Goal: Transaction & Acquisition: Purchase product/service

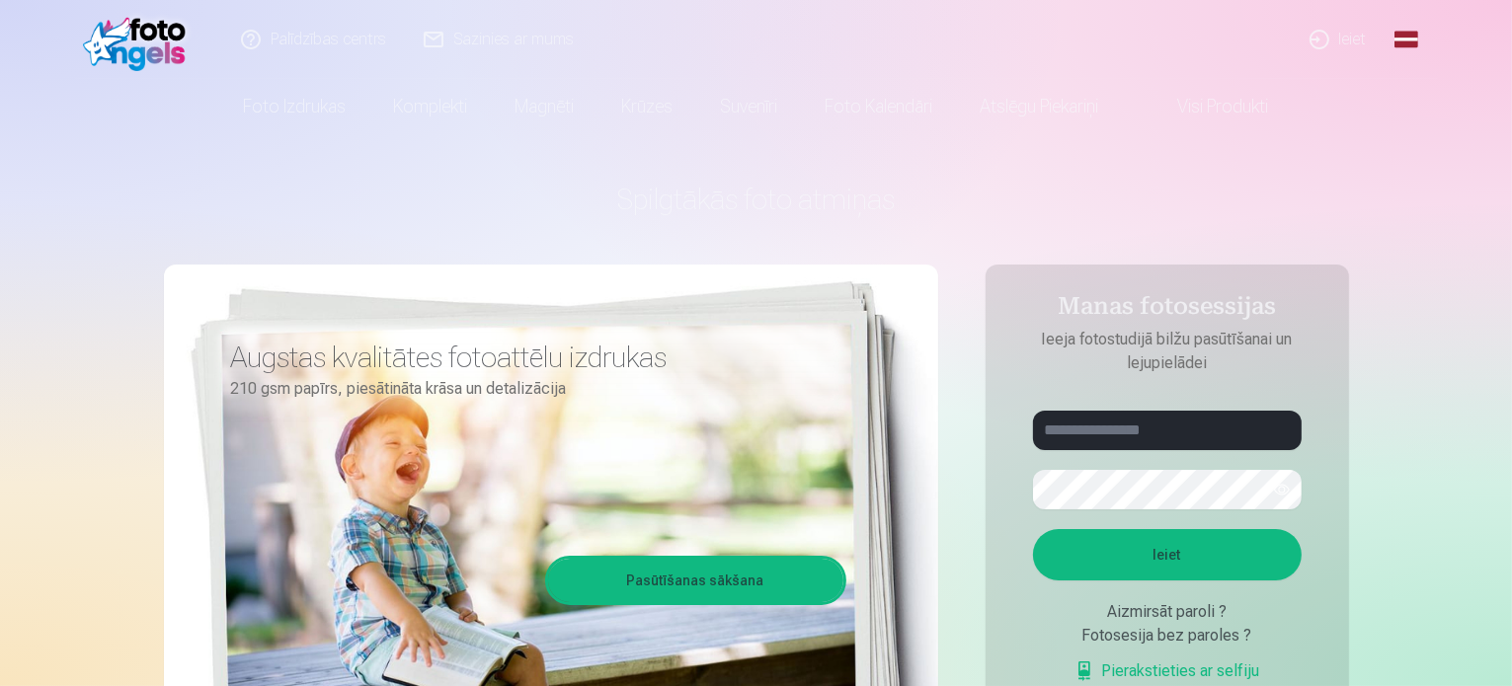
click at [1333, 44] on link "Ieiet" at bounding box center [1338, 39] width 95 height 79
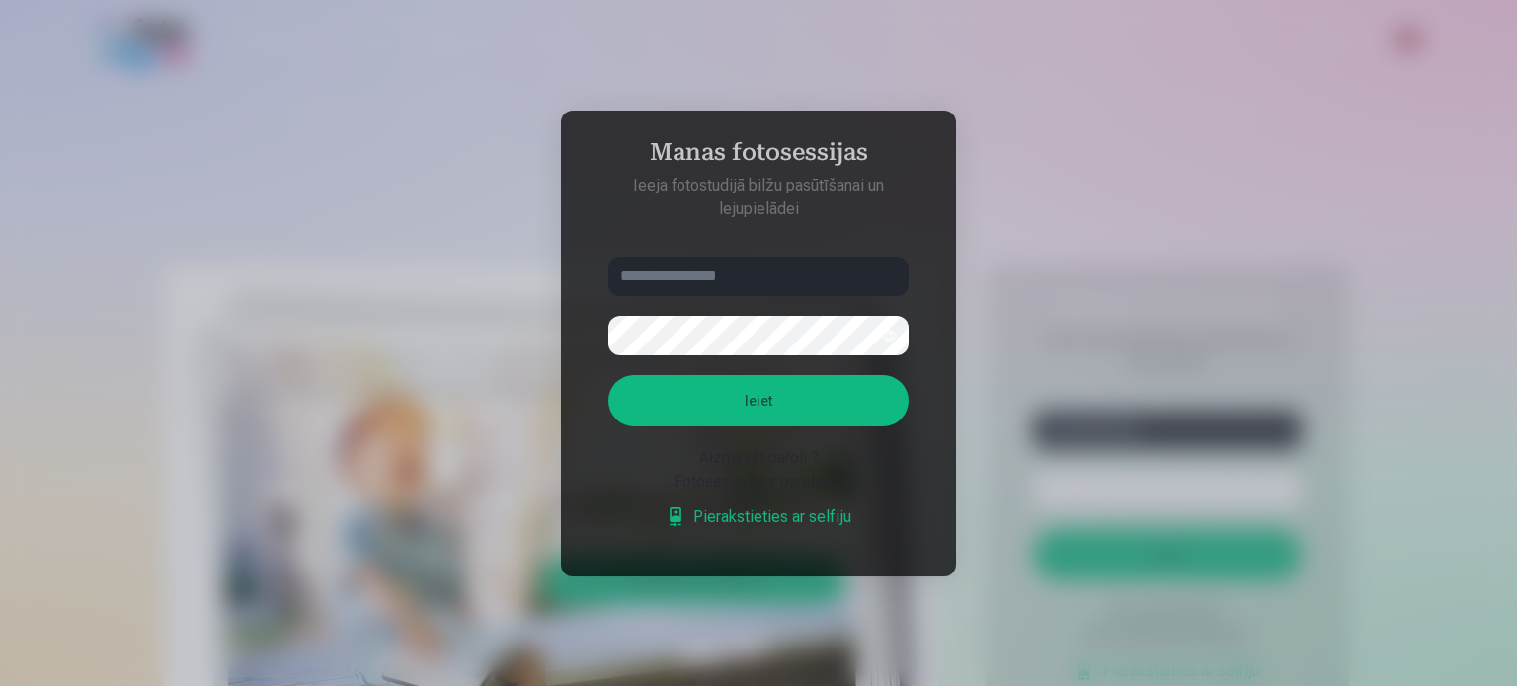
click at [664, 279] on input "text" at bounding box center [758, 276] width 300 height 39
type input "**********"
click at [750, 394] on button "Ieiet" at bounding box center [758, 400] width 300 height 51
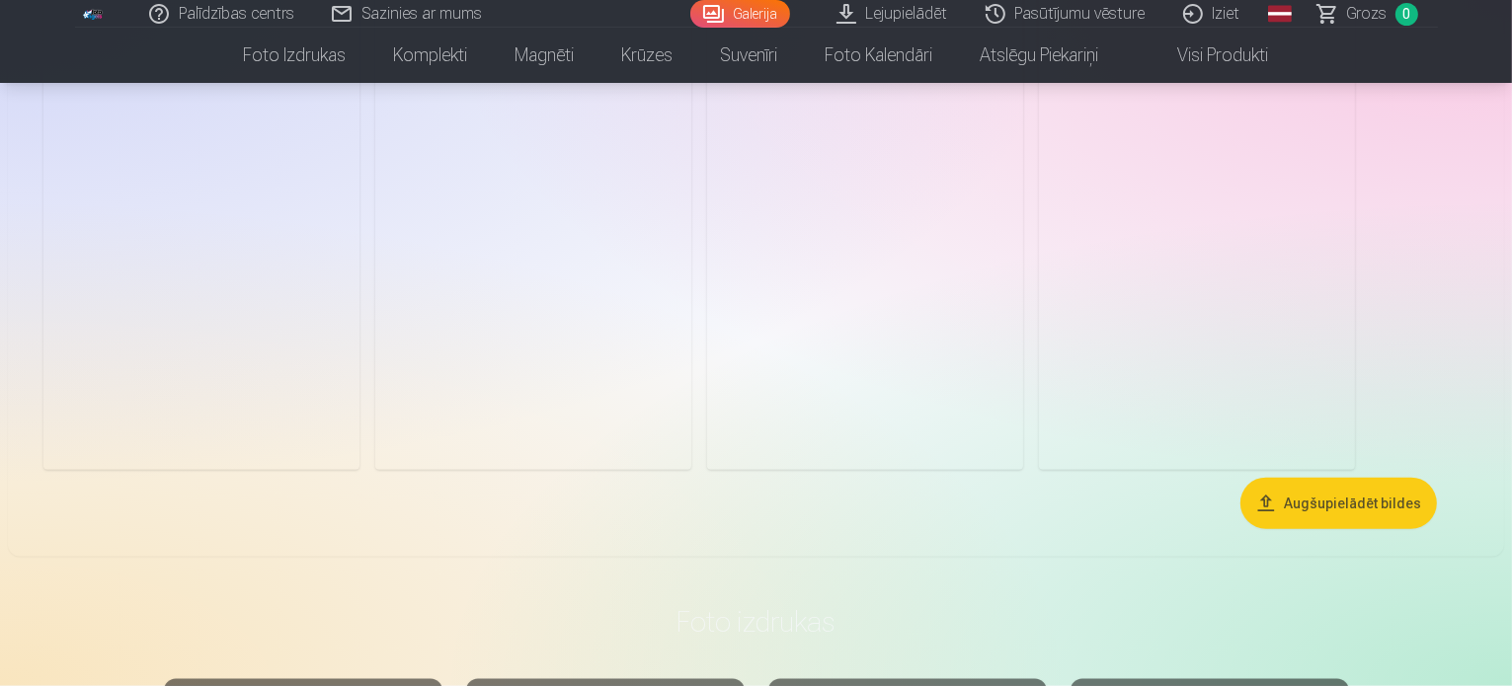
scroll to position [1975, 0]
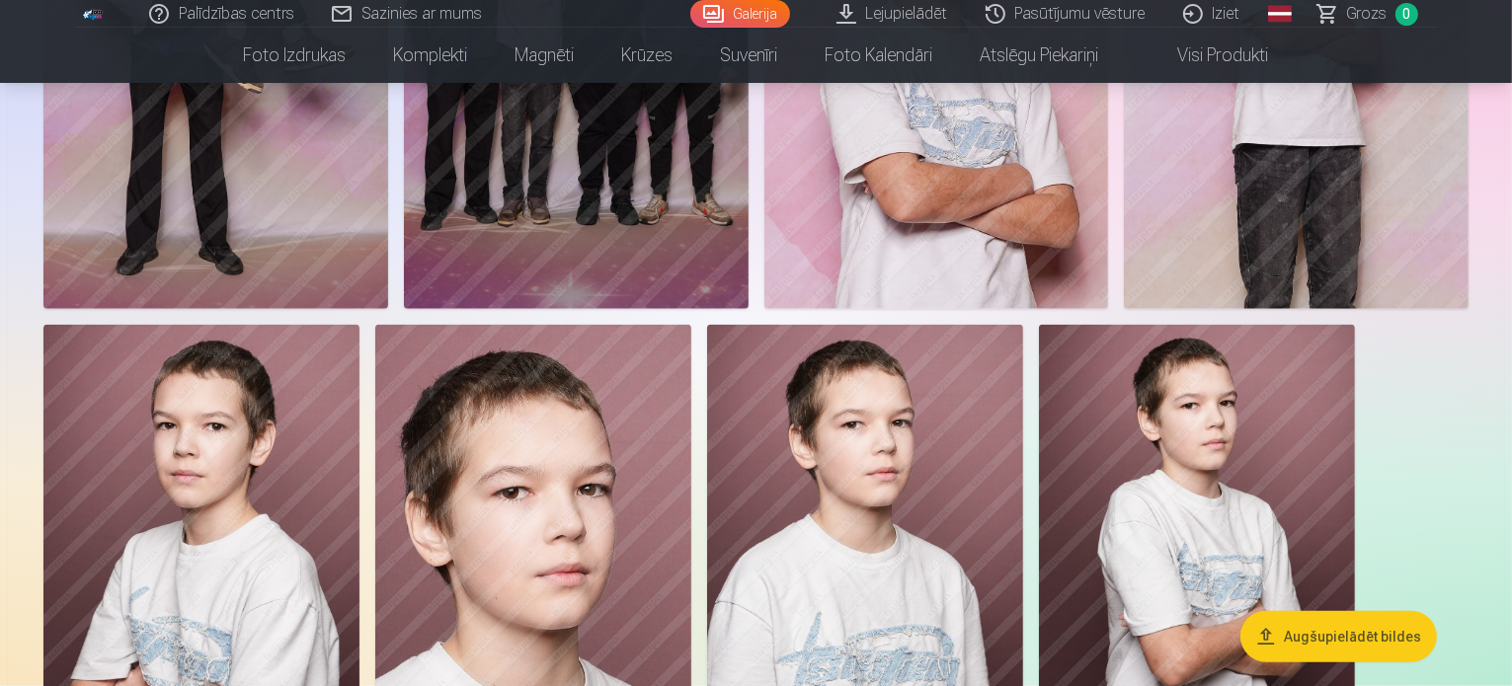
click at [1283, 639] on button "Augšupielādēt bildes" at bounding box center [1338, 636] width 196 height 51
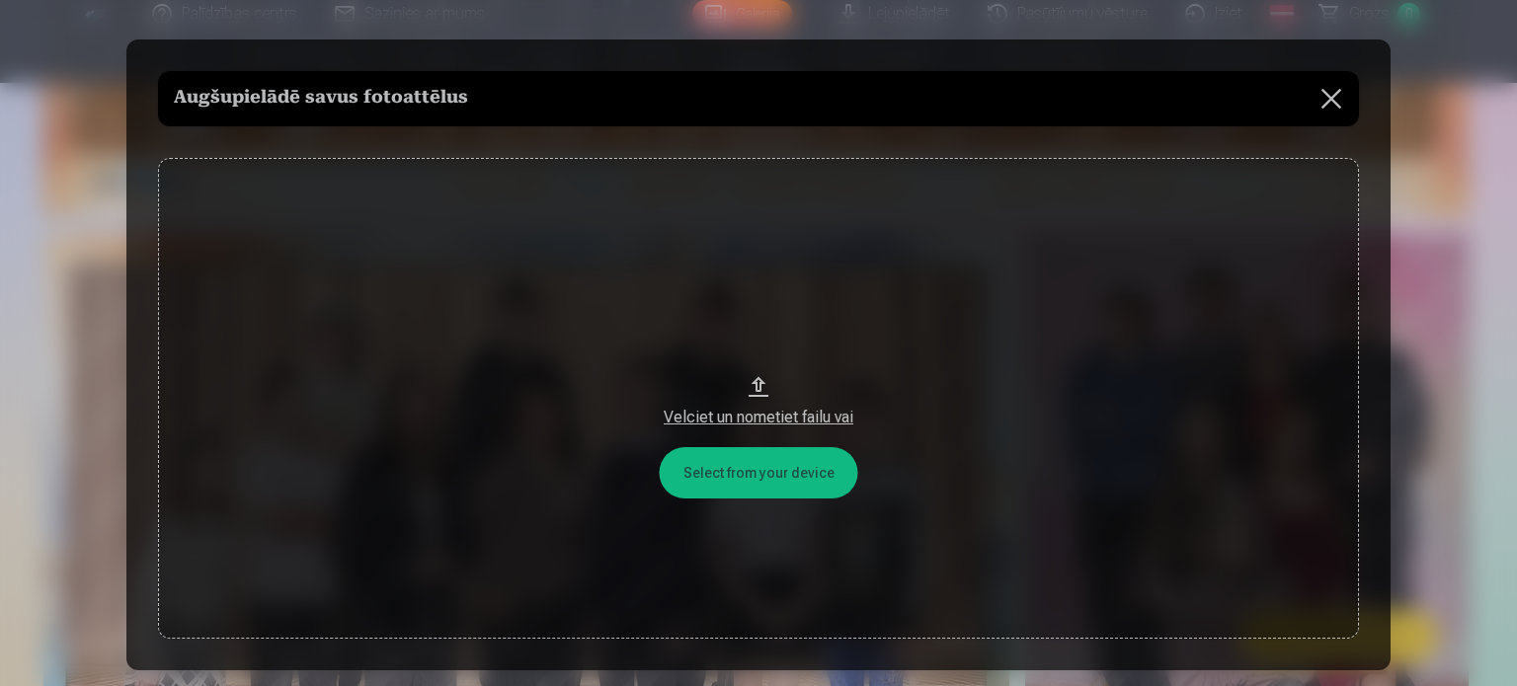
click at [1327, 98] on button at bounding box center [1330, 98] width 55 height 55
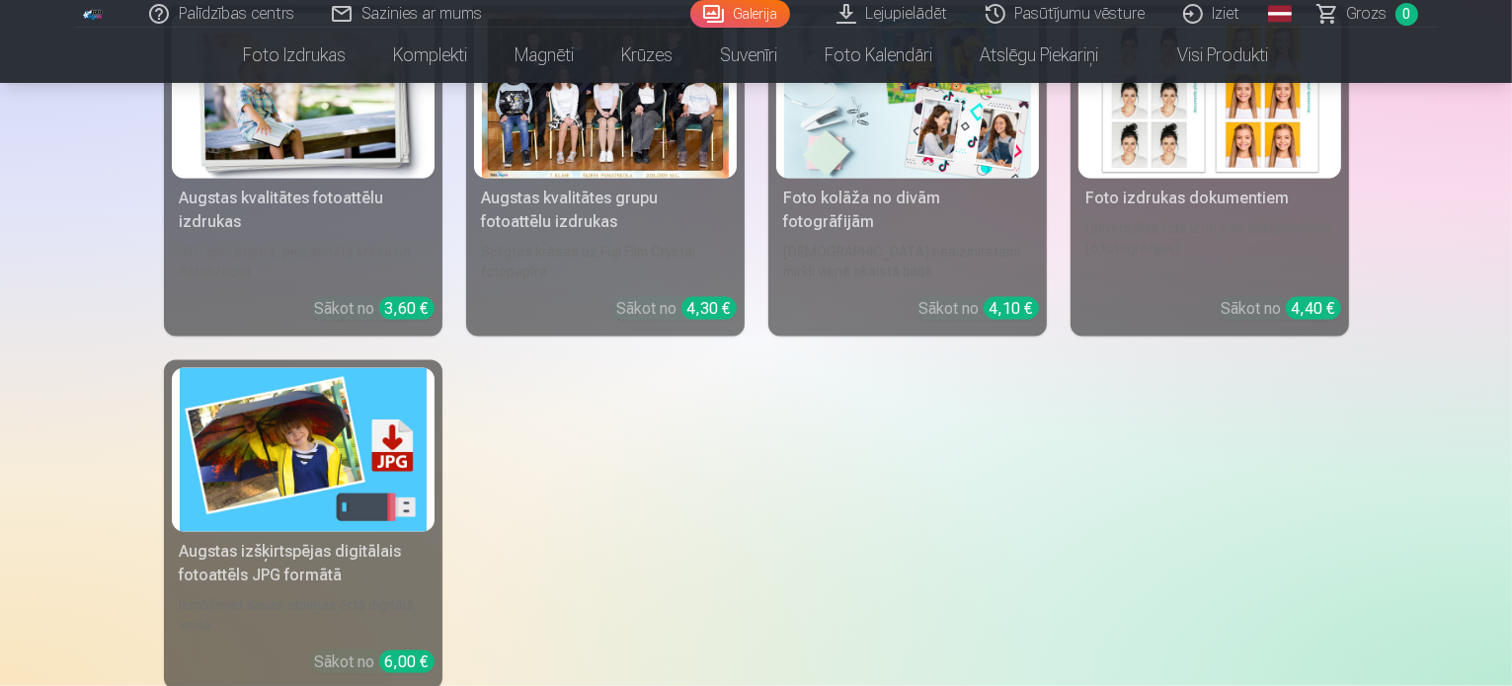
scroll to position [2965, 0]
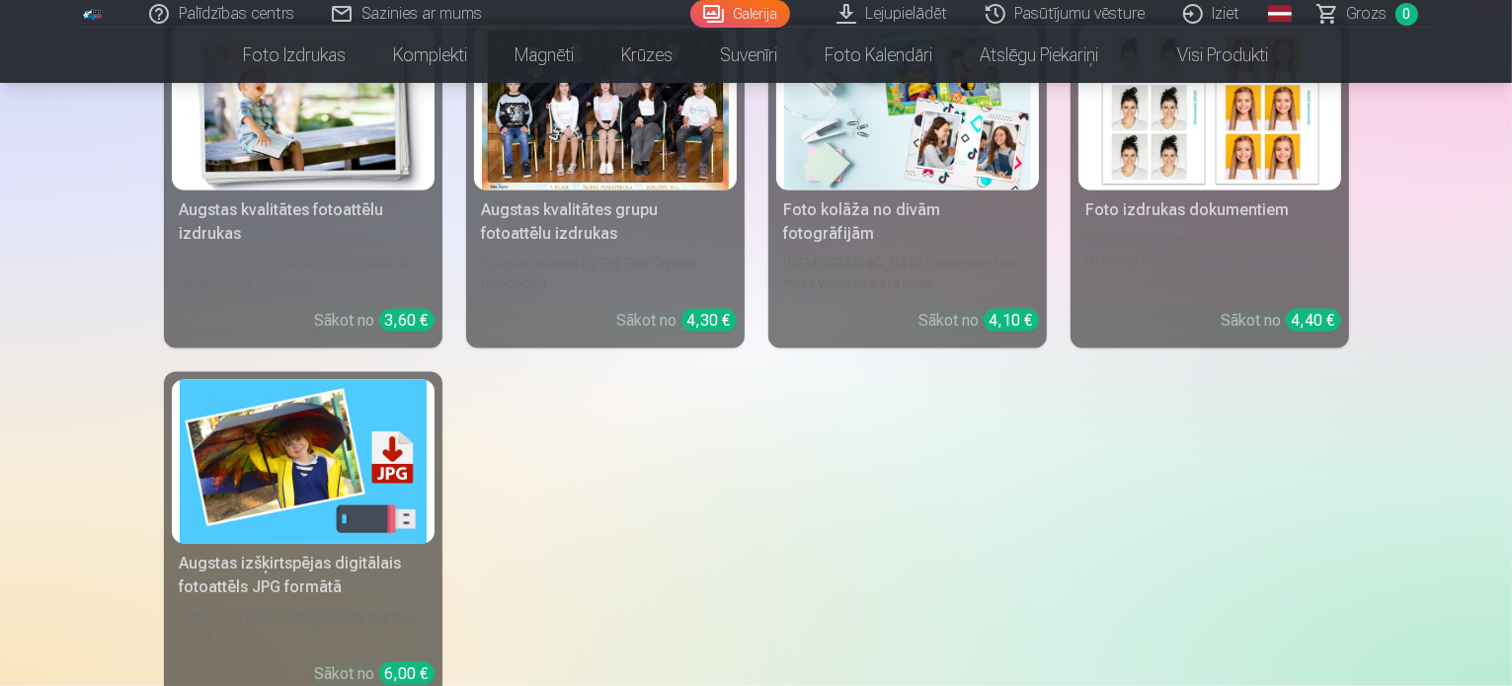
click at [731, 15] on link "Galerija" at bounding box center [740, 14] width 100 height 28
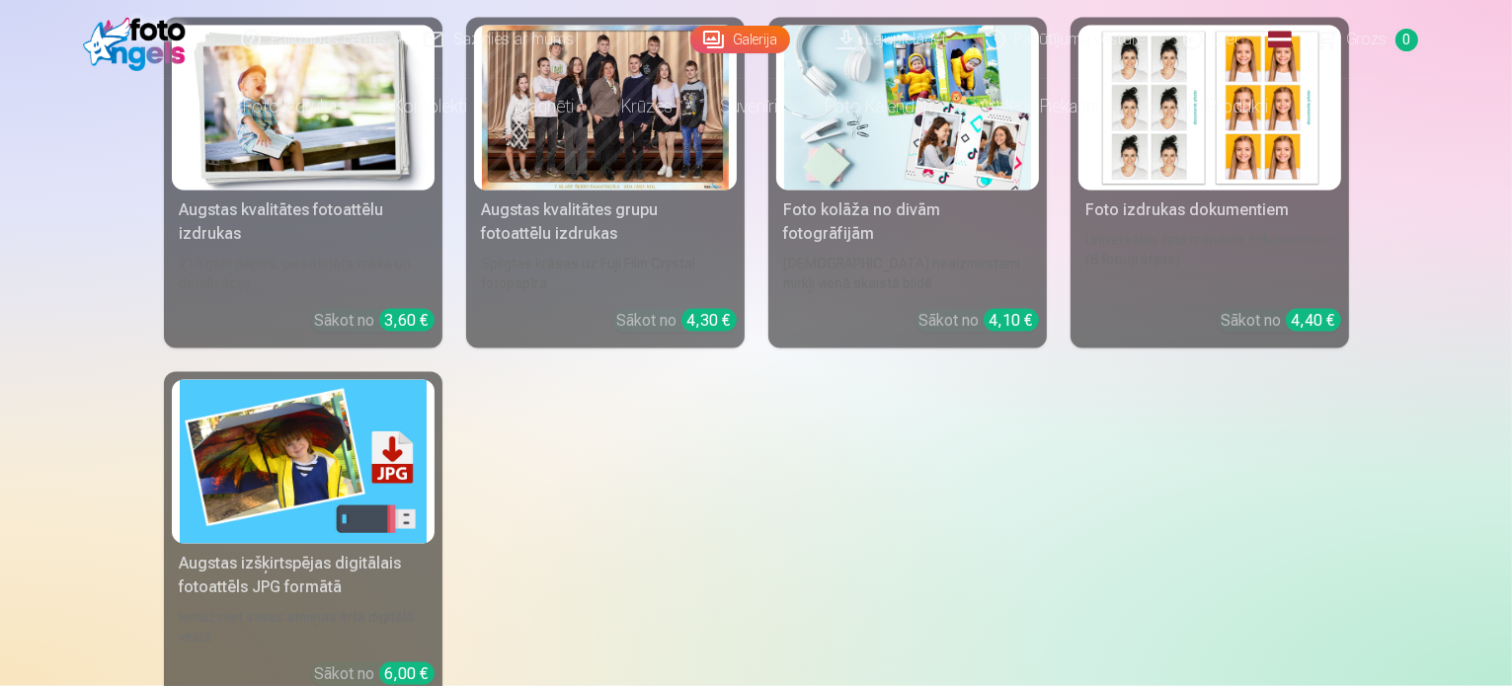
scroll to position [0, 0]
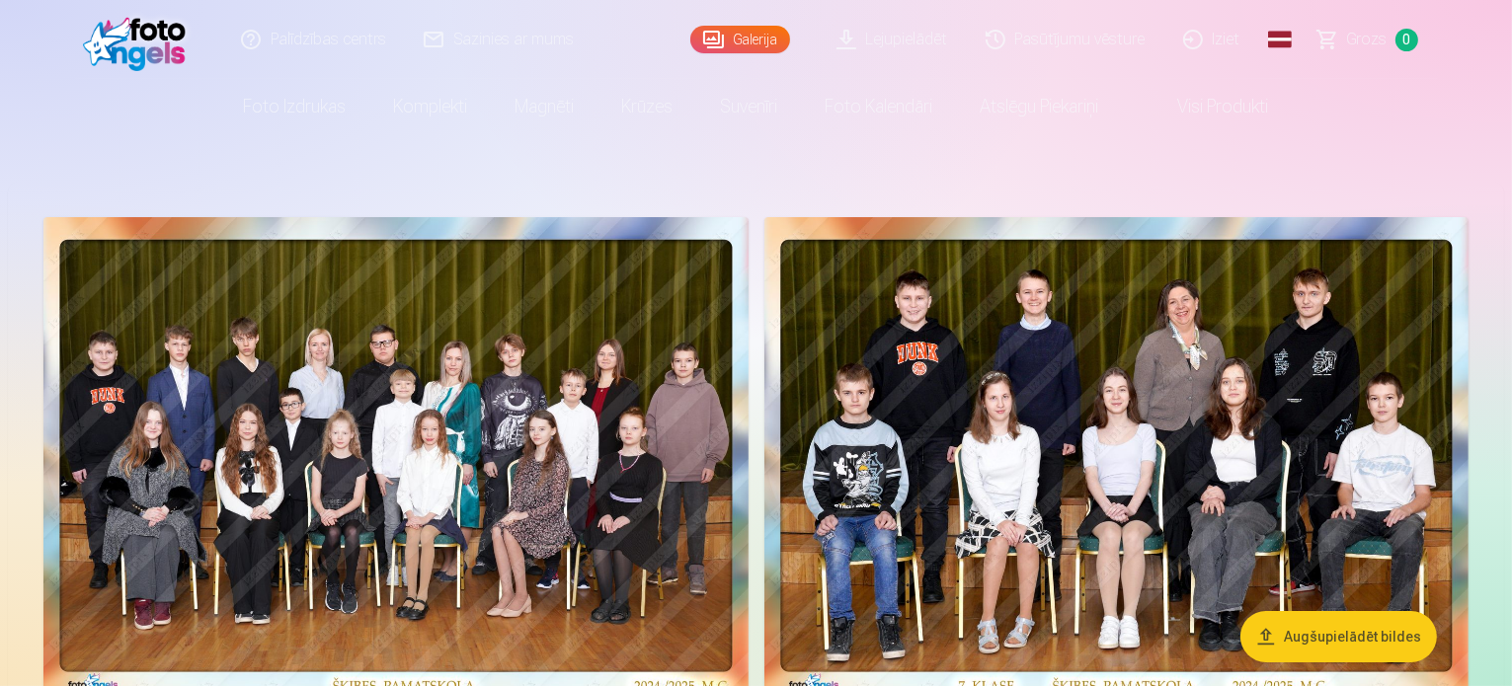
click at [1043, 35] on link "Pasūtījumu vēsture" at bounding box center [1066, 39] width 197 height 79
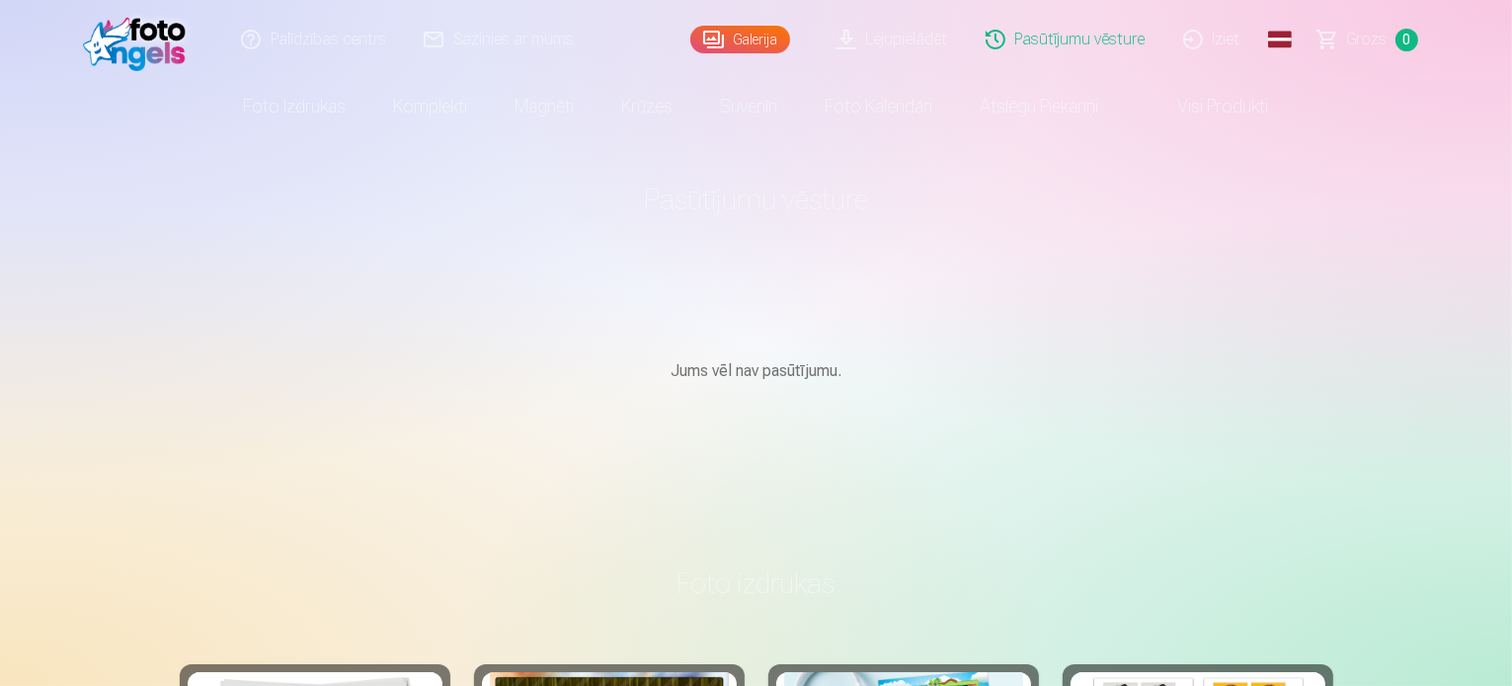
click at [731, 42] on link "Galerija" at bounding box center [740, 40] width 100 height 28
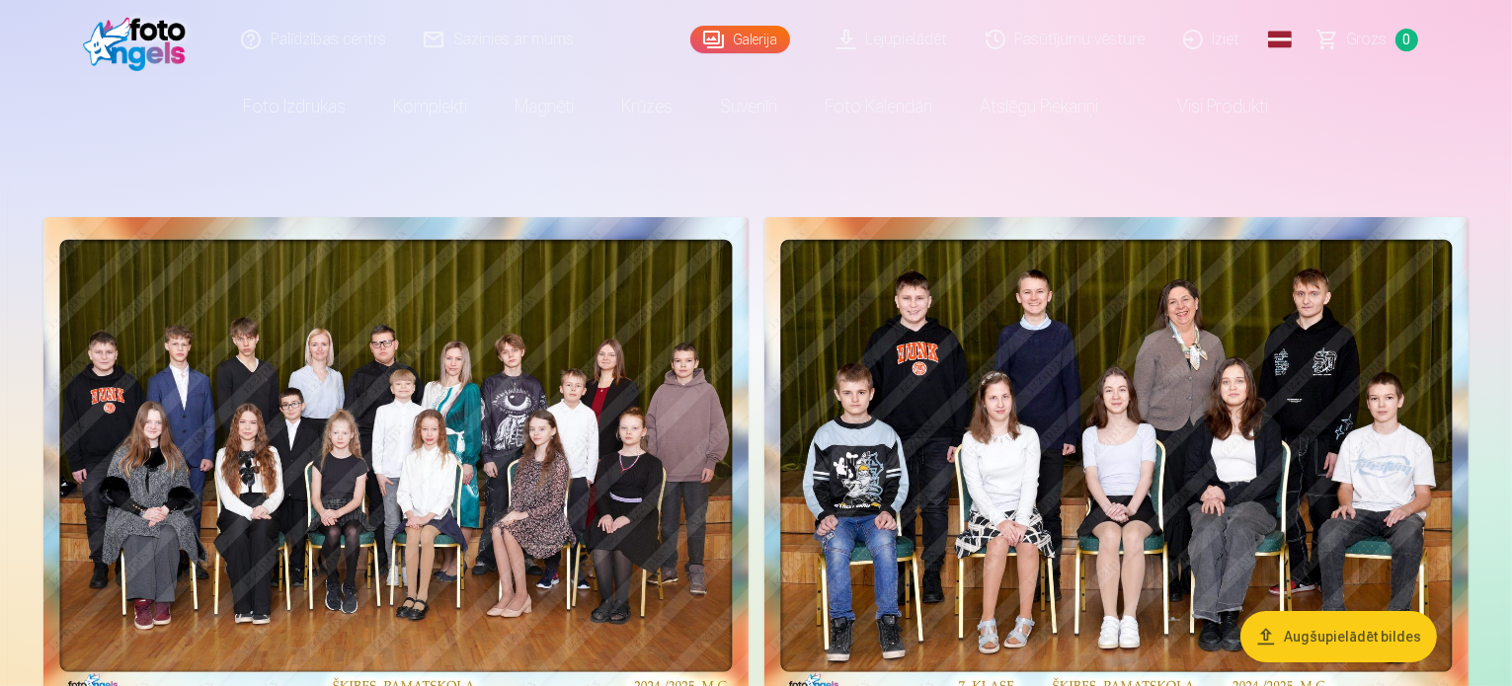
click at [893, 39] on link "Lejupielādēt" at bounding box center [893, 39] width 149 height 79
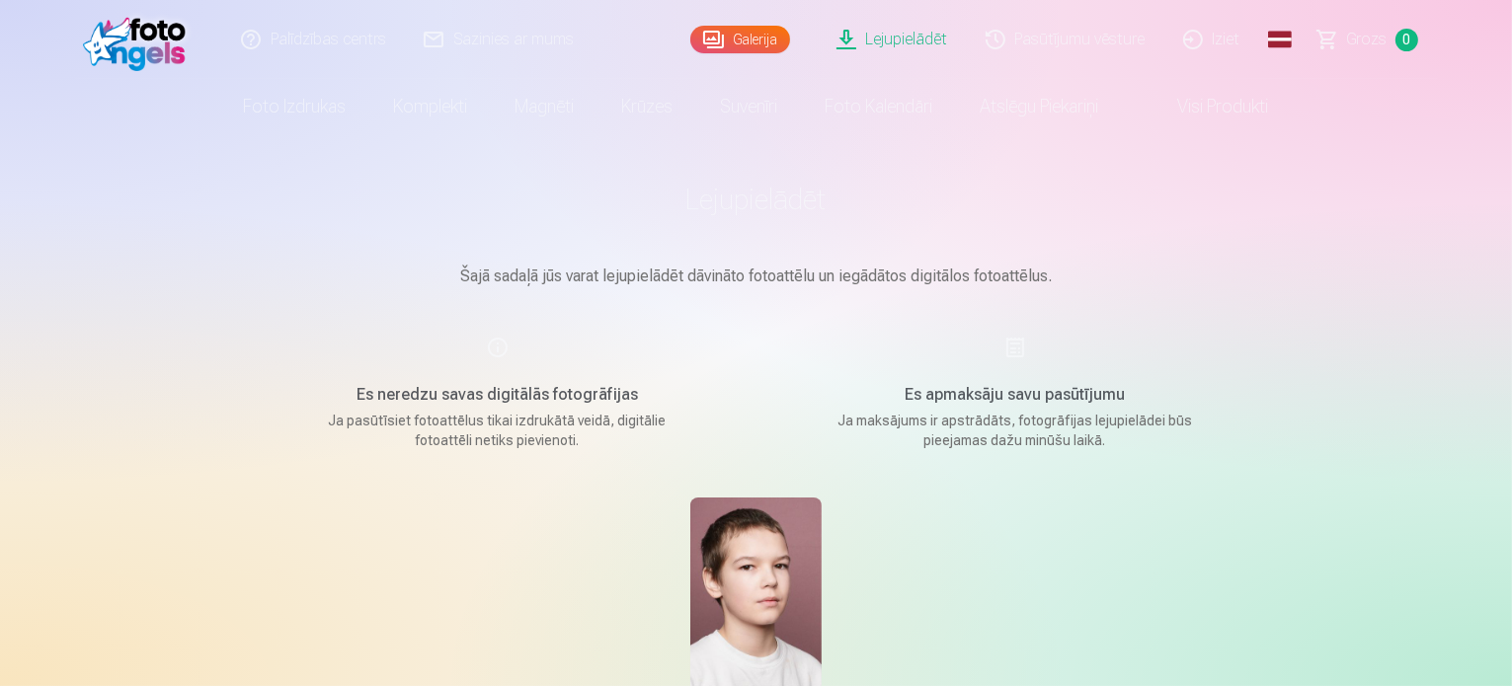
click at [728, 37] on link "Galerija" at bounding box center [740, 40] width 100 height 28
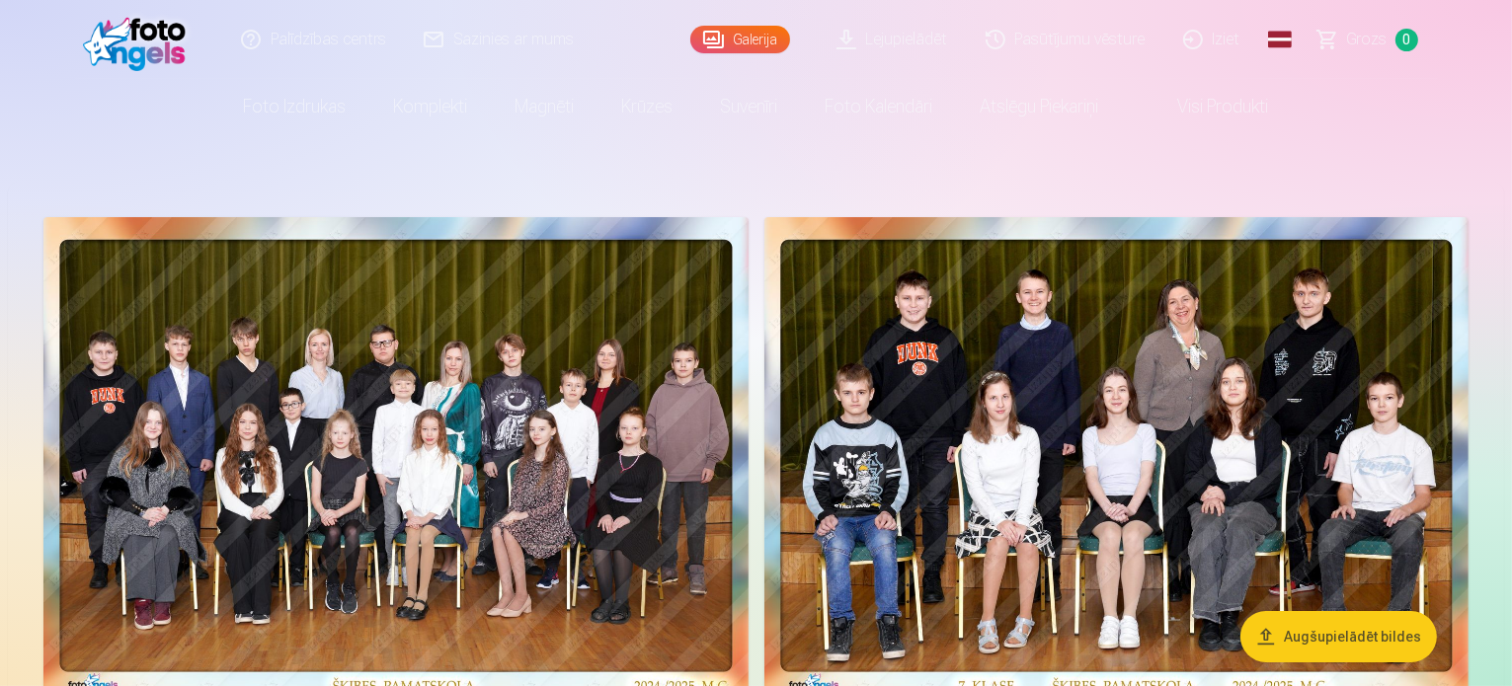
click at [1162, 112] on span at bounding box center [1158, 107] width 24 height 24
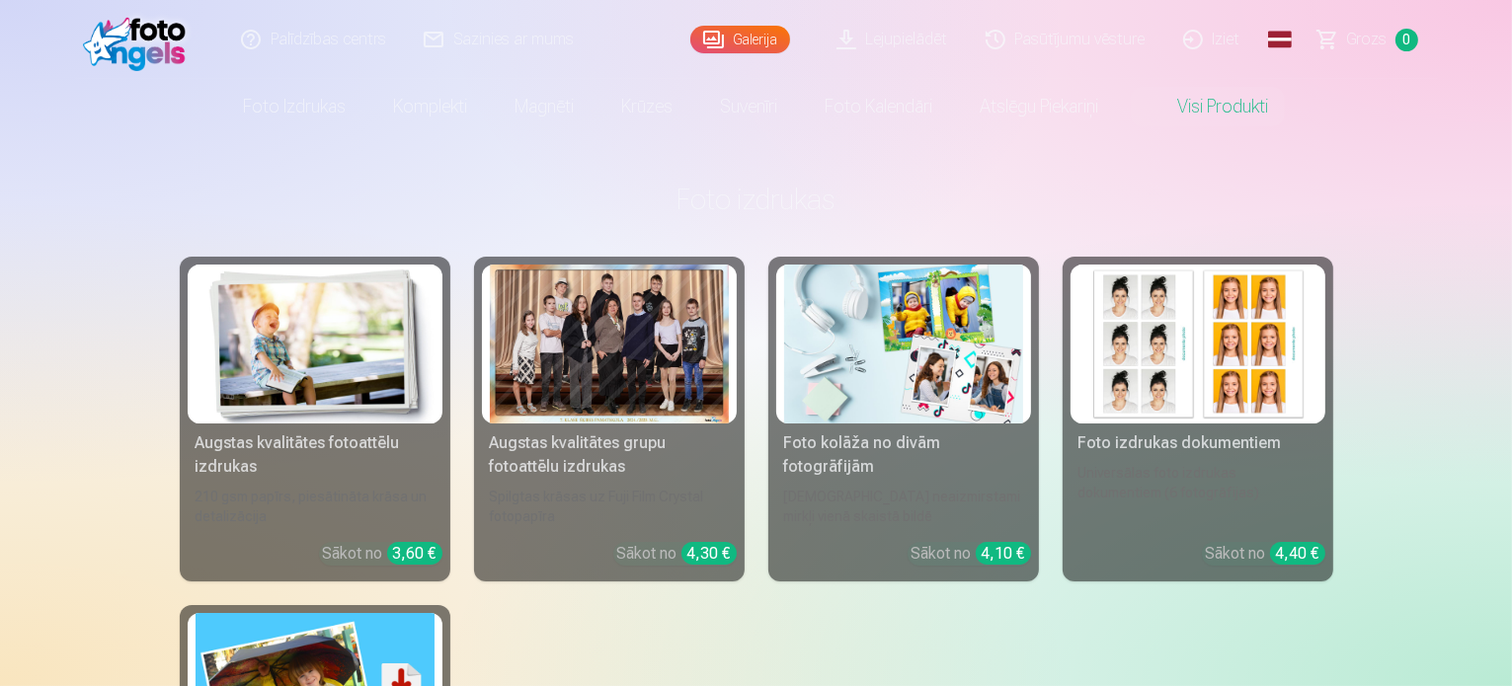
click at [538, 437] on div "Augstas kvalitātes grupu fotoattēlu izdrukas" at bounding box center [609, 454] width 255 height 47
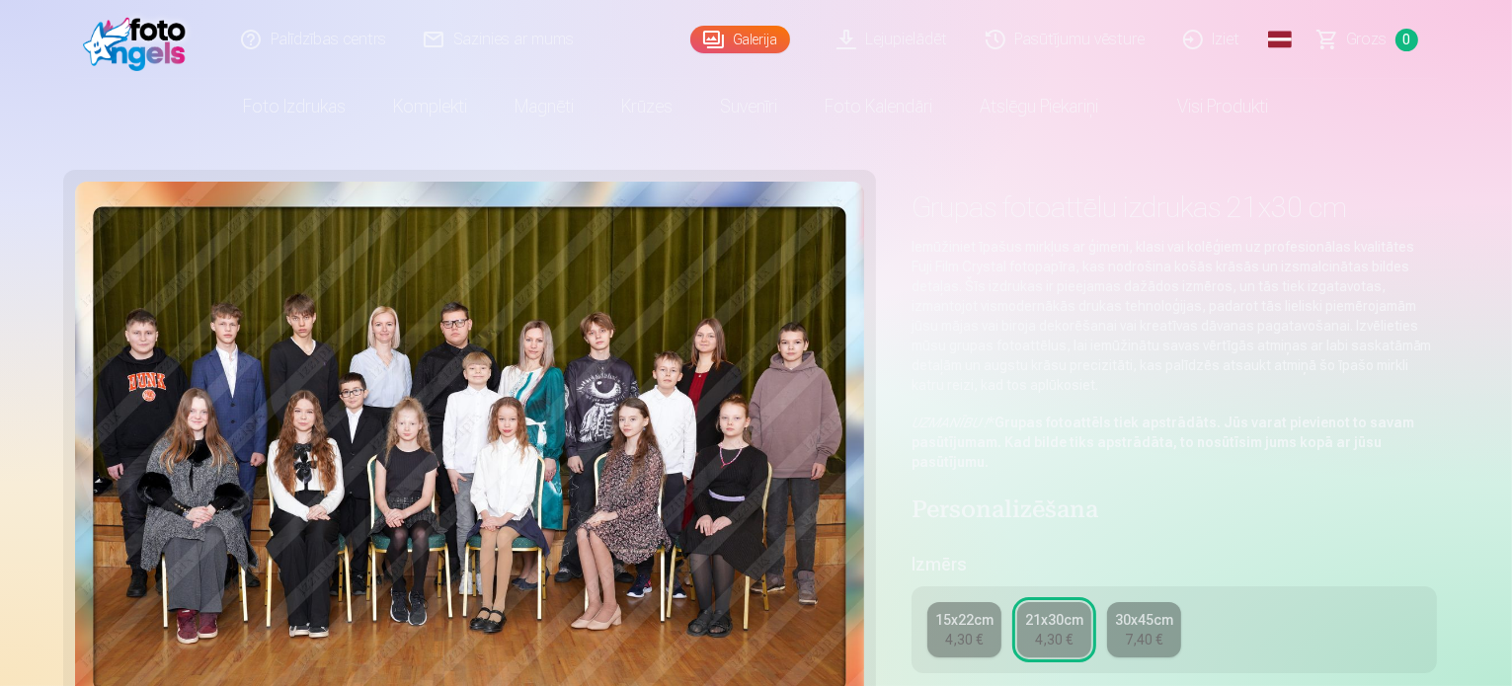
click at [982, 630] on div "4,30 €" at bounding box center [964, 640] width 38 height 20
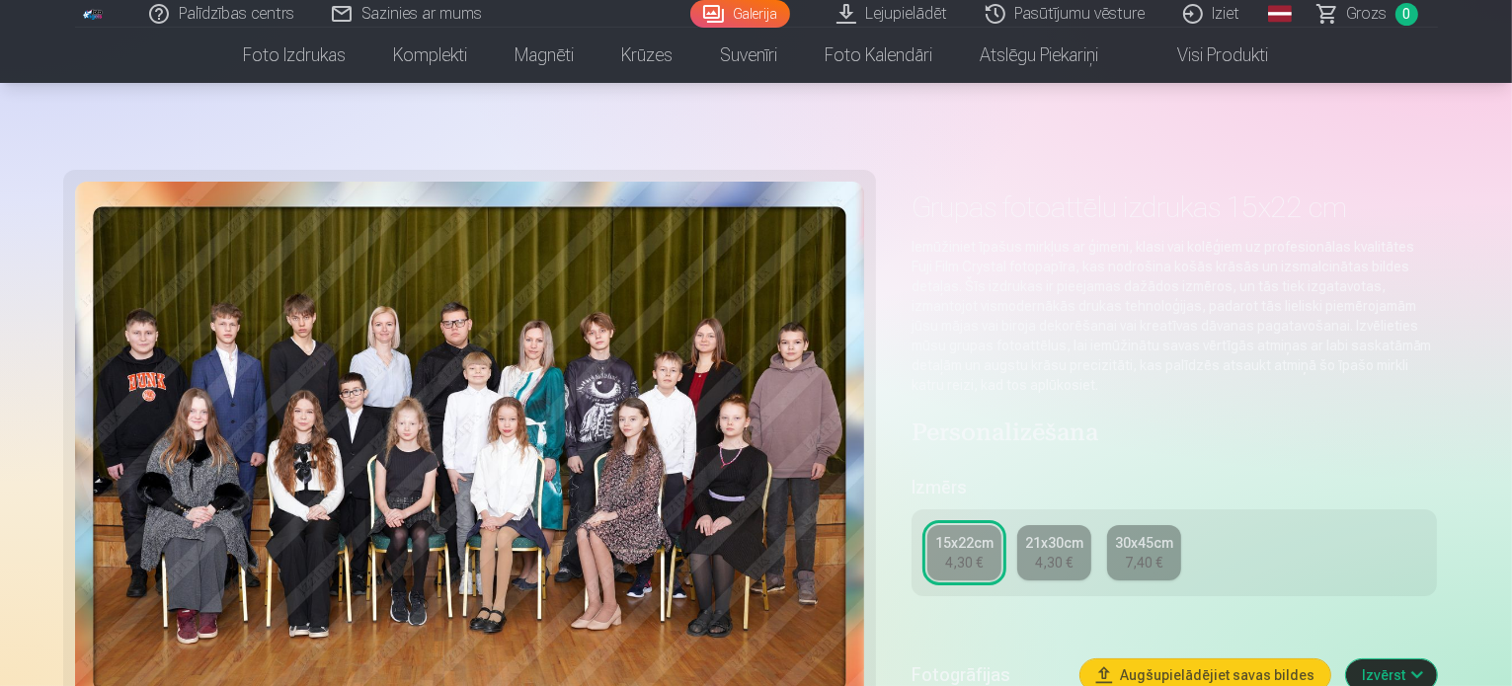
scroll to position [329, 0]
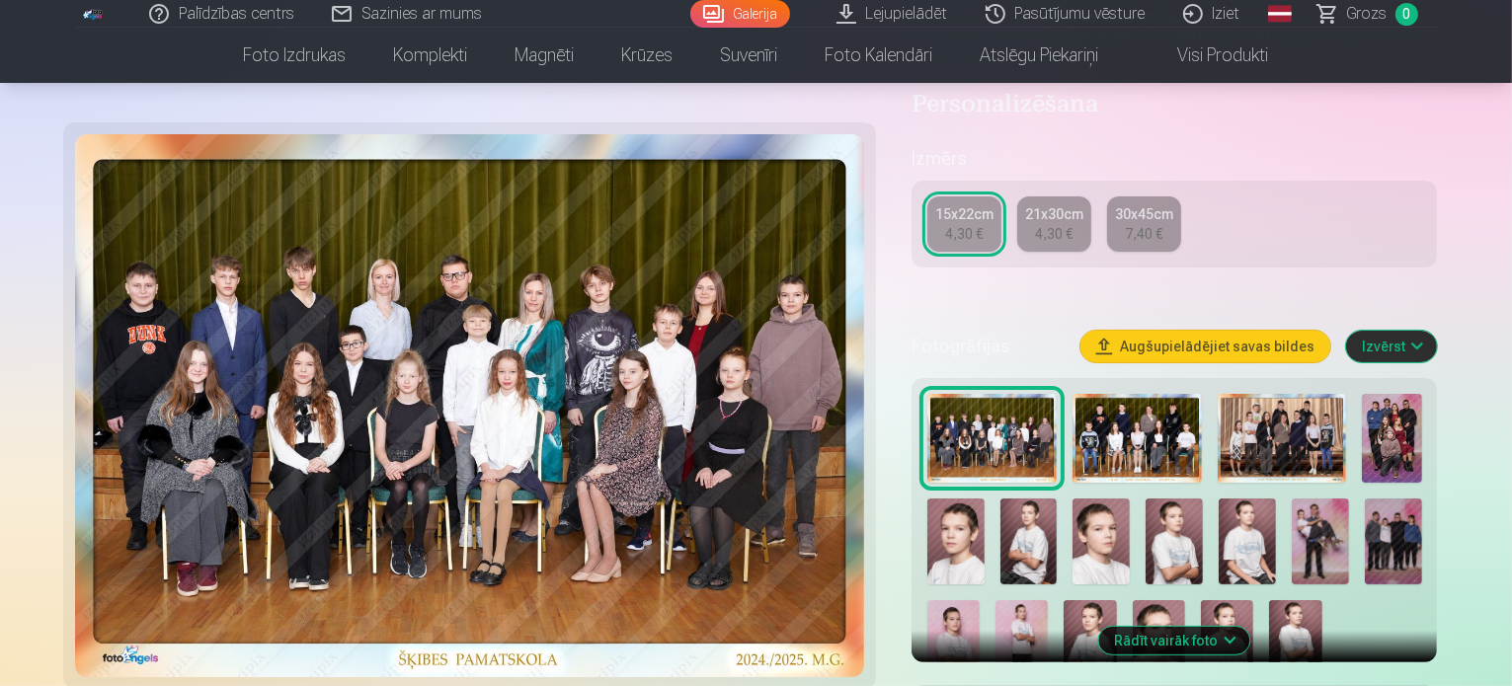
click at [1153, 410] on img at bounding box center [1136, 438] width 129 height 89
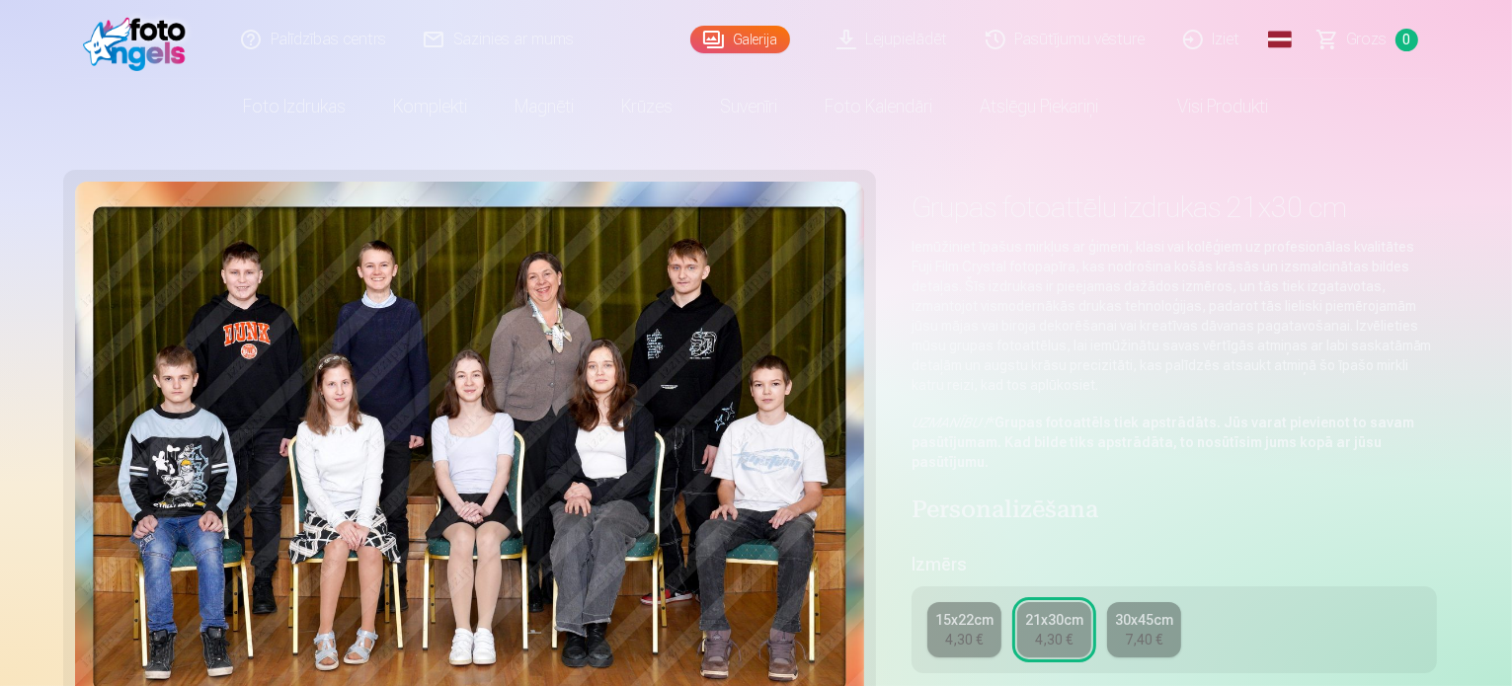
click at [963, 610] on div "15x22cm" at bounding box center [964, 620] width 58 height 20
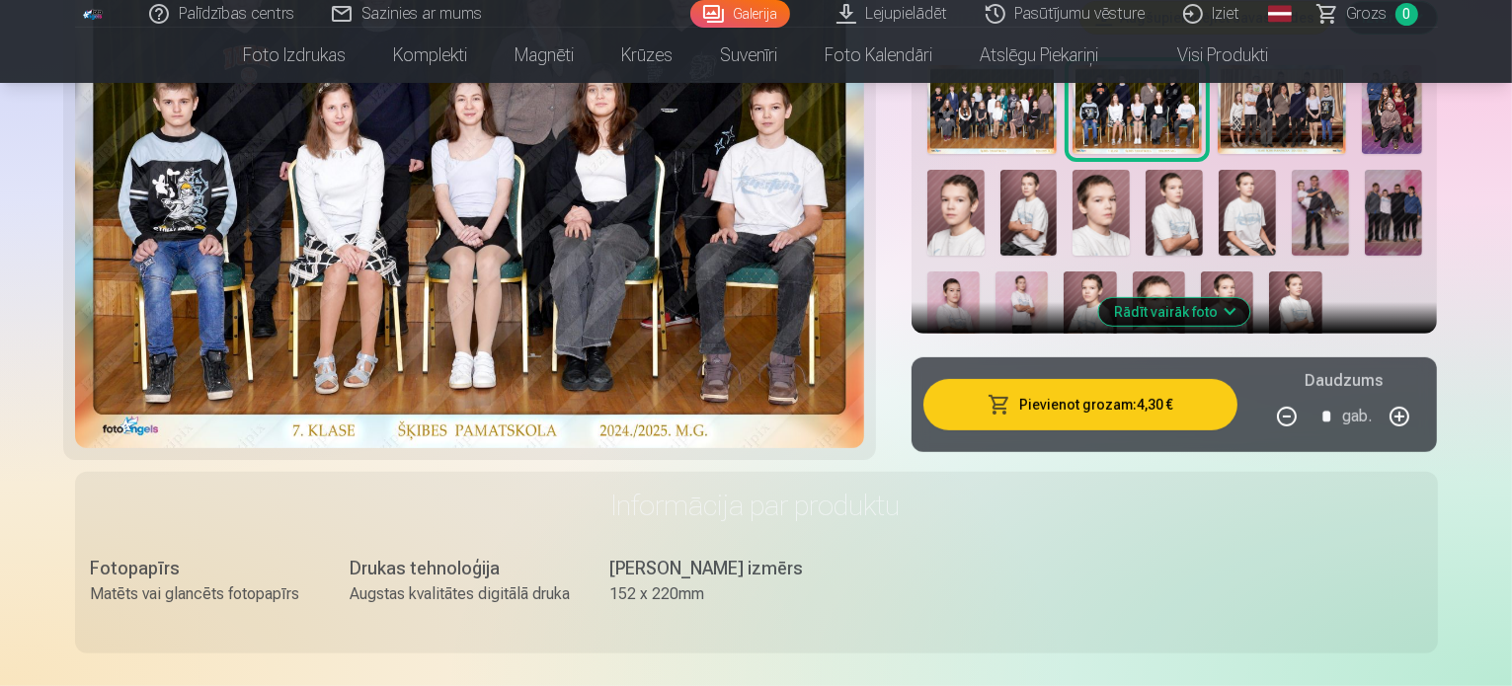
scroll to position [329, 0]
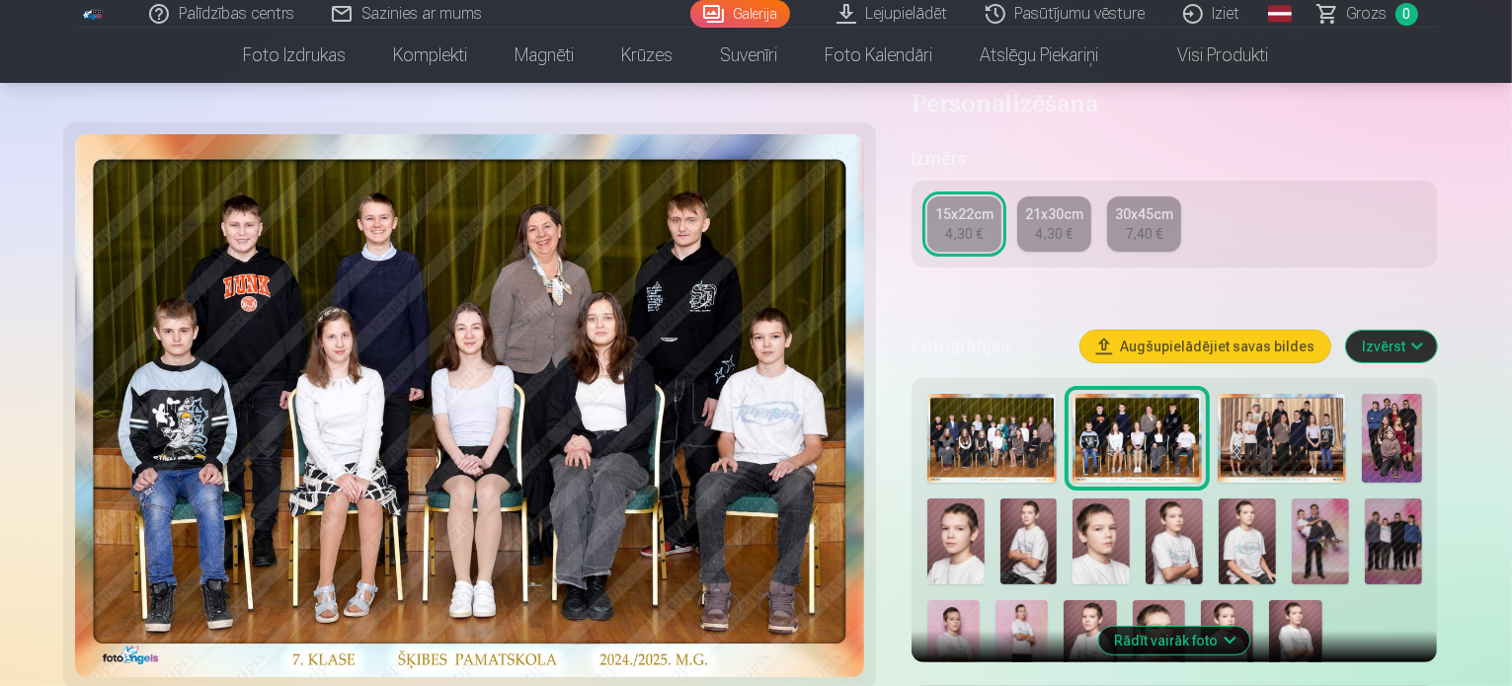
click at [1058, 224] on div "4,30 €" at bounding box center [1054, 234] width 38 height 20
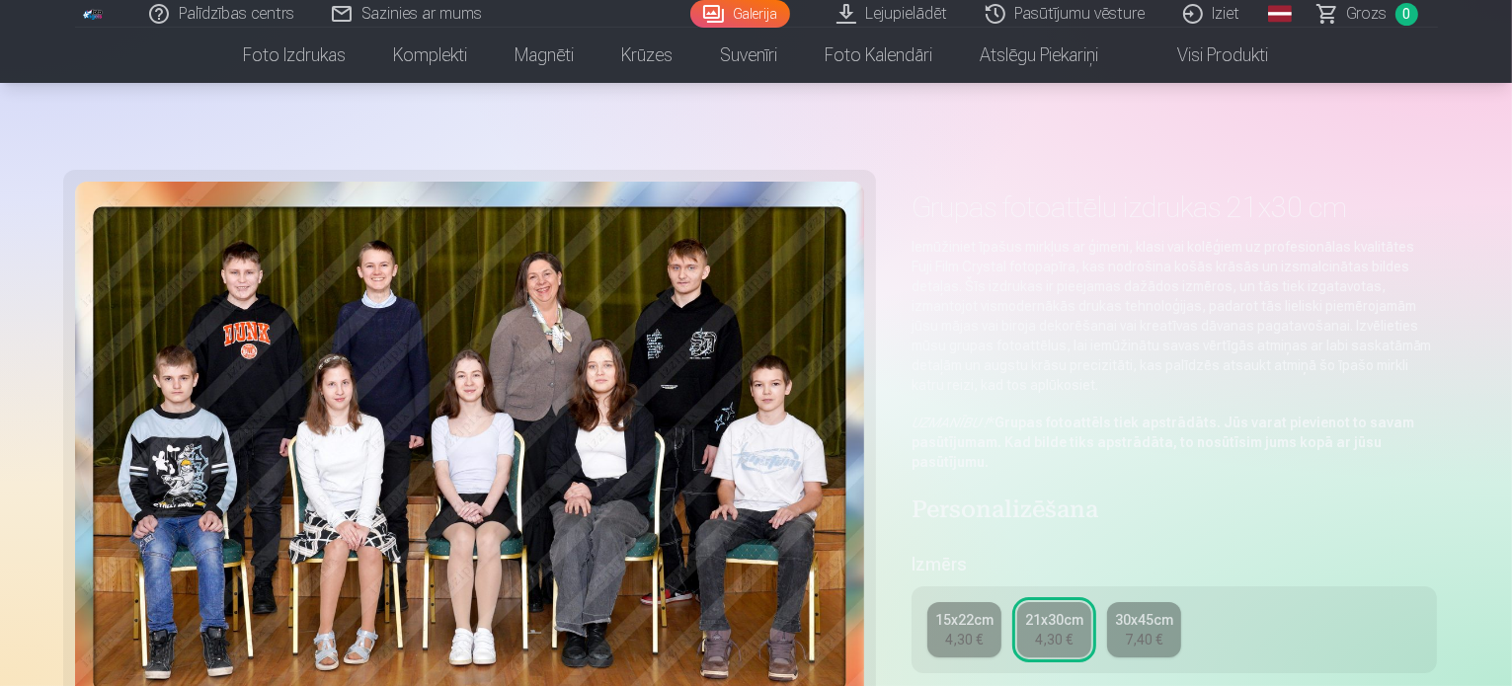
scroll to position [329, 0]
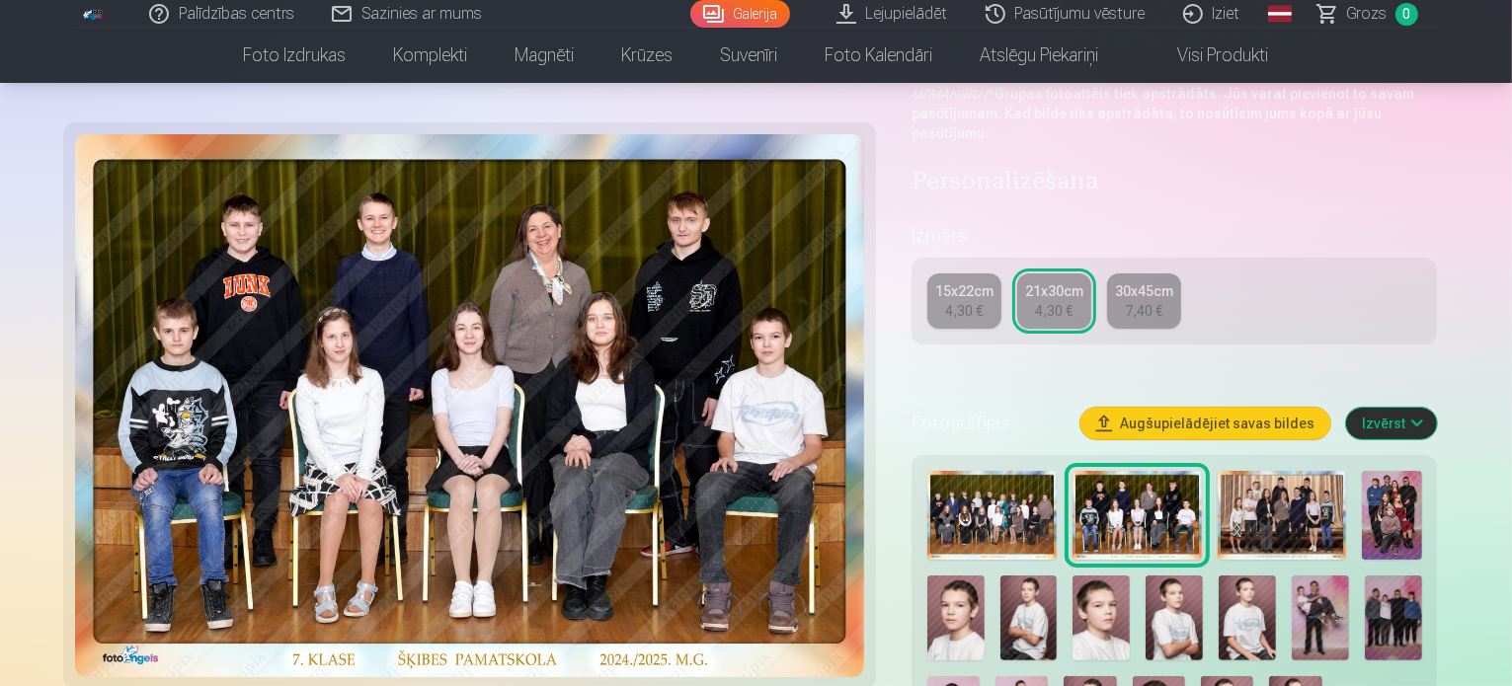
click at [991, 281] on div "15x22cm" at bounding box center [964, 291] width 58 height 20
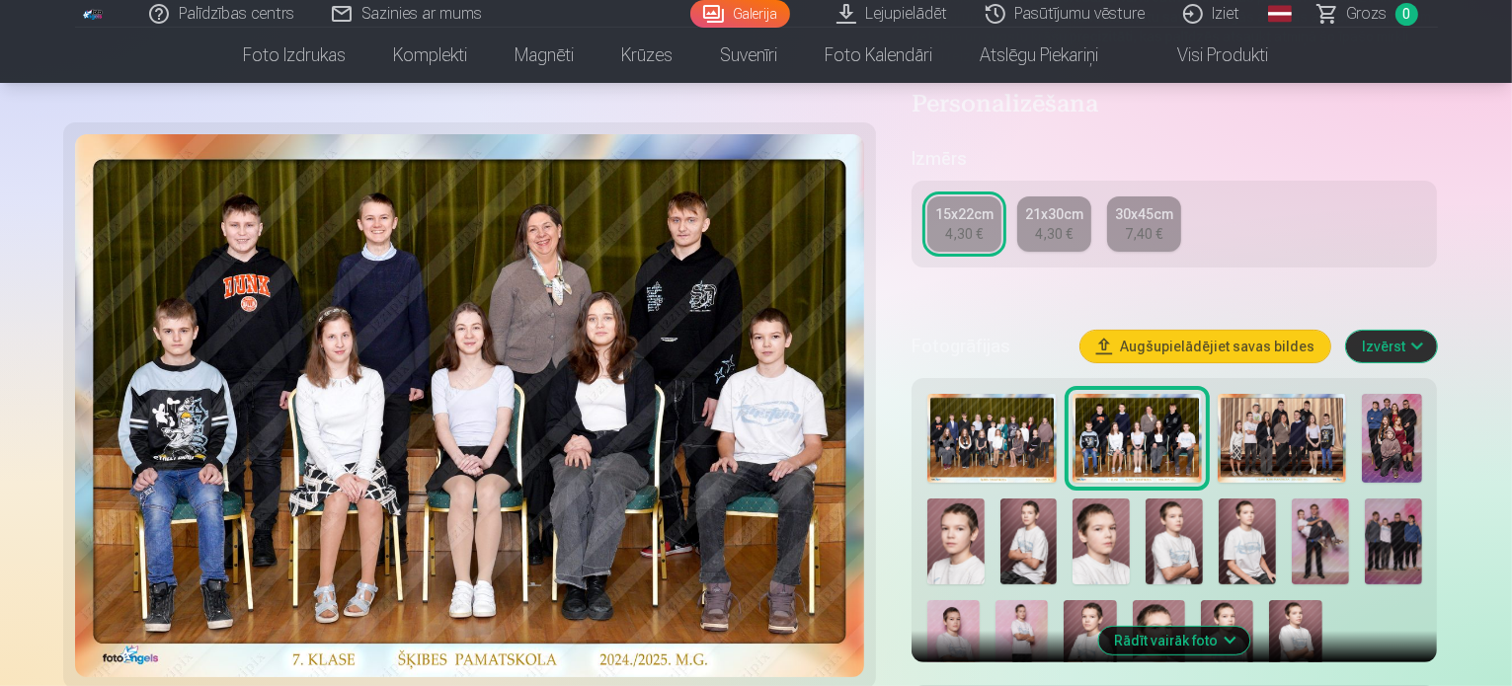
scroll to position [658, 0]
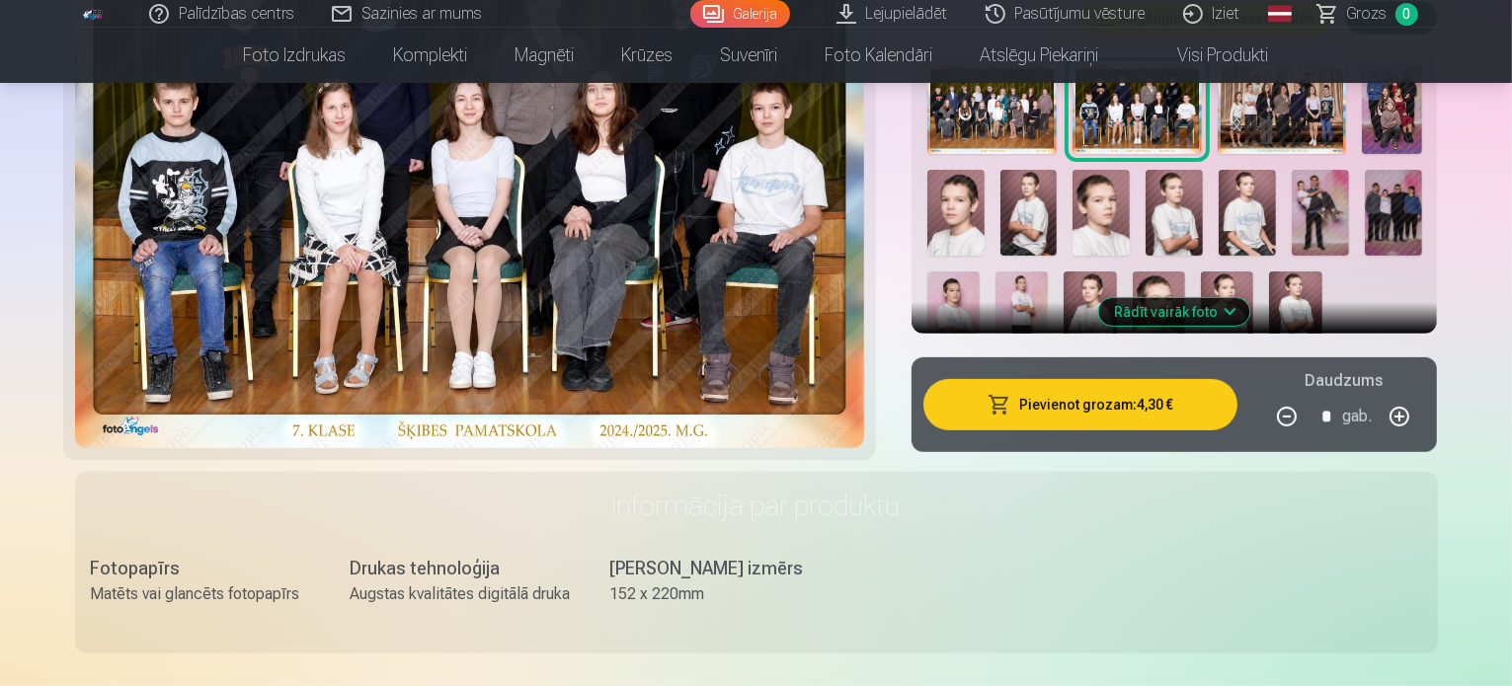
click at [1118, 379] on button "Pievienot grozam : 4,30 €" at bounding box center [1080, 404] width 315 height 51
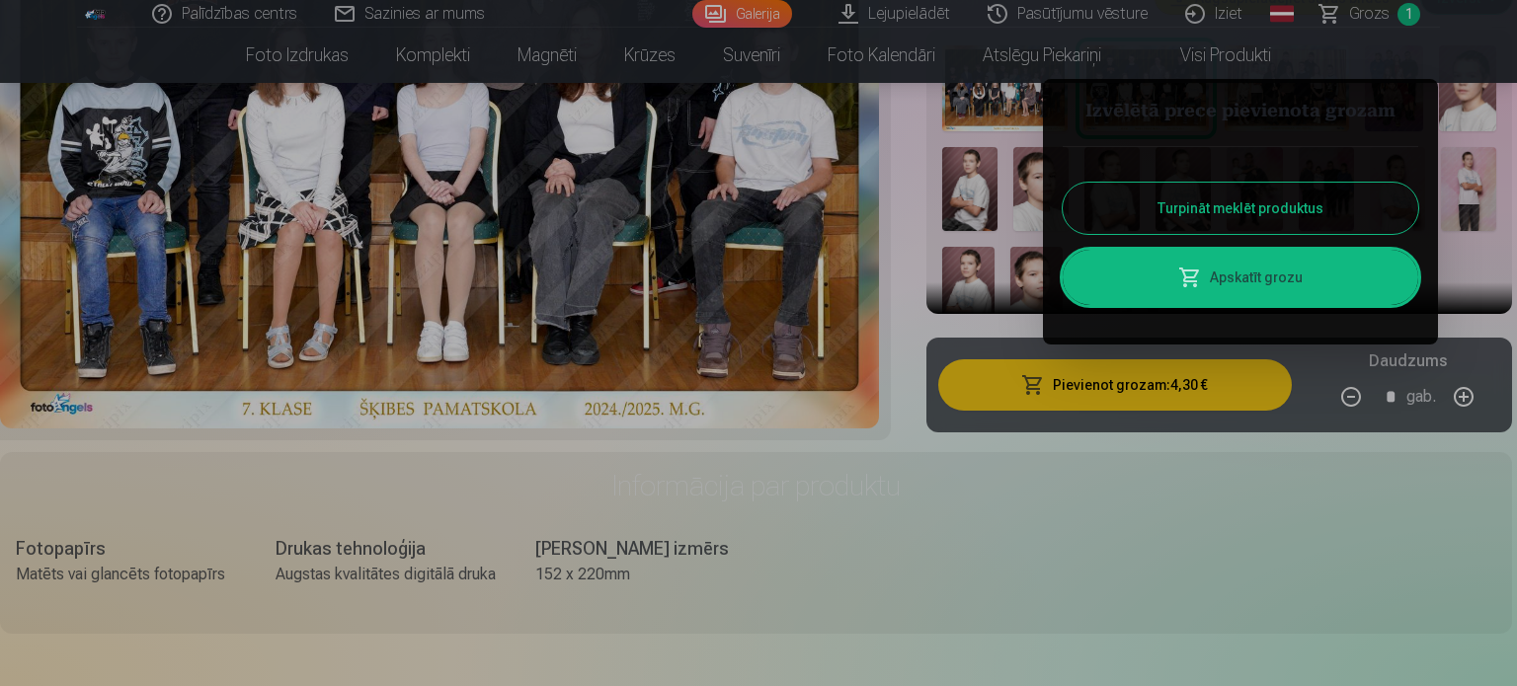
click at [1240, 196] on button "Turpināt meklēt produktus" at bounding box center [1239, 208] width 355 height 51
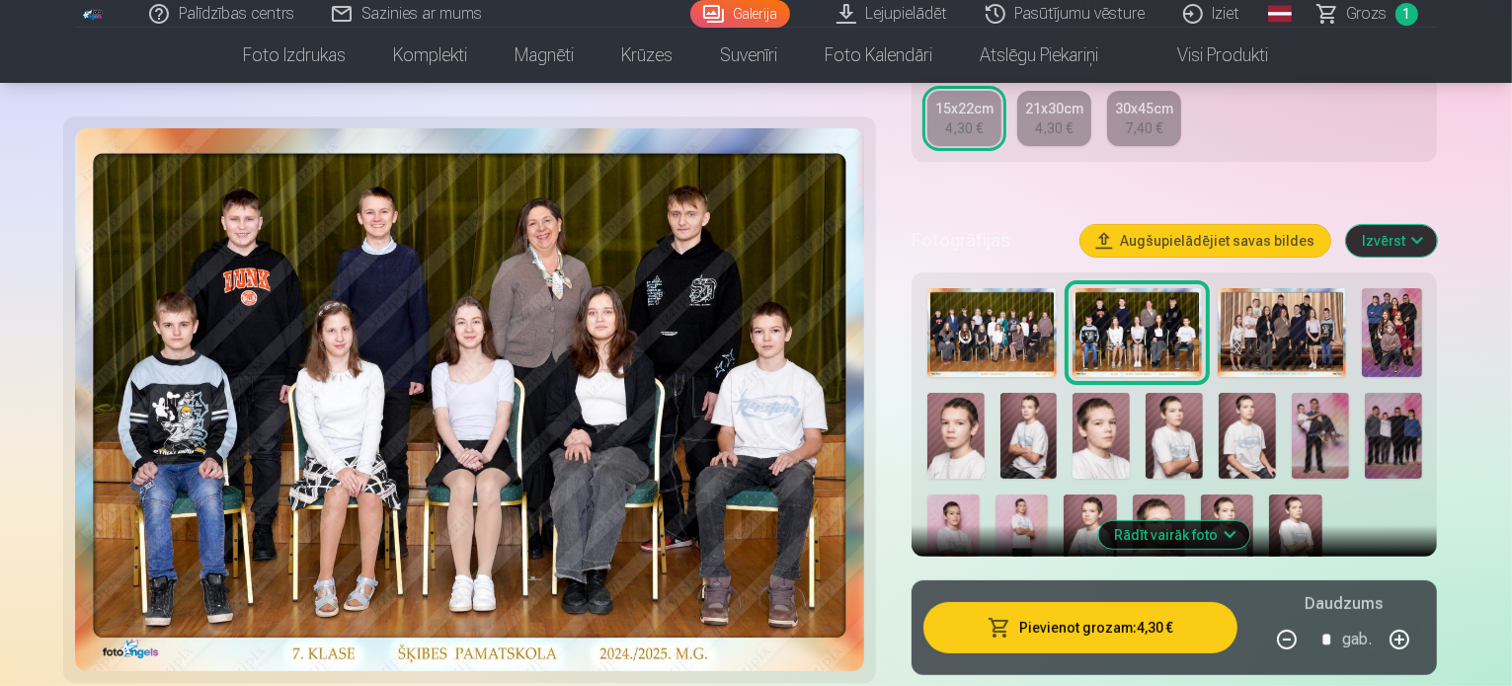
scroll to position [329, 0]
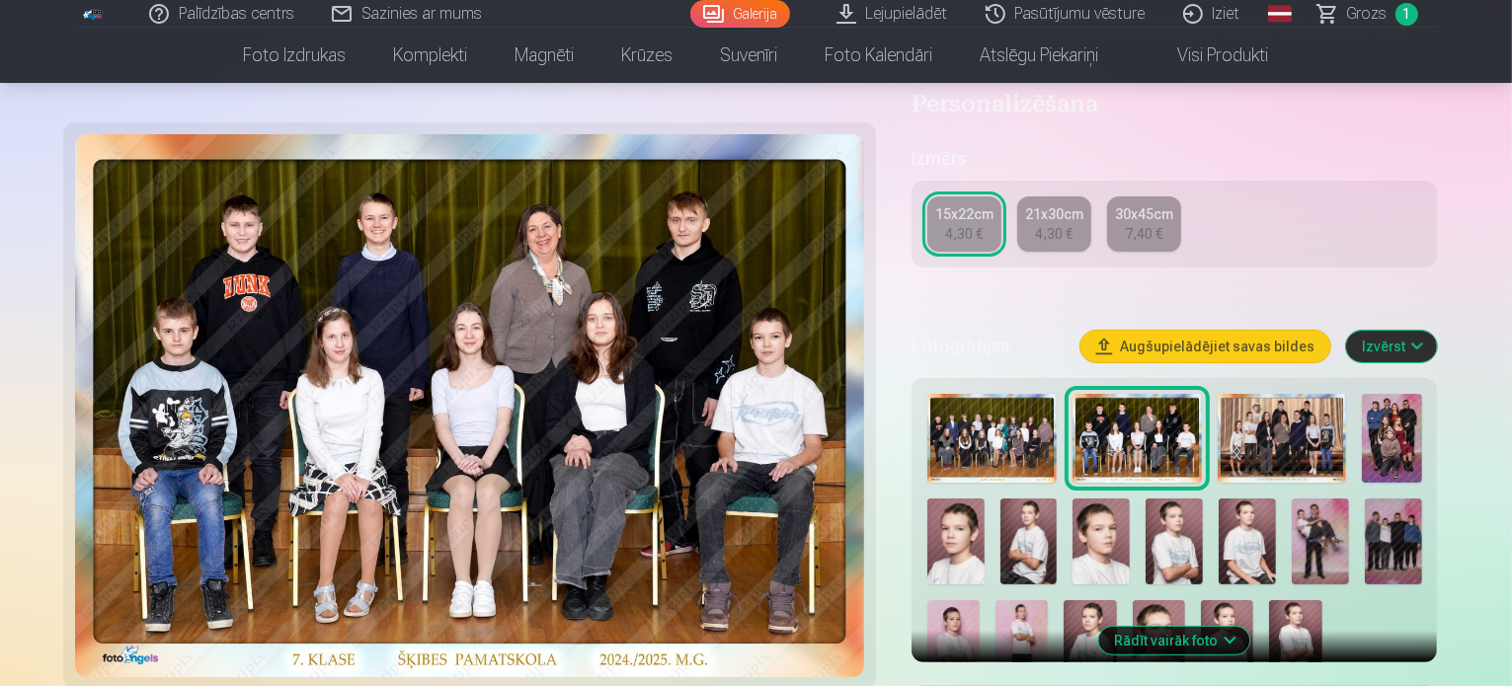
click at [1401, 420] on img at bounding box center [1391, 438] width 59 height 89
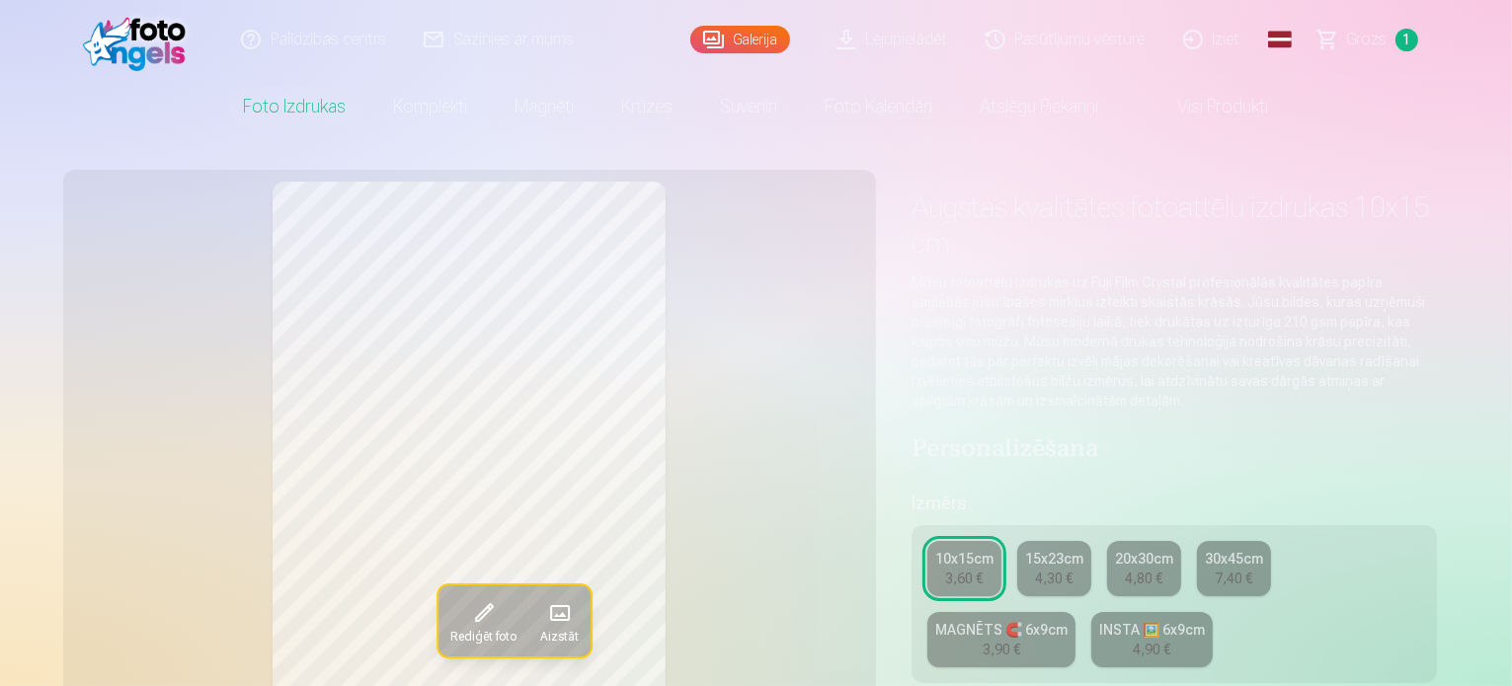
scroll to position [329, 0]
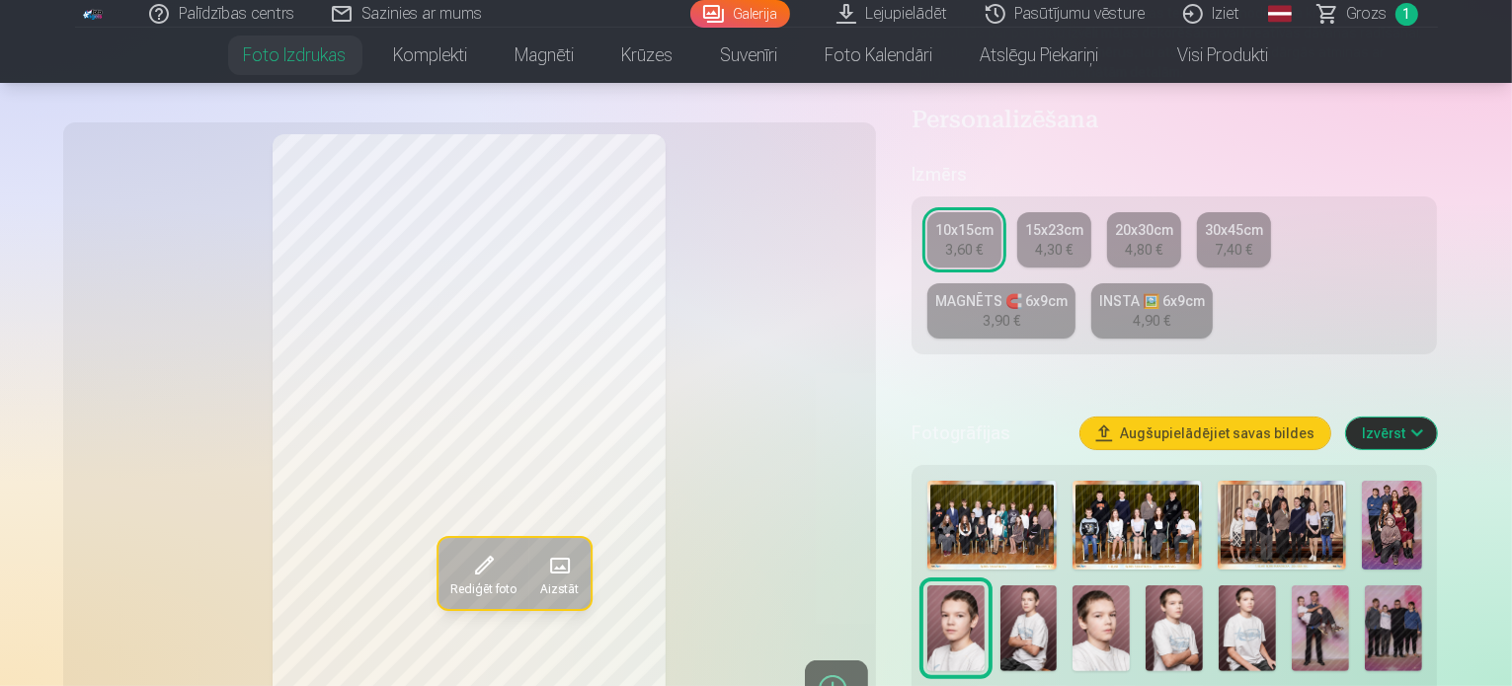
click at [1394, 481] on img at bounding box center [1391, 525] width 59 height 89
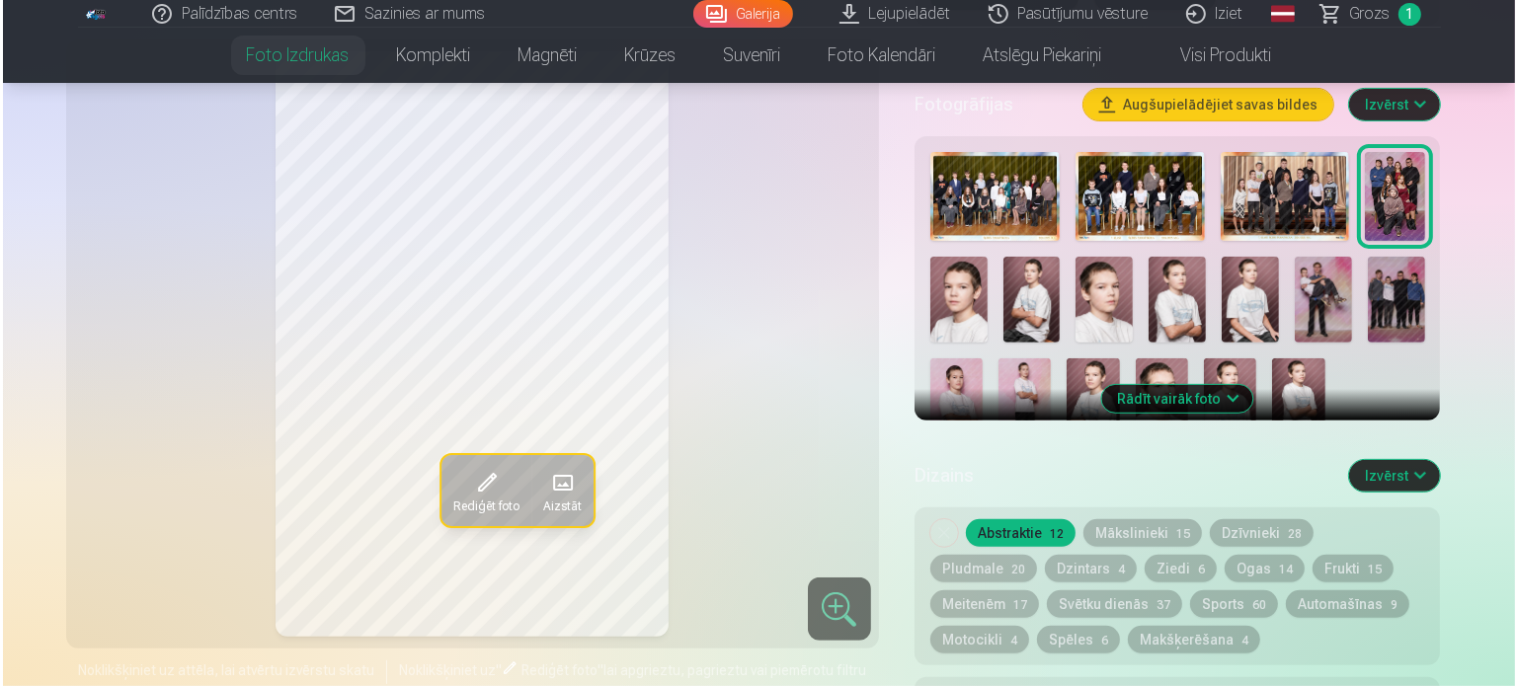
scroll to position [987, 0]
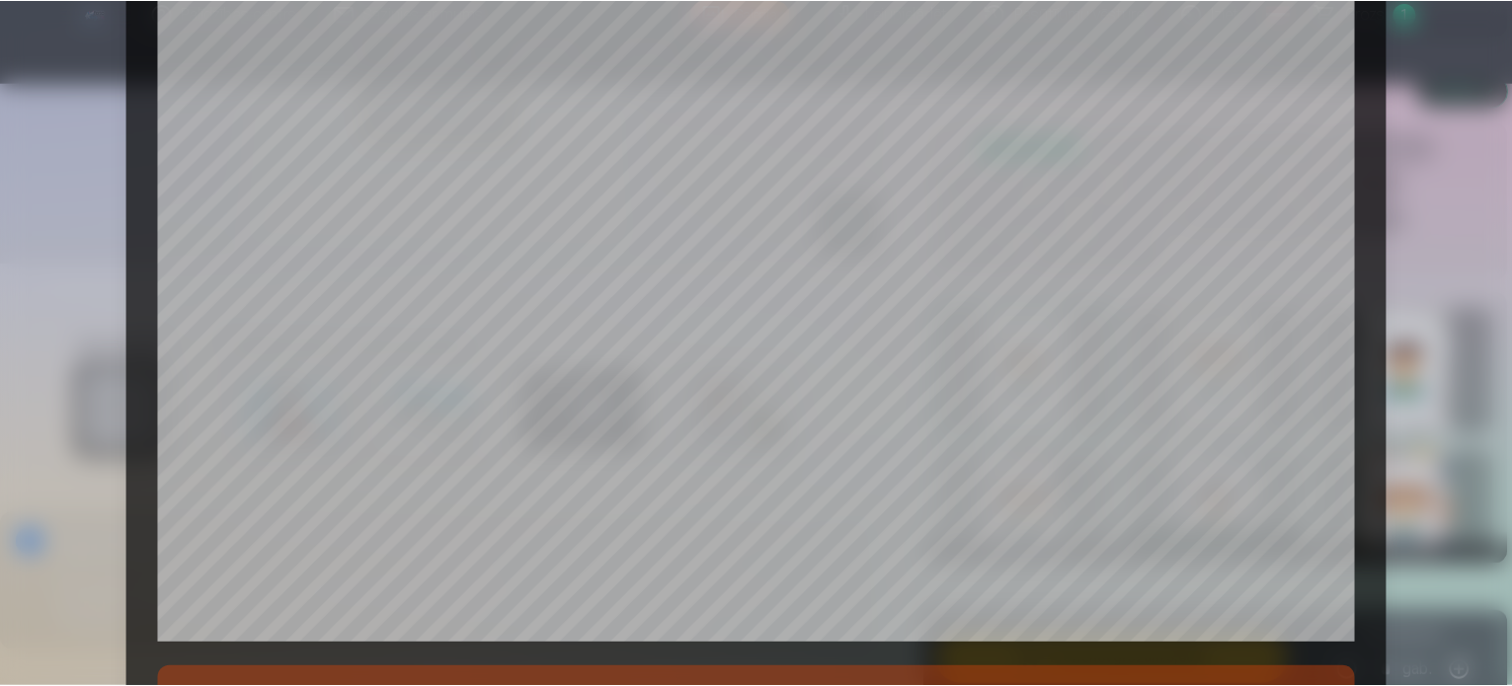
scroll to position [658, 0]
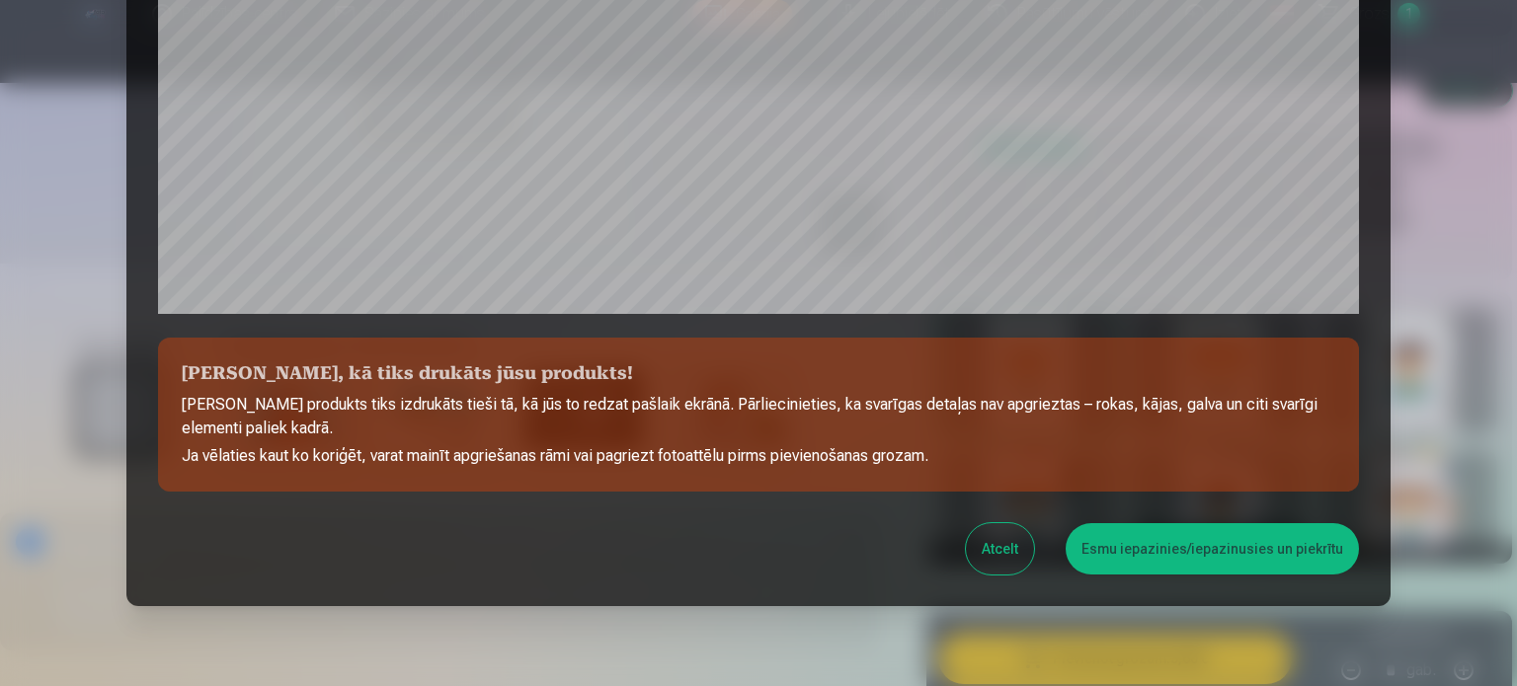
click at [1195, 534] on button "Esmu iepazinies/iepazinusies un piekrītu" at bounding box center [1211, 548] width 293 height 51
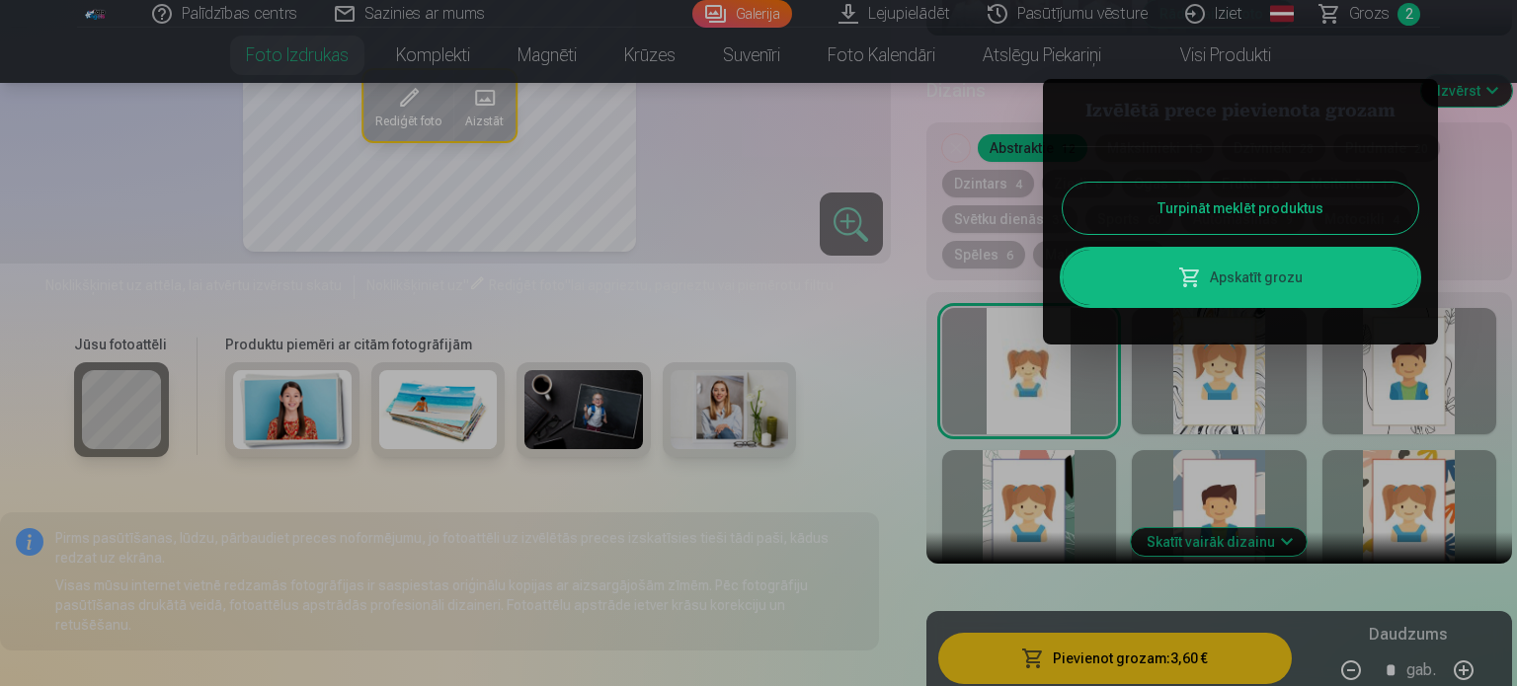
click at [1282, 221] on button "Turpināt meklēt produktus" at bounding box center [1239, 208] width 355 height 51
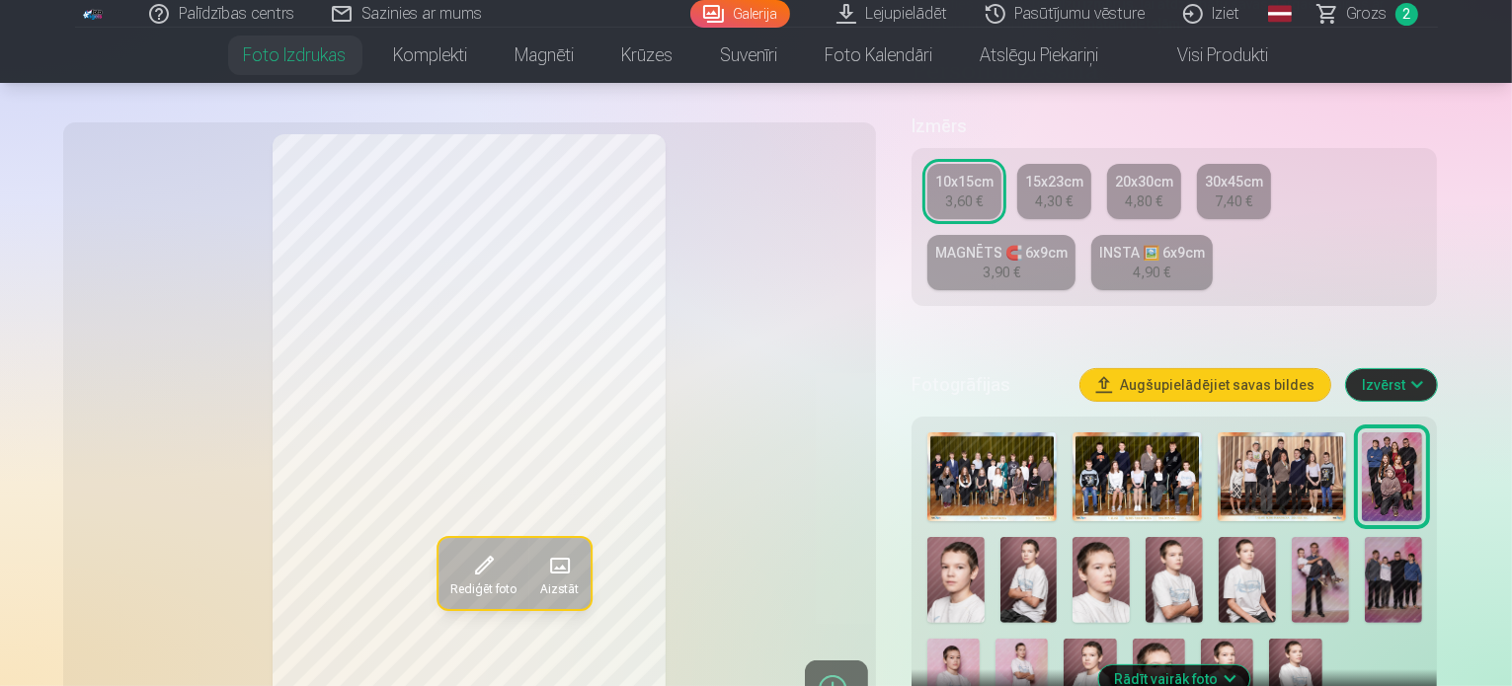
scroll to position [329, 0]
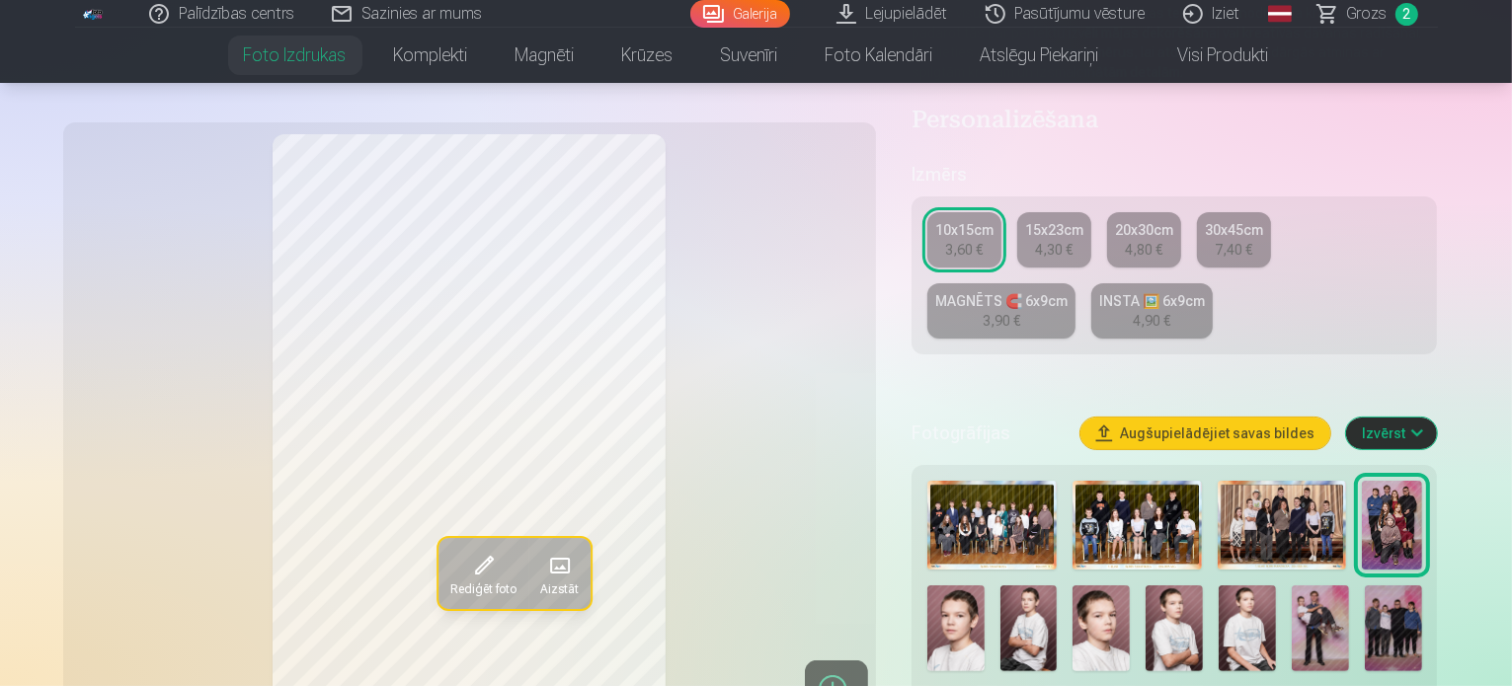
click at [1075, 283] on link "MAGNĒTS 🧲 6x9cm 3,90 €" at bounding box center [1001, 310] width 148 height 55
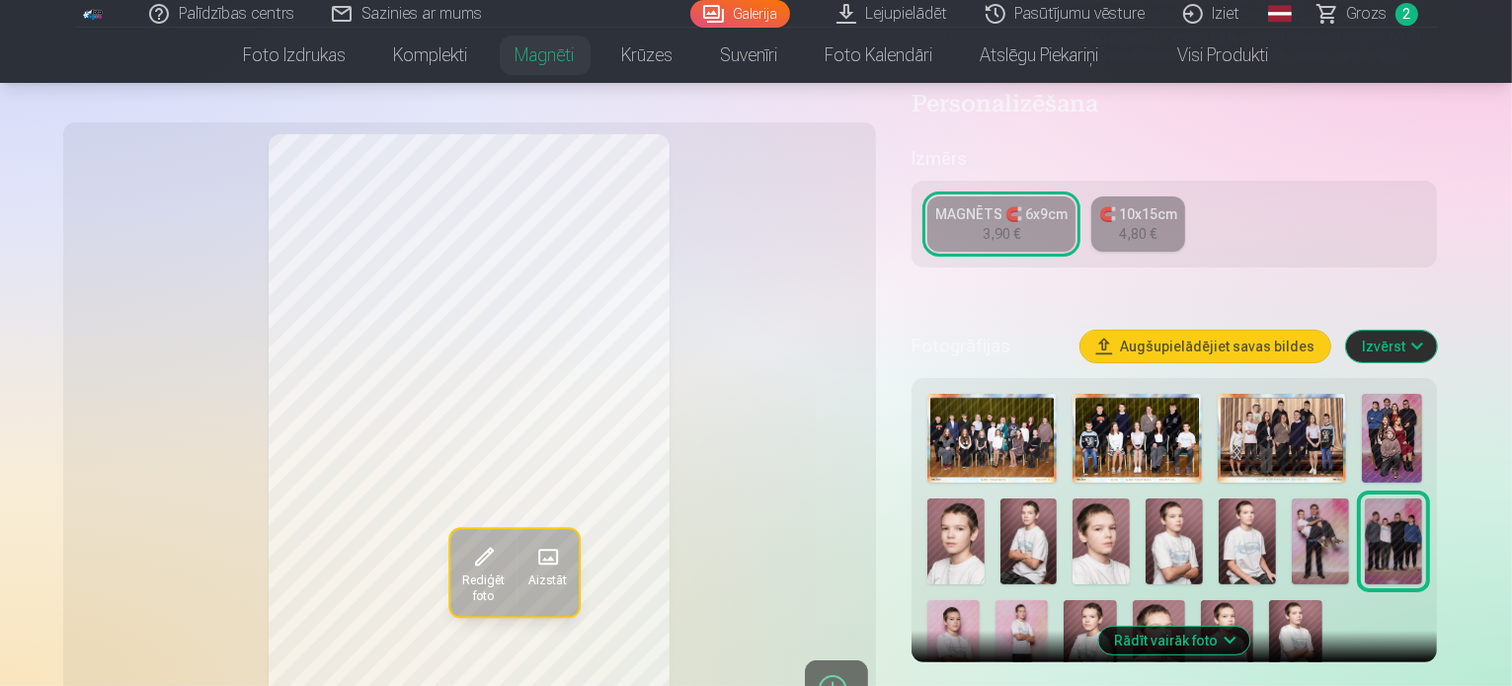
scroll to position [658, 0]
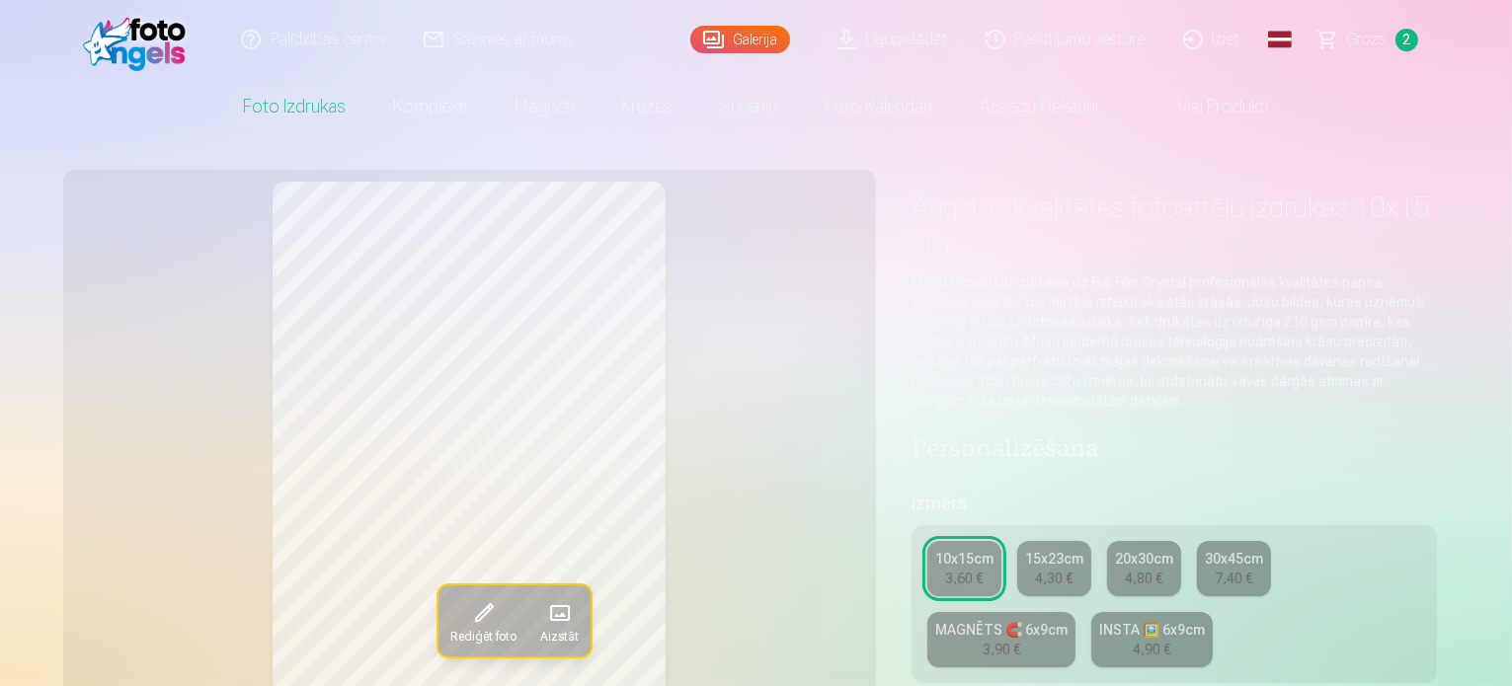
scroll to position [329, 0]
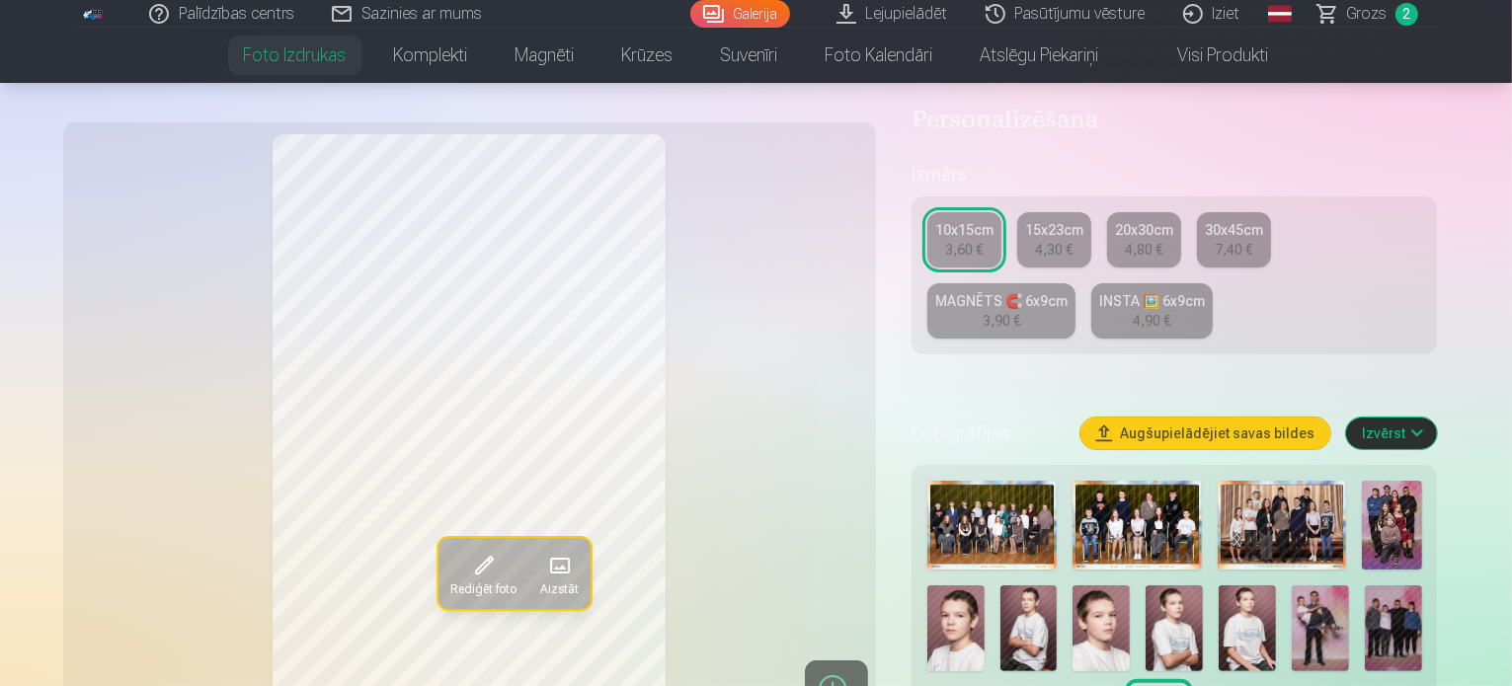
click at [1365, 586] on img at bounding box center [1393, 629] width 57 height 86
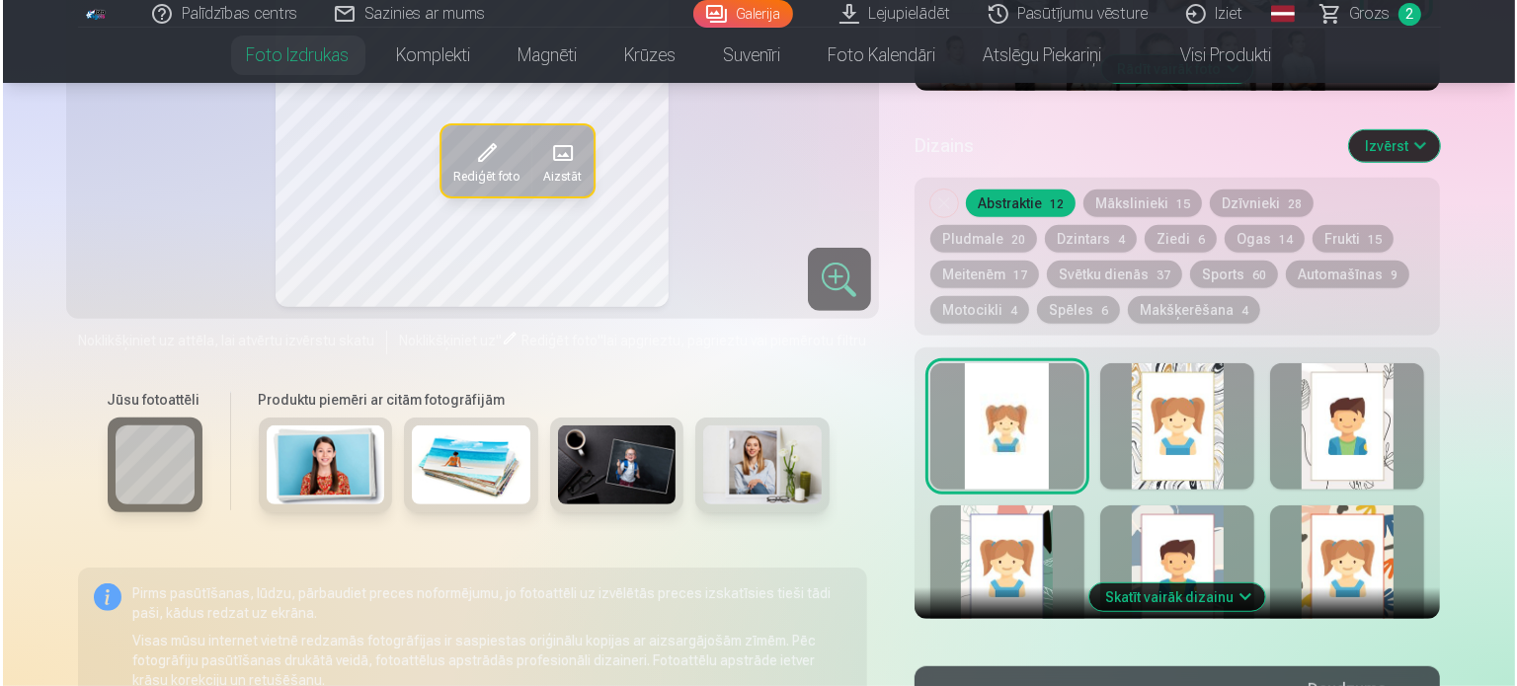
scroll to position [1316, 0]
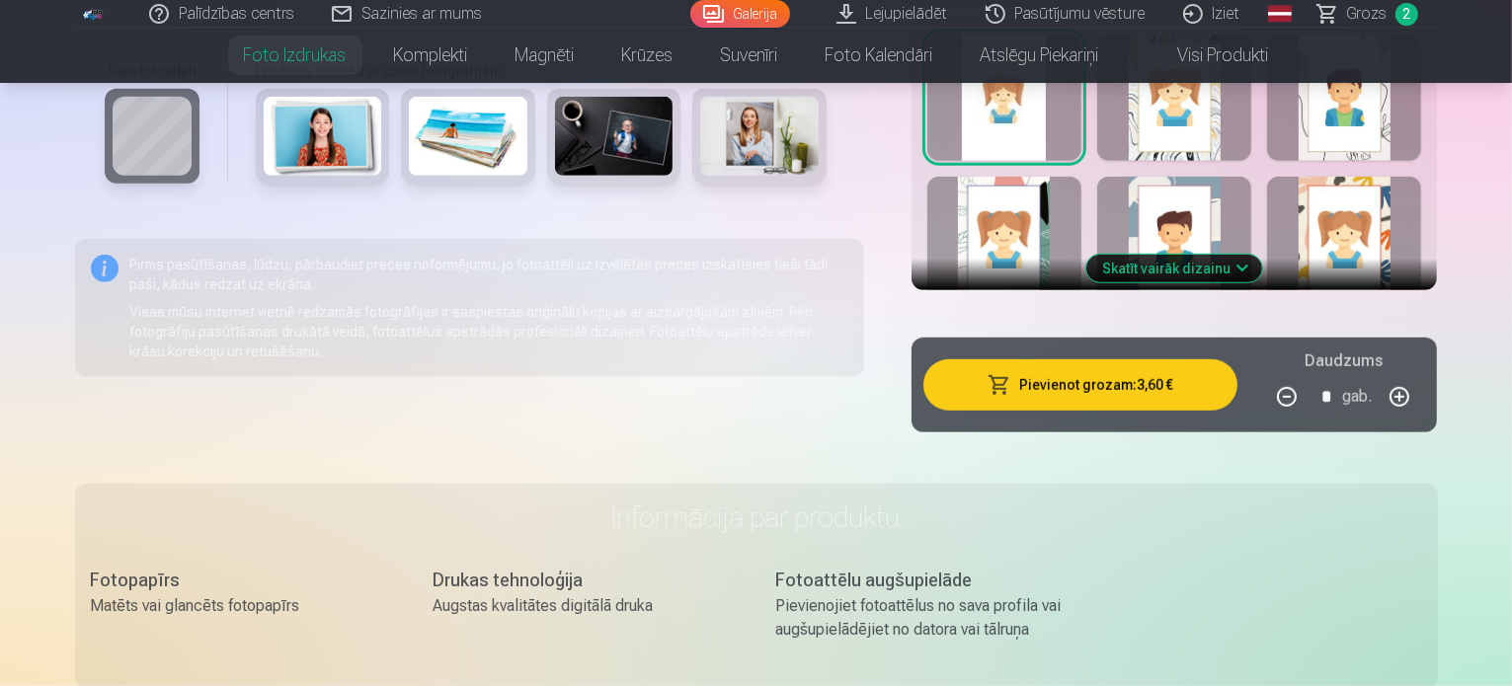
click at [1121, 359] on button "Pievienot grozam : 3,60 €" at bounding box center [1080, 384] width 315 height 51
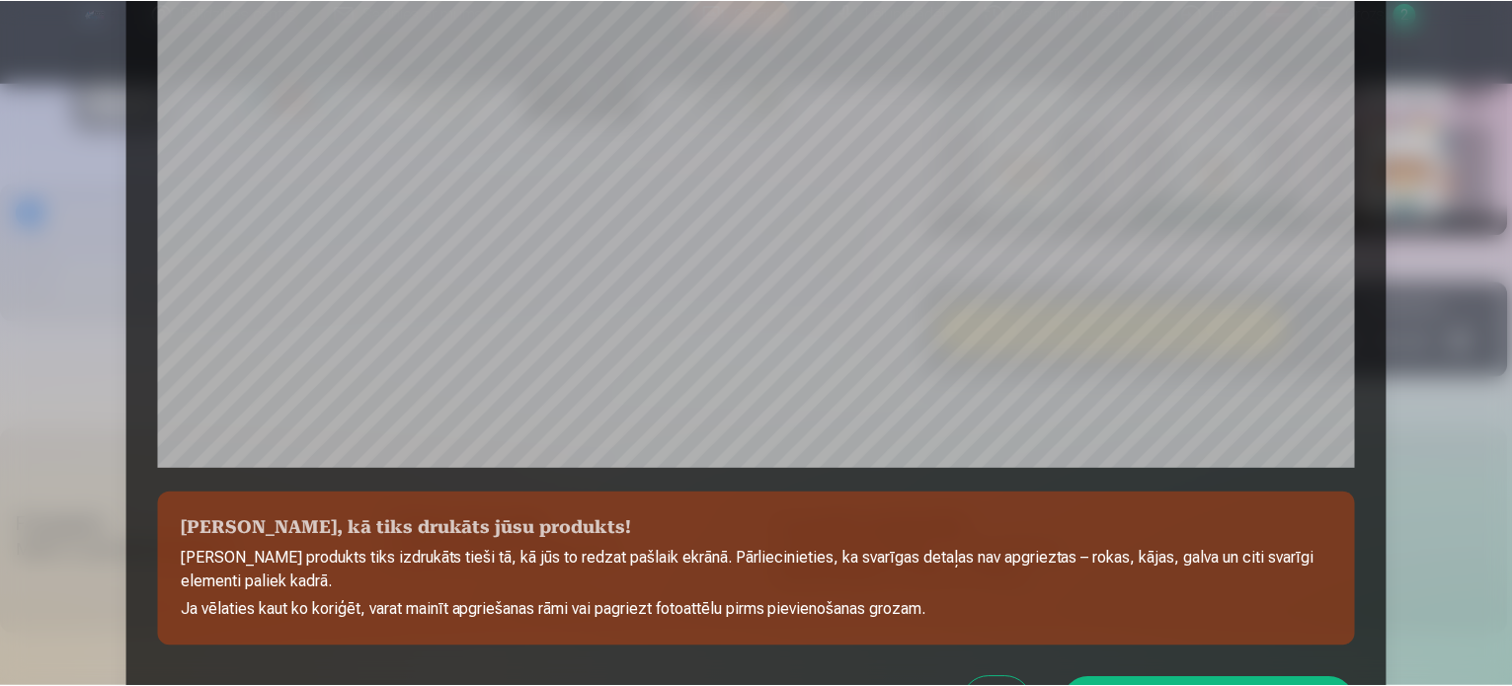
scroll to position [735, 0]
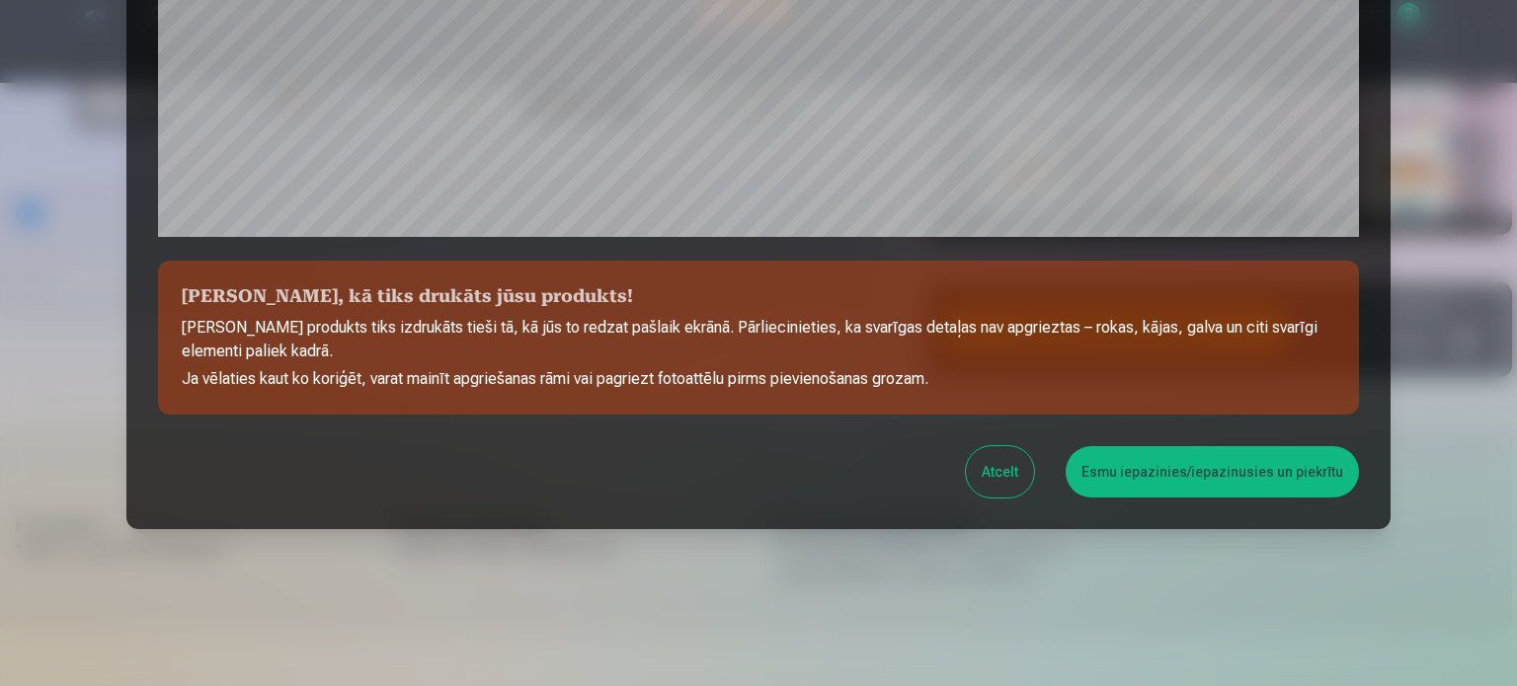
click at [1208, 463] on button "Esmu iepazinies/iepazinusies un piekrītu" at bounding box center [1211, 471] width 293 height 51
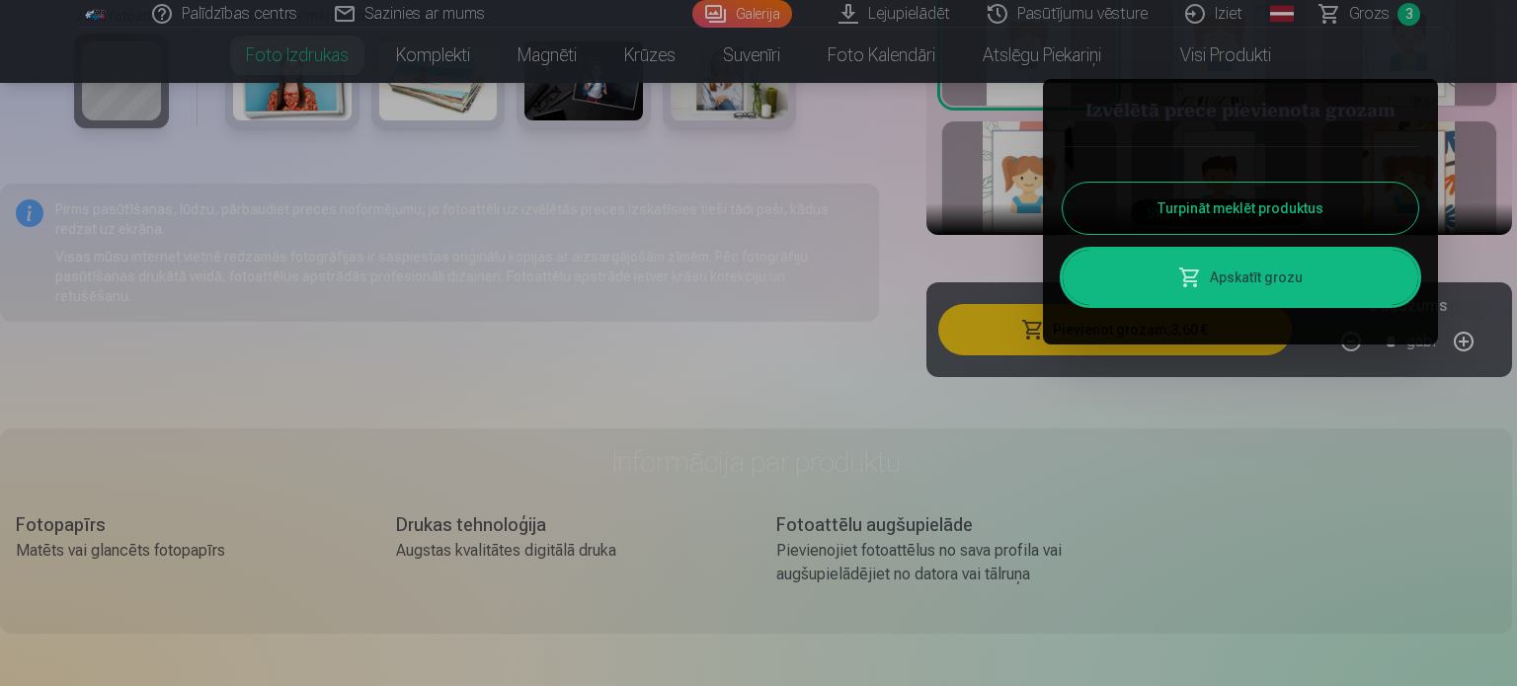
click at [1270, 208] on button "Turpināt meklēt produktus" at bounding box center [1239, 208] width 355 height 51
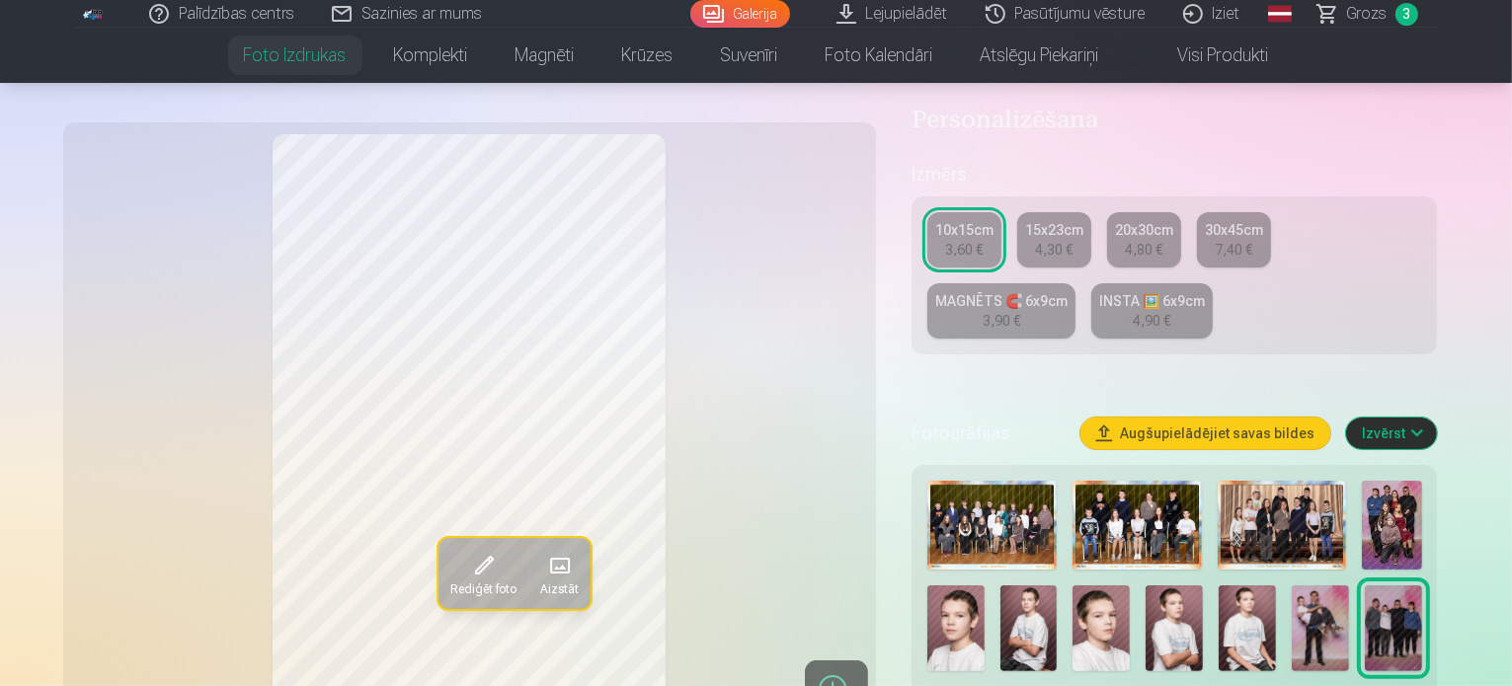
scroll to position [659, 0]
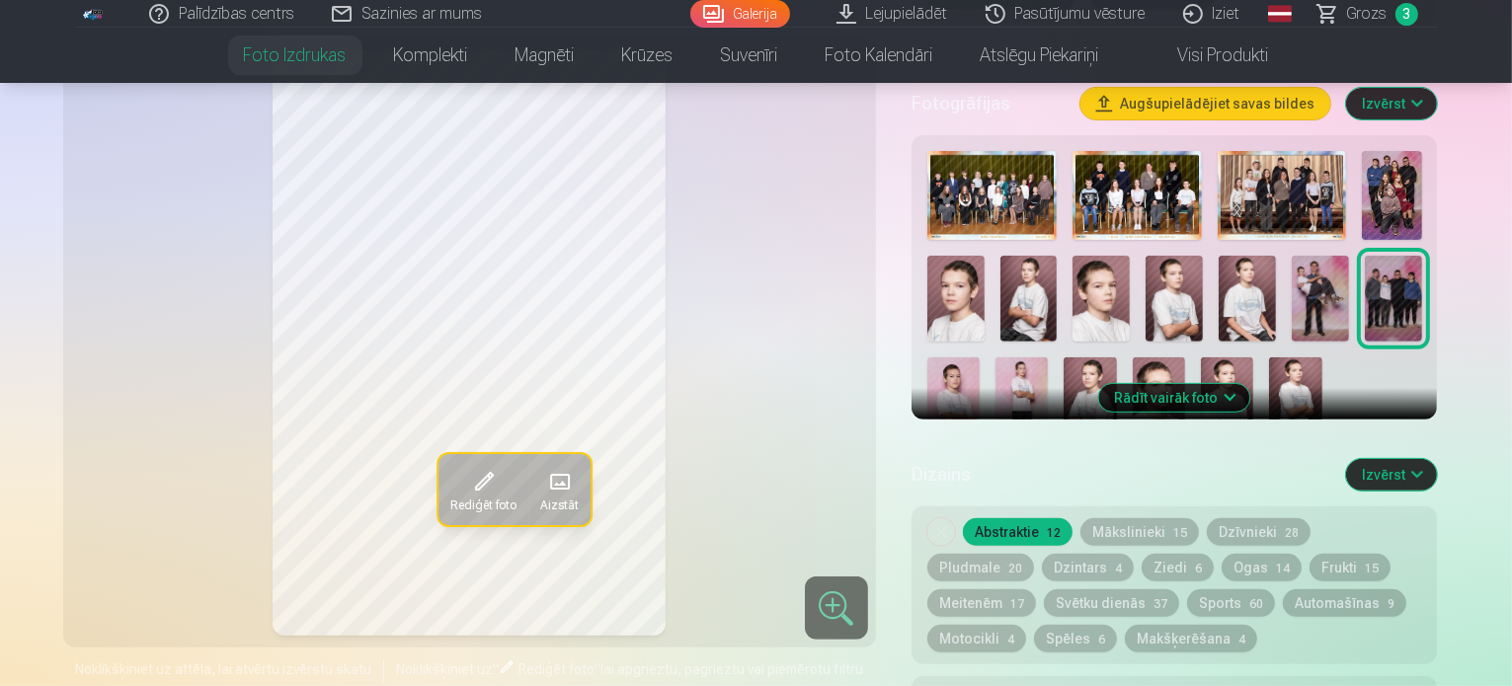
click at [984, 256] on img at bounding box center [955, 299] width 57 height 86
click at [1000, 256] on img at bounding box center [1028, 299] width 57 height 86
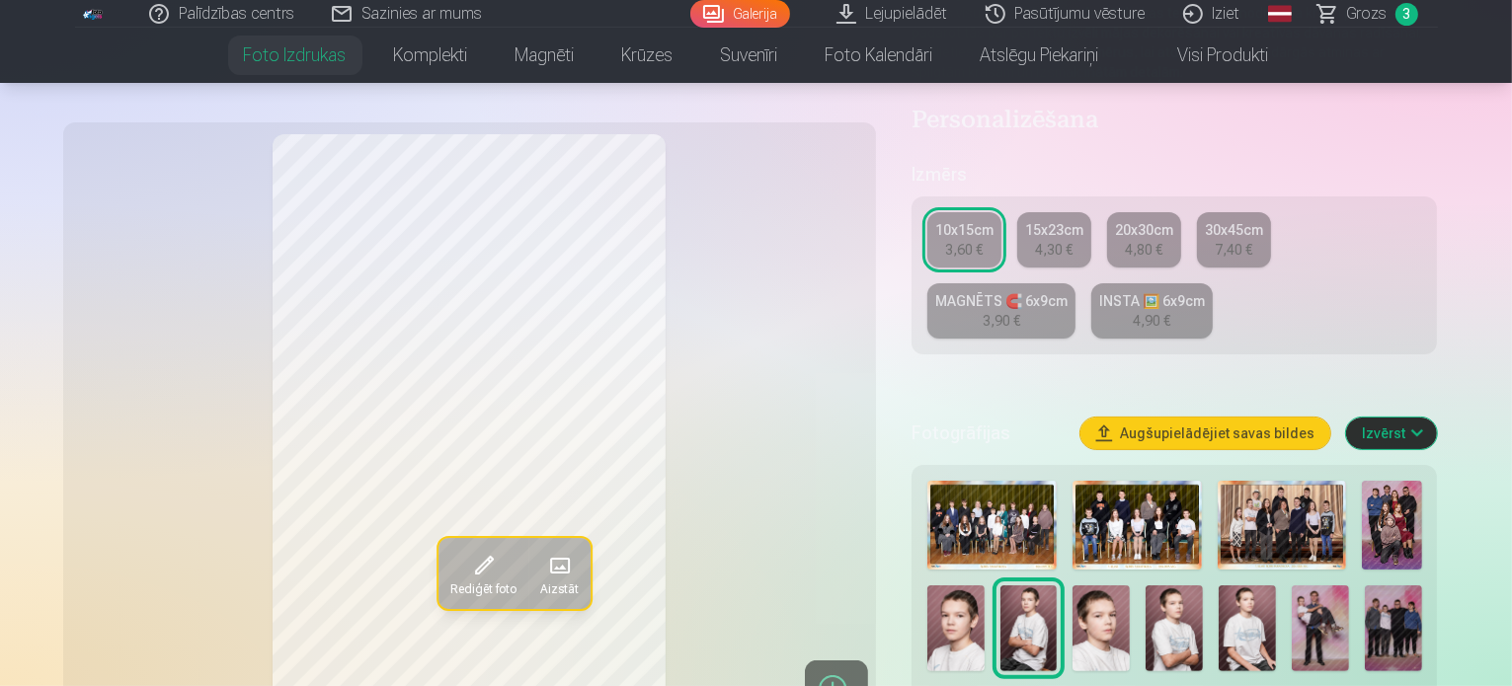
click at [1145, 586] on img at bounding box center [1173, 629] width 57 height 86
click at [1218, 586] on img at bounding box center [1246, 629] width 57 height 86
click at [973, 626] on div at bounding box center [1174, 623] width 510 height 301
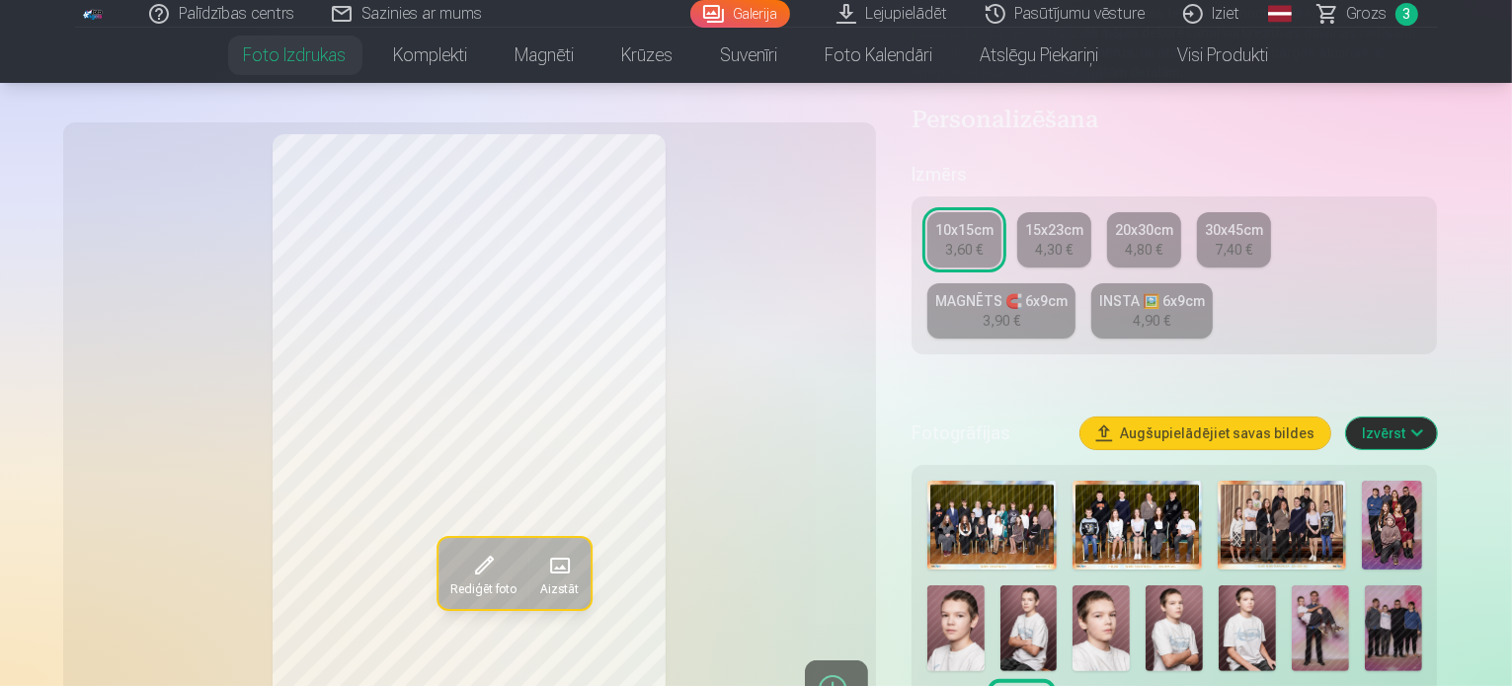
scroll to position [659, 0]
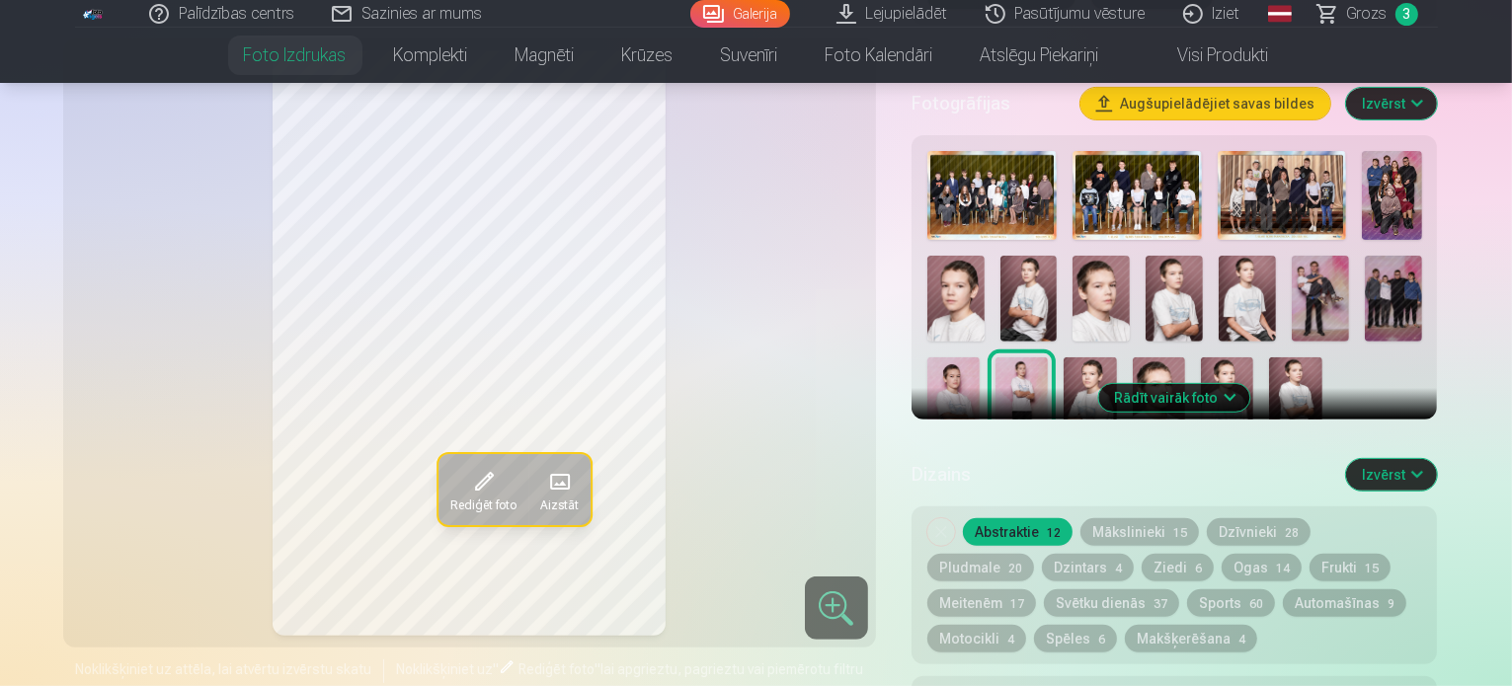
click at [1250, 384] on button "Rādīt vairāk foto" at bounding box center [1174, 398] width 151 height 28
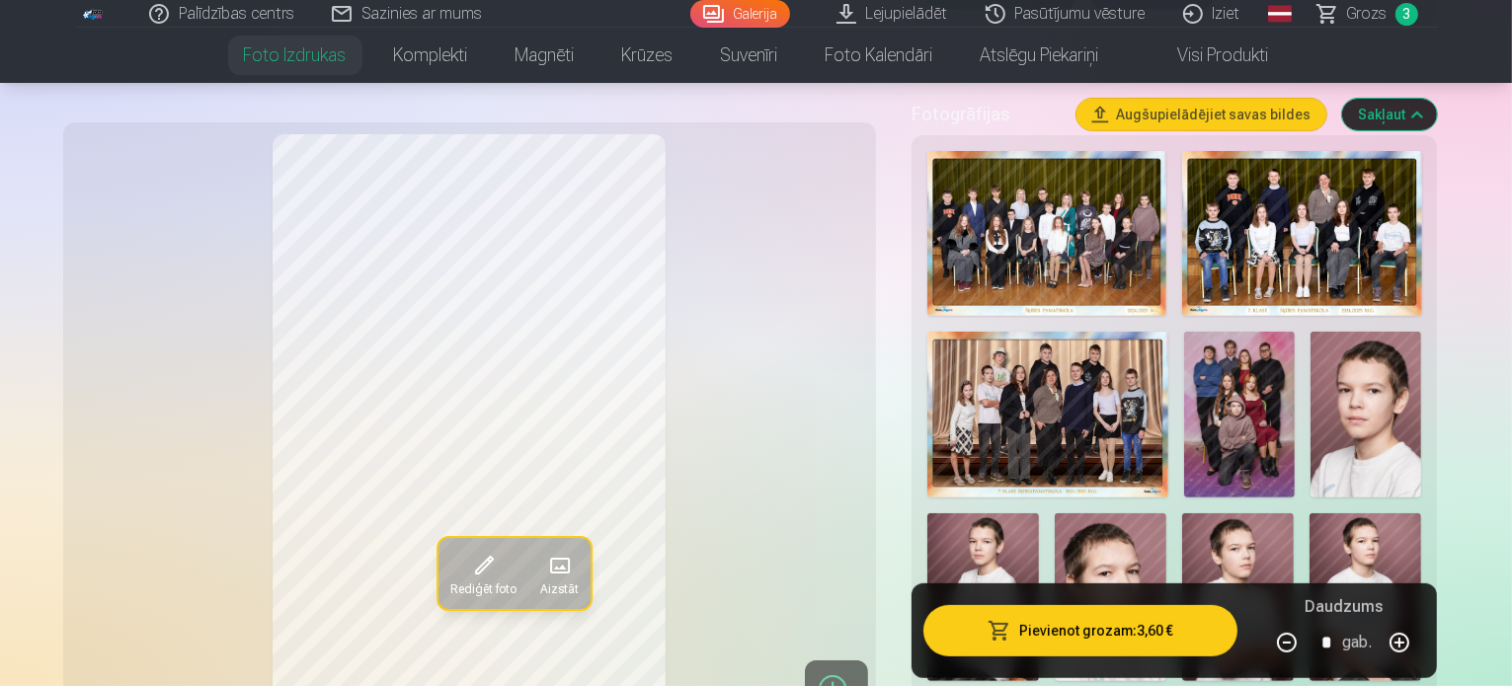
scroll to position [987, 0]
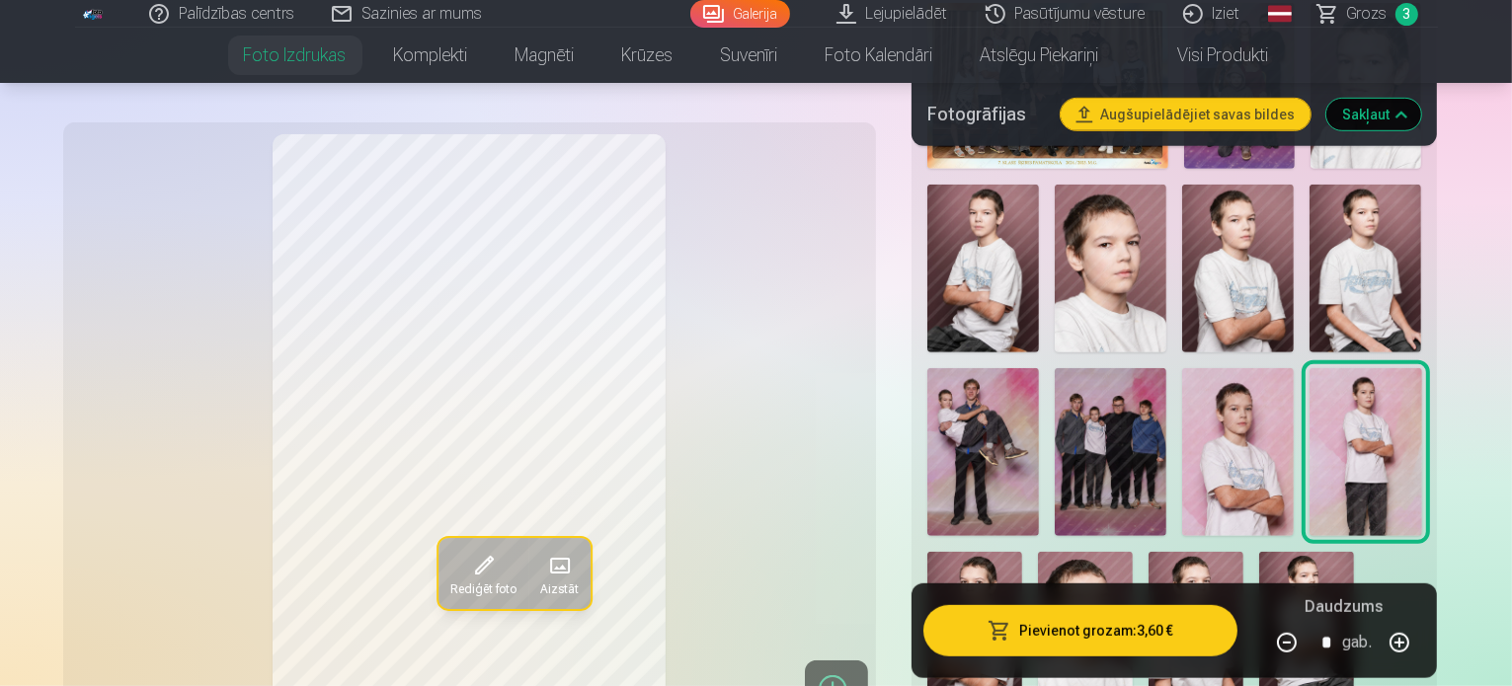
click at [1022, 552] on img at bounding box center [974, 623] width 95 height 142
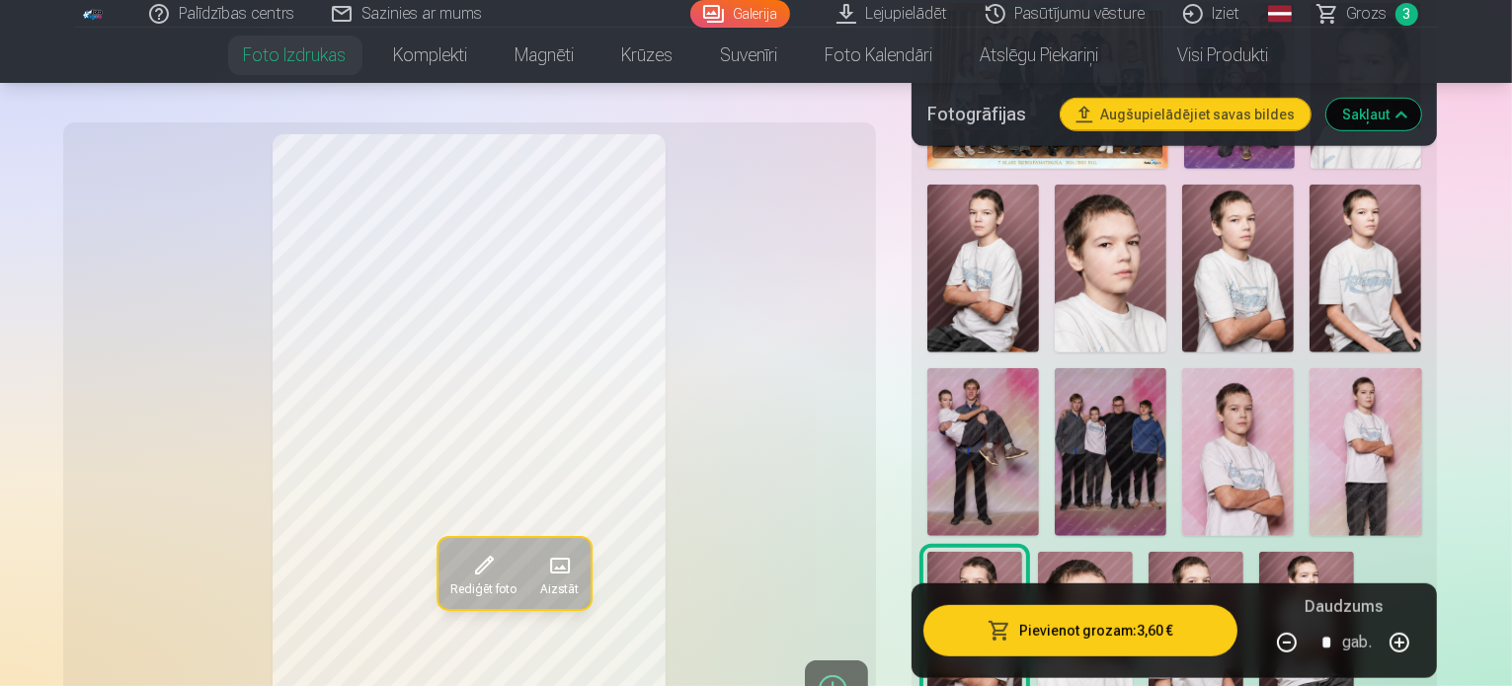
click at [1259, 552] on img at bounding box center [1306, 623] width 95 height 142
click at [1182, 235] on img at bounding box center [1238, 269] width 112 height 168
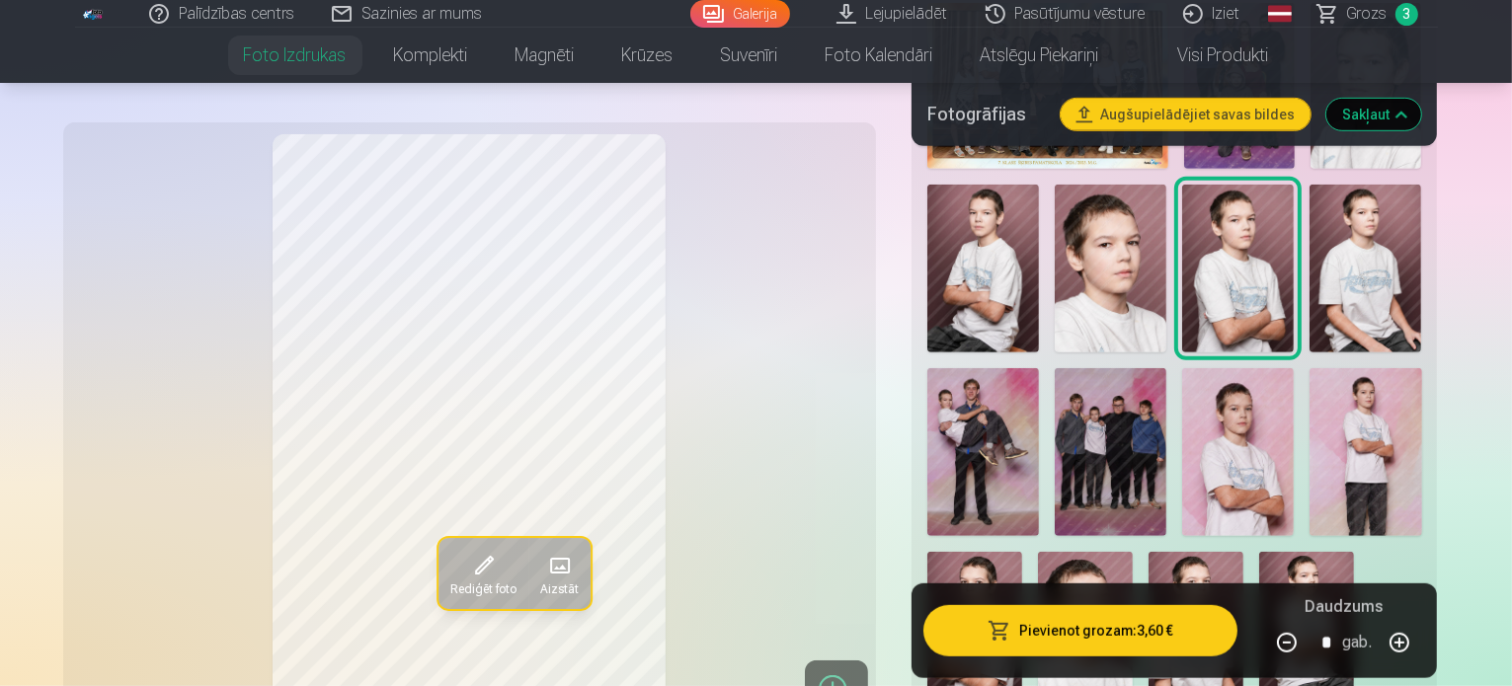
click at [1182, 410] on img at bounding box center [1238, 452] width 112 height 168
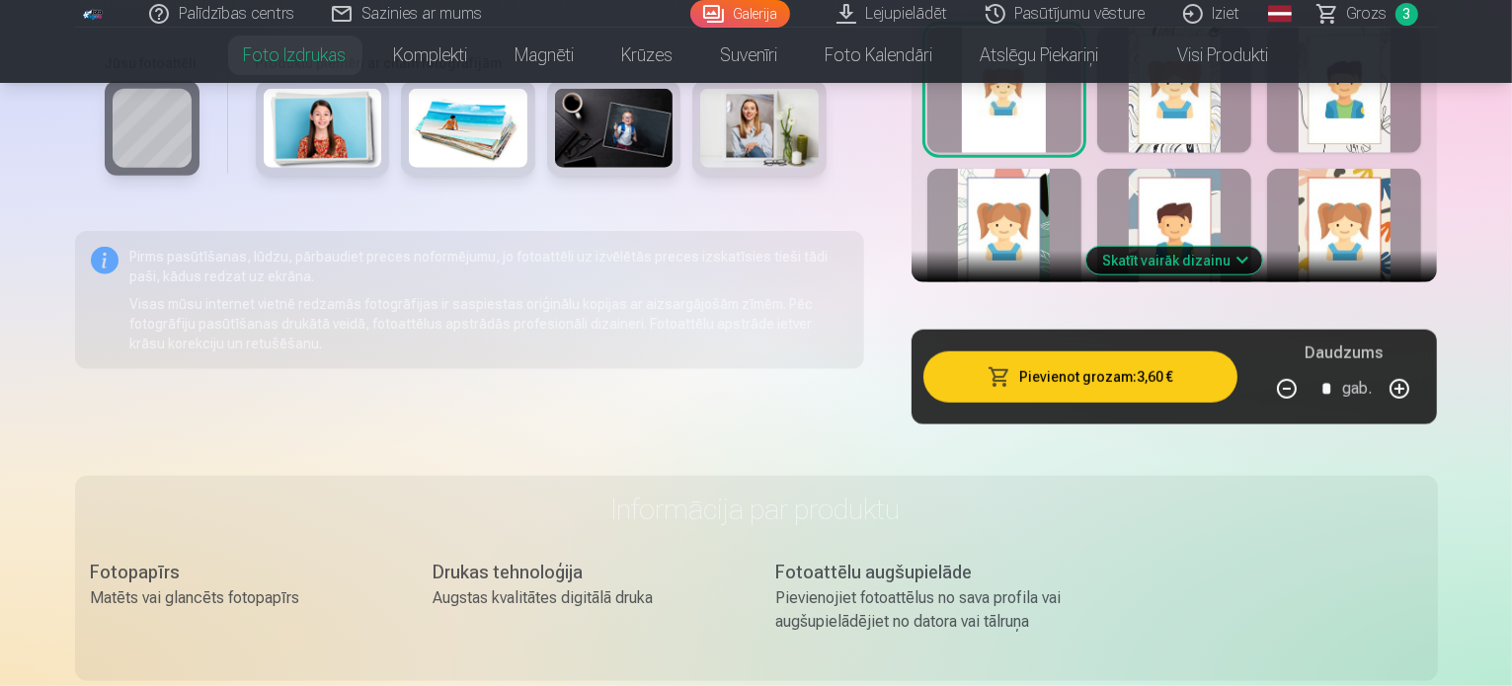
scroll to position [1646, 0]
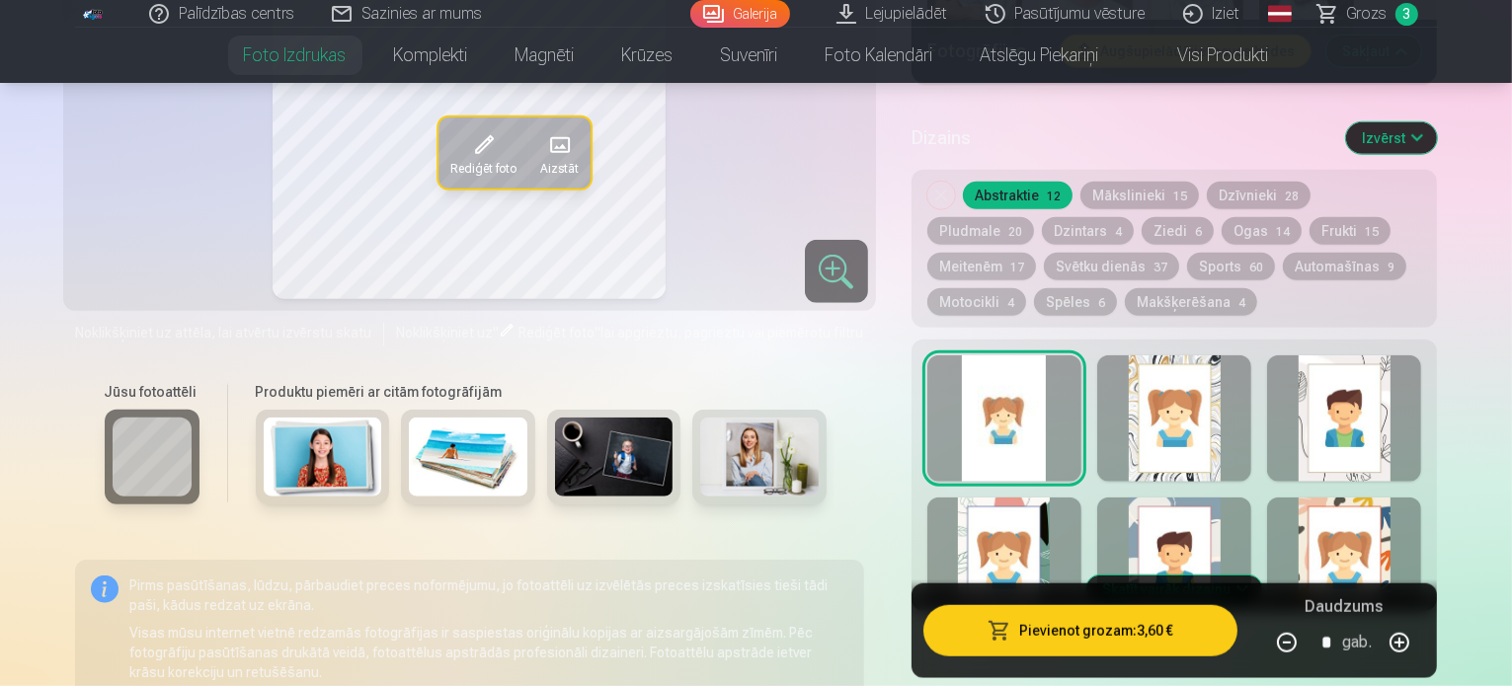
click at [1262, 576] on button "Skatīt vairāk dizainu" at bounding box center [1174, 590] width 176 height 28
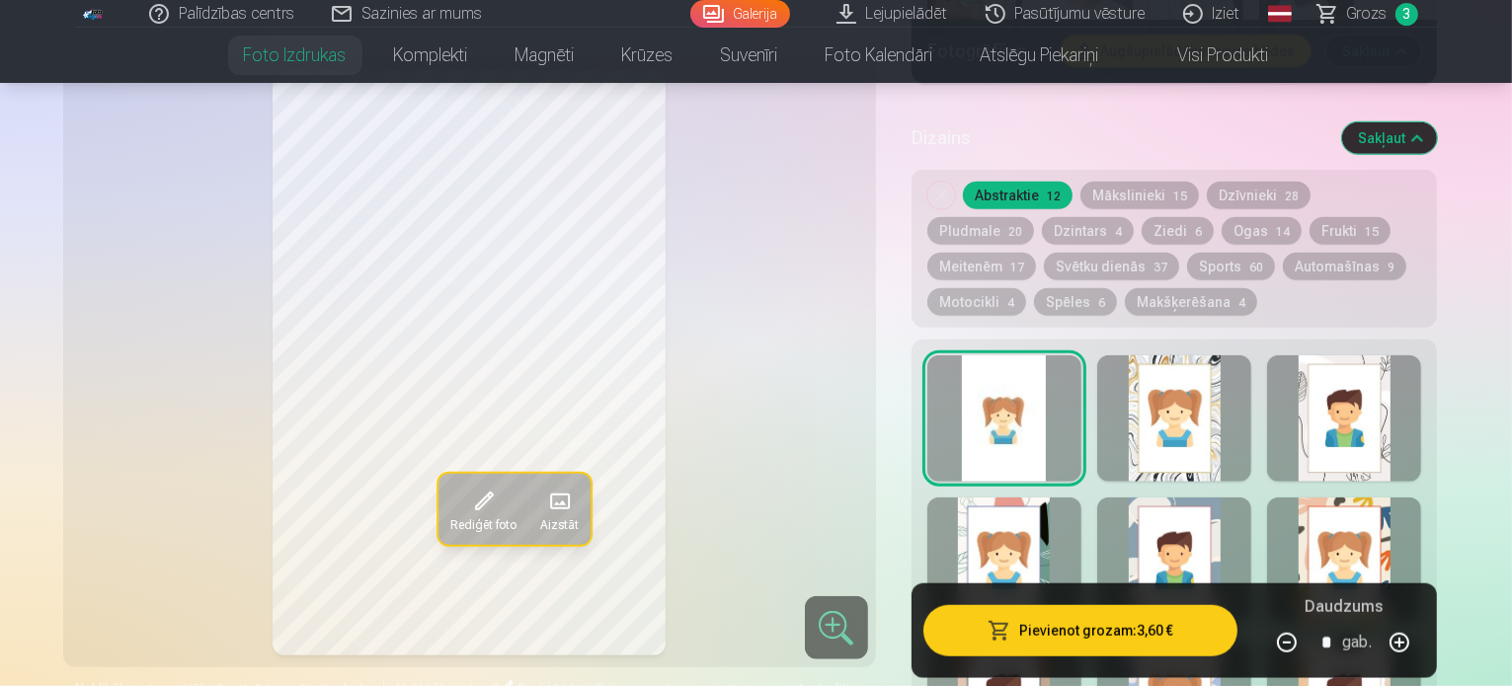
click at [1206, 498] on div at bounding box center [1174, 561] width 154 height 126
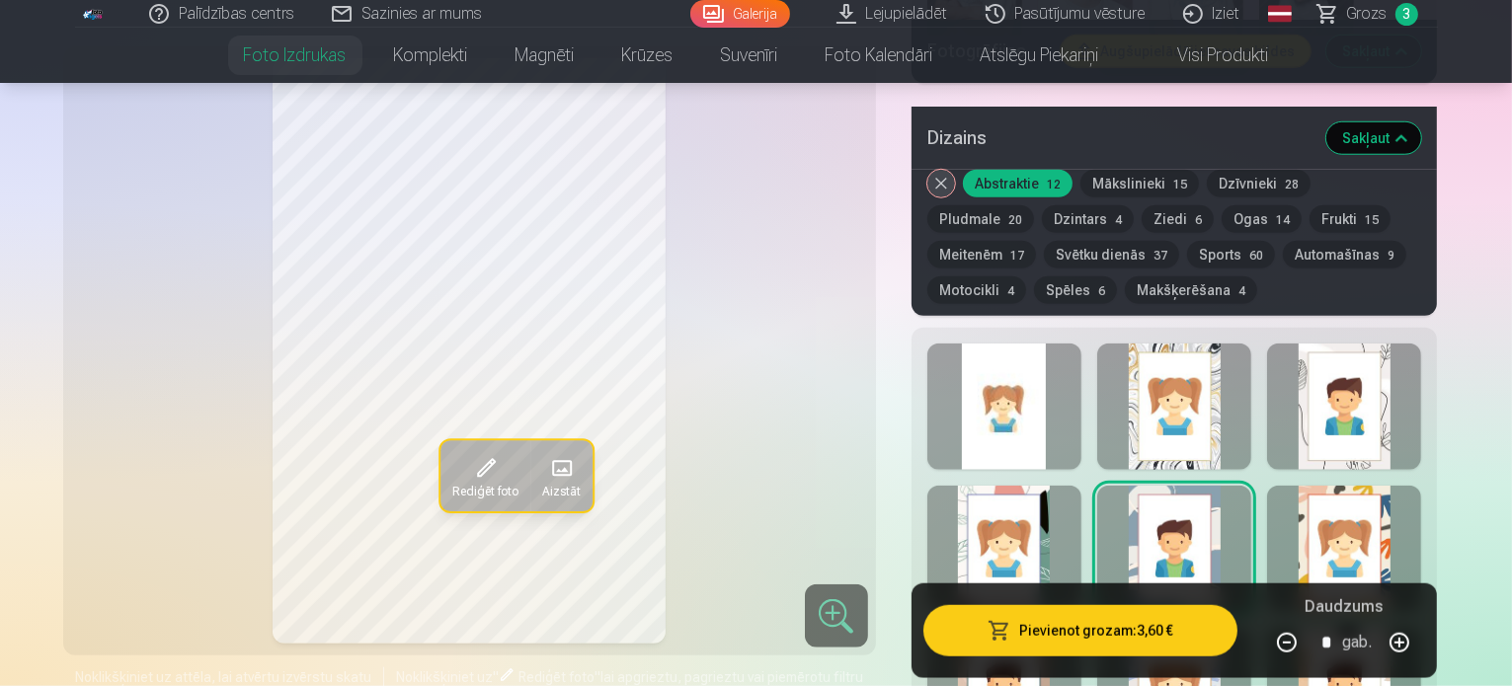
scroll to position [1975, 0]
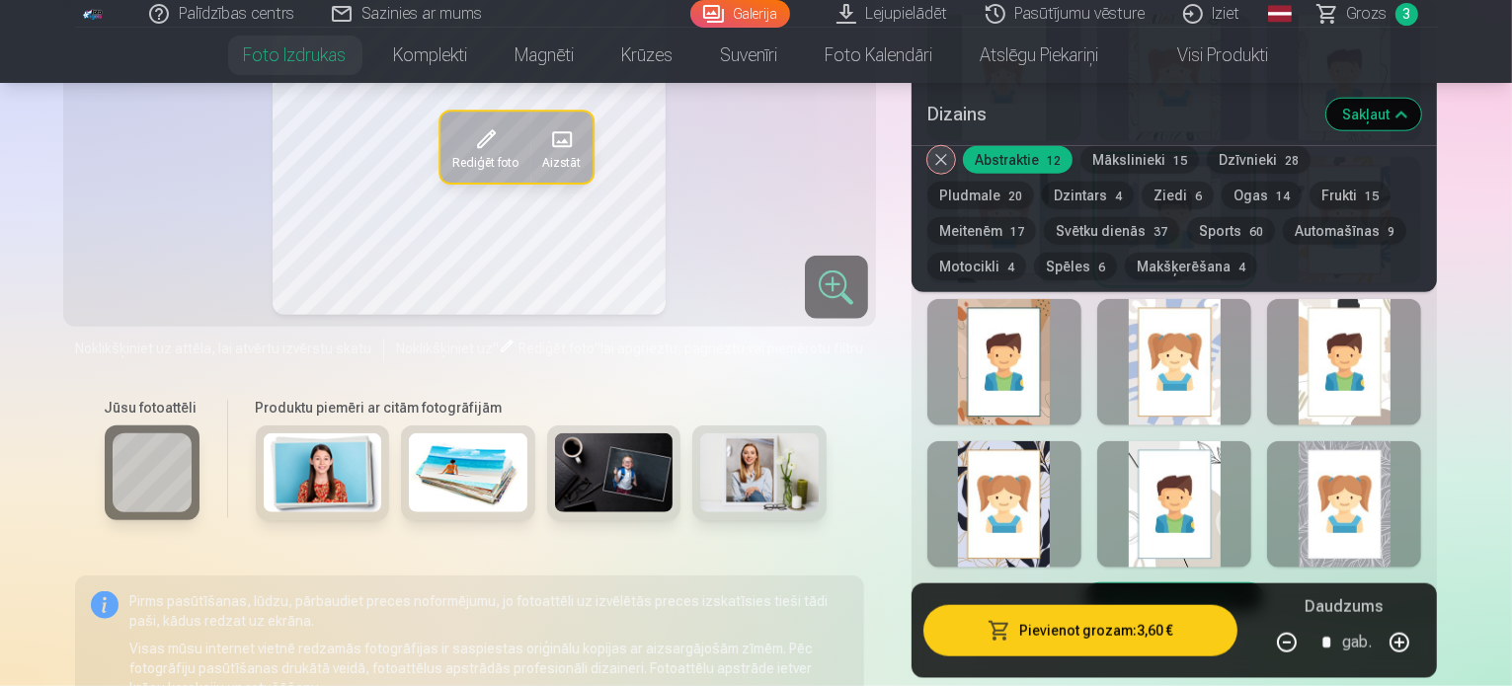
click at [1173, 441] on div at bounding box center [1174, 504] width 154 height 126
click at [1366, 441] on div at bounding box center [1344, 504] width 154 height 126
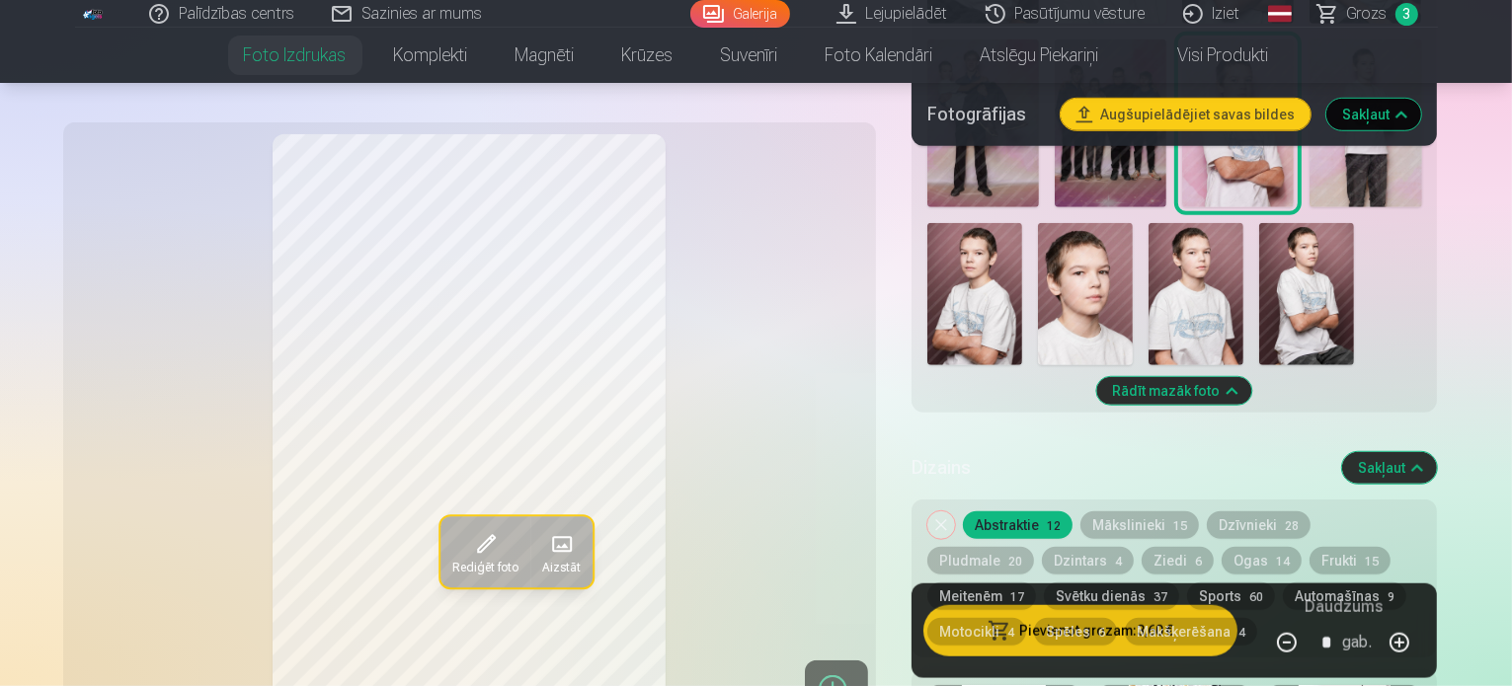
scroll to position [1646, 0]
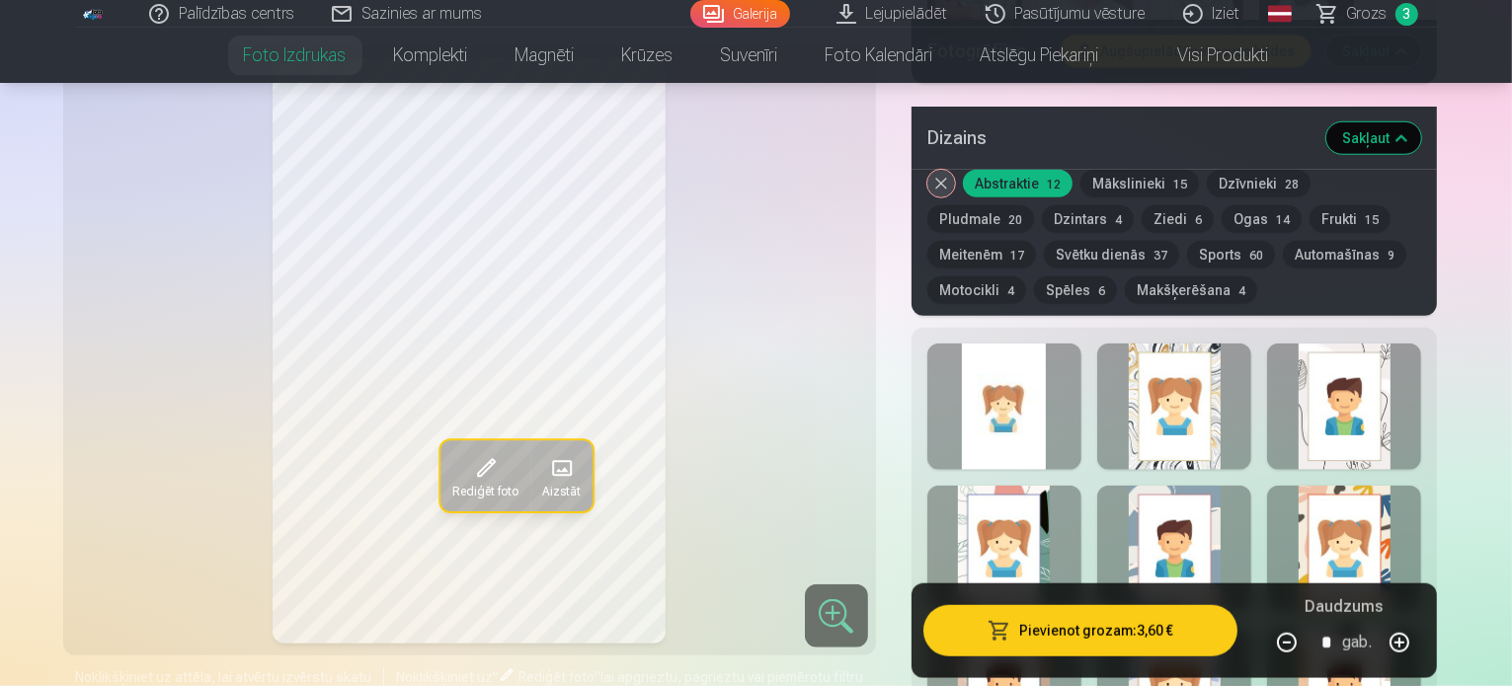
click at [1225, 373] on div "Rādīt mazāk dizainu" at bounding box center [1174, 642] width 526 height 628
click at [1400, 370] on div at bounding box center [1344, 407] width 154 height 126
click at [1251, 486] on div at bounding box center [1174, 549] width 154 height 126
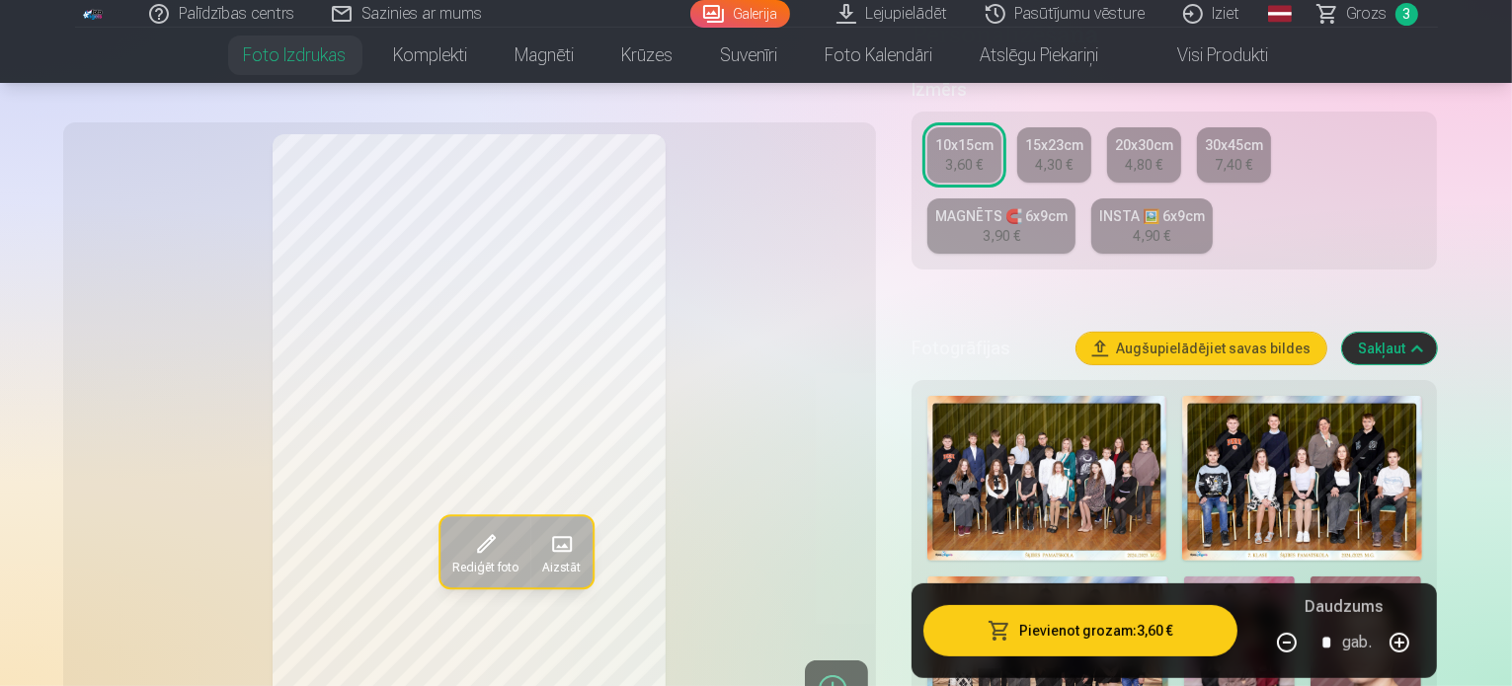
scroll to position [329, 0]
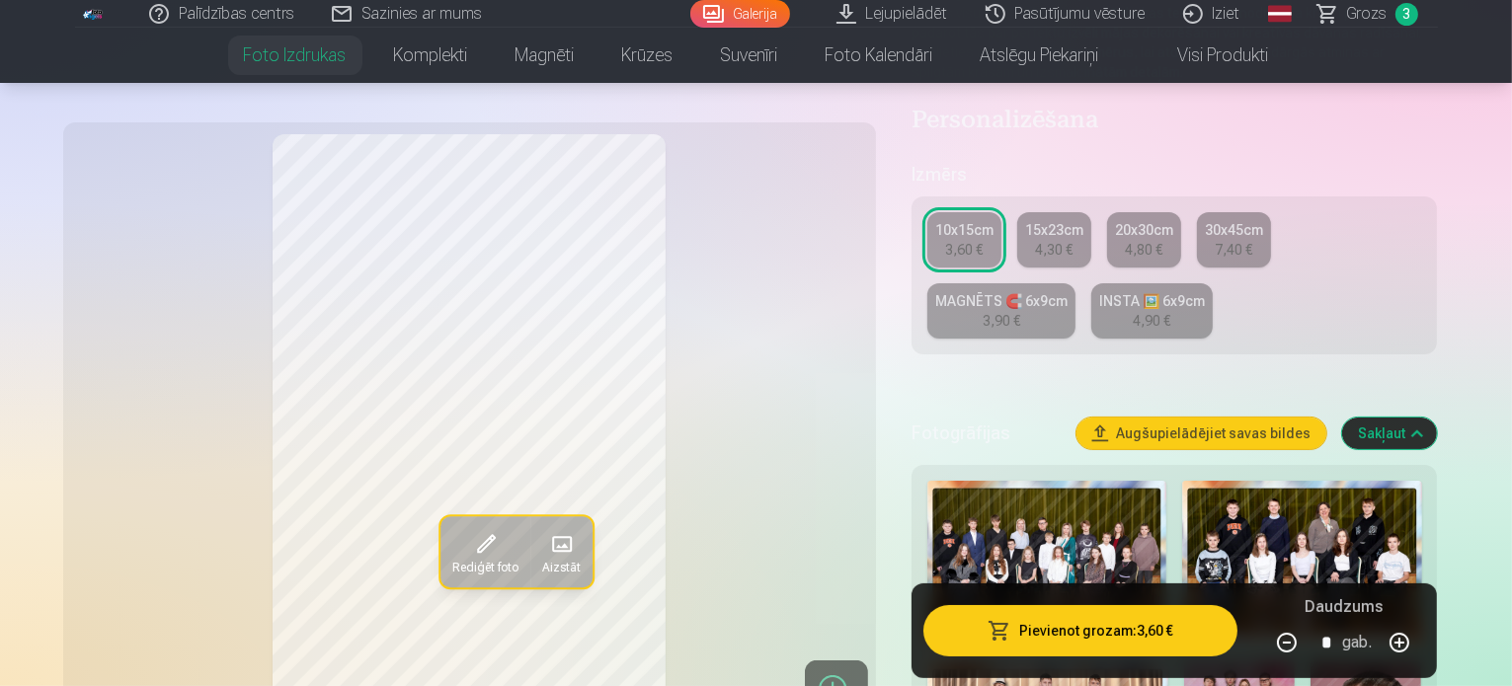
click at [1075, 283] on link "MAGNĒTS 🧲 6x9cm 3,90 €" at bounding box center [1001, 310] width 148 height 55
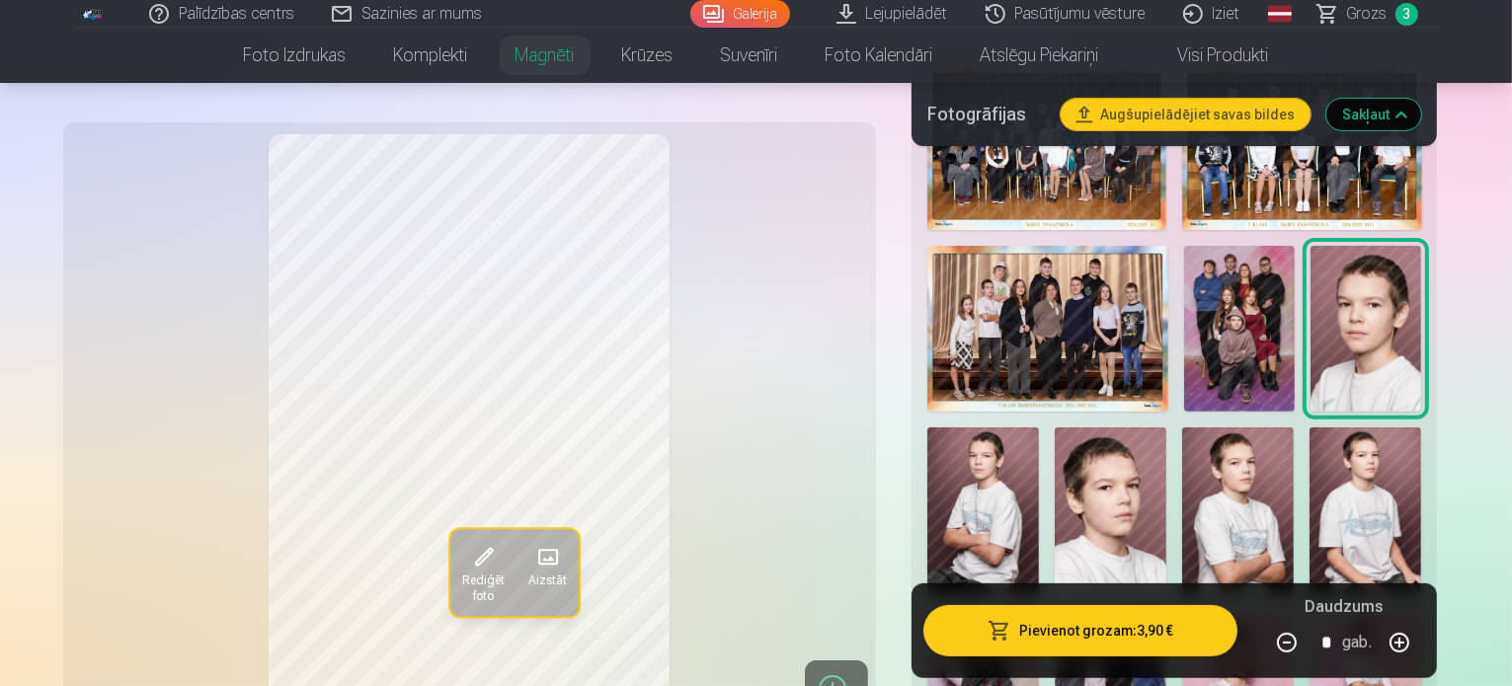
scroll to position [987, 0]
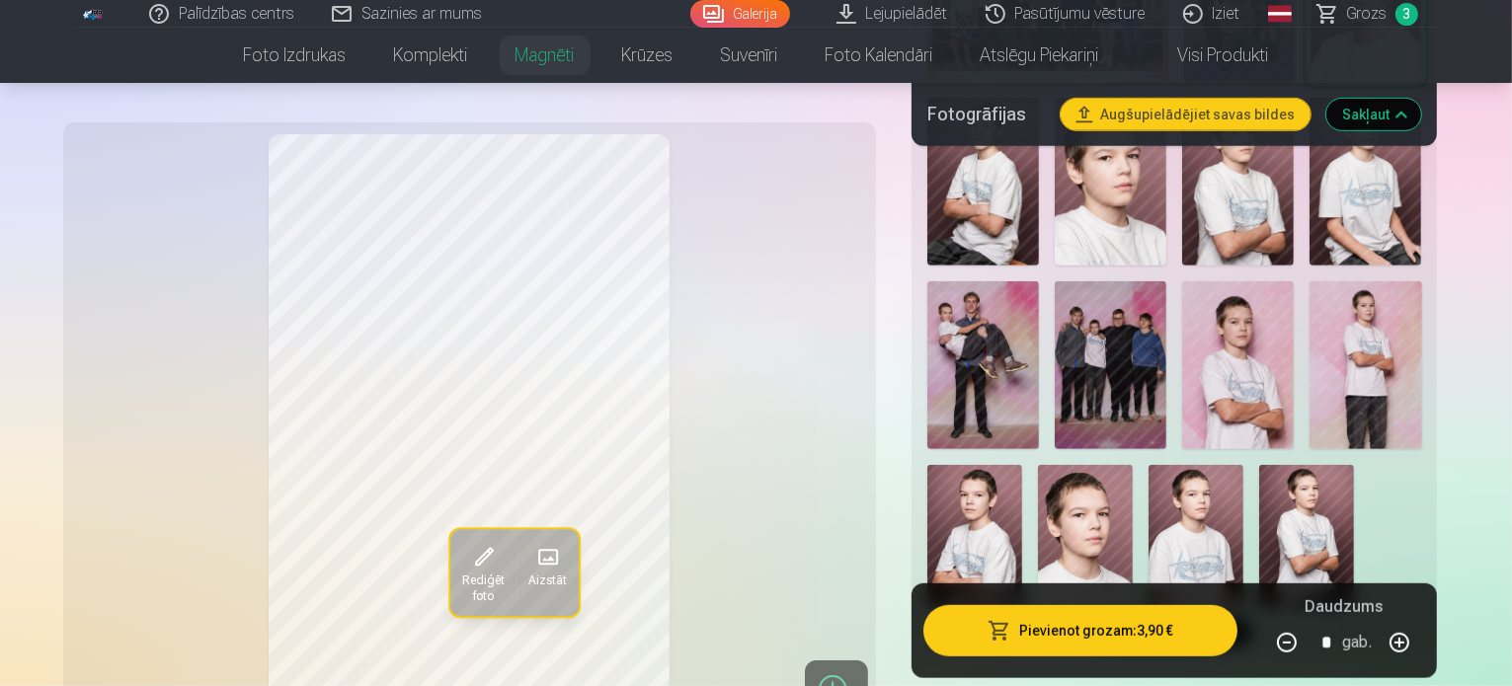
click at [1182, 300] on img at bounding box center [1238, 365] width 112 height 168
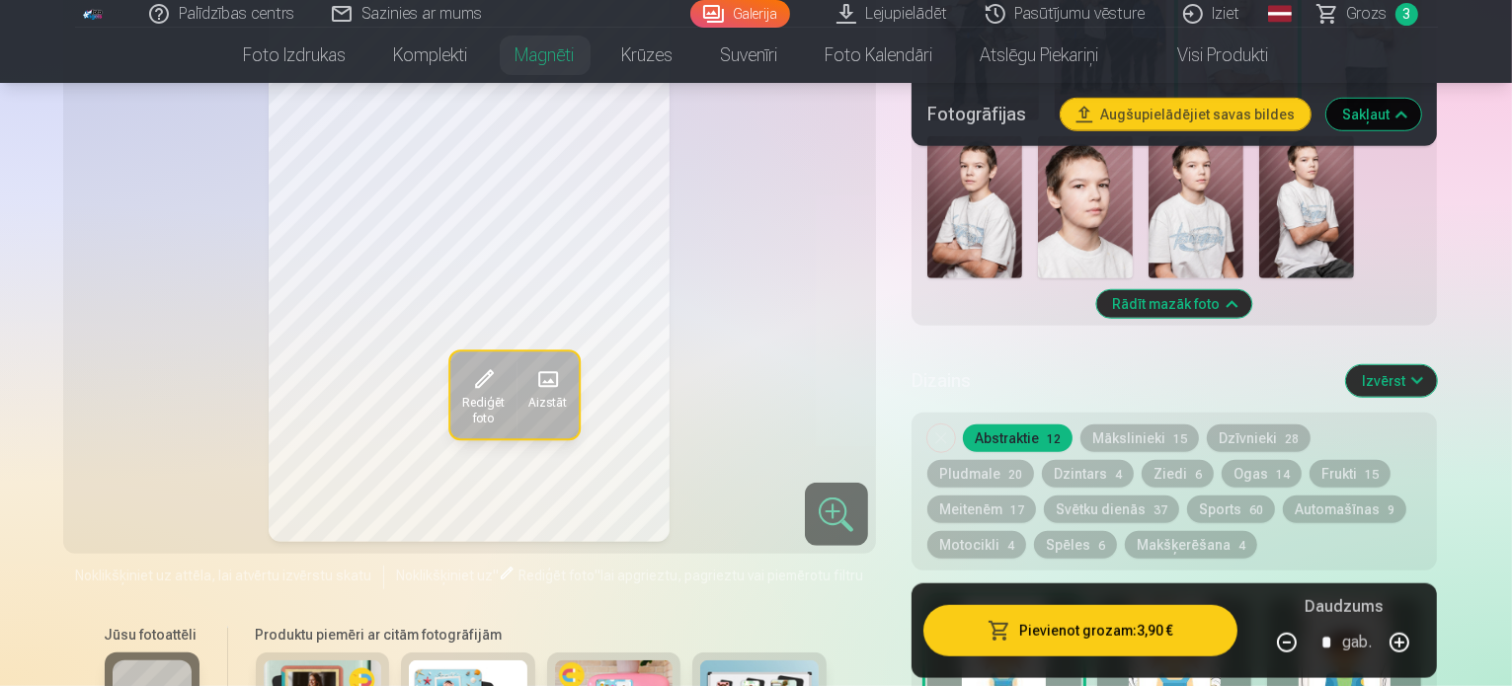
scroll to position [1645, 0]
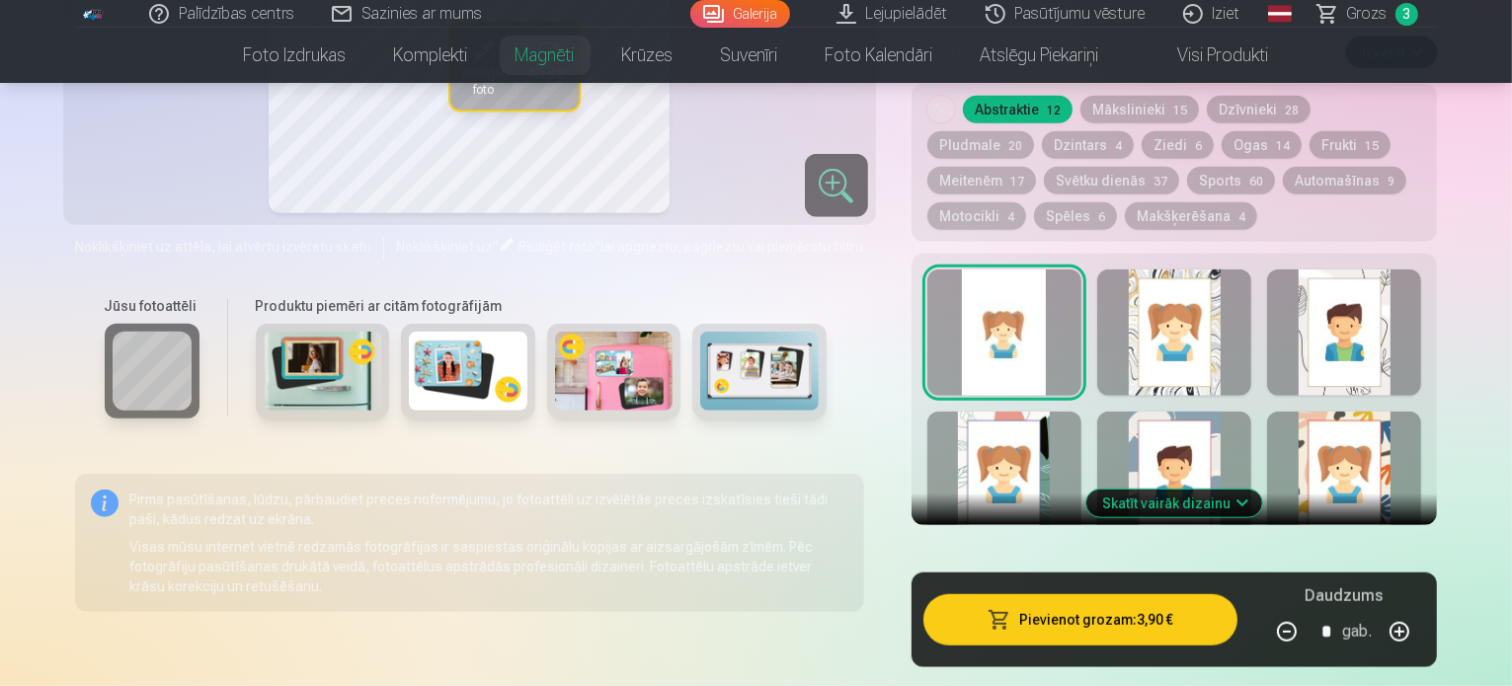
click at [1251, 412] on div at bounding box center [1174, 475] width 154 height 126
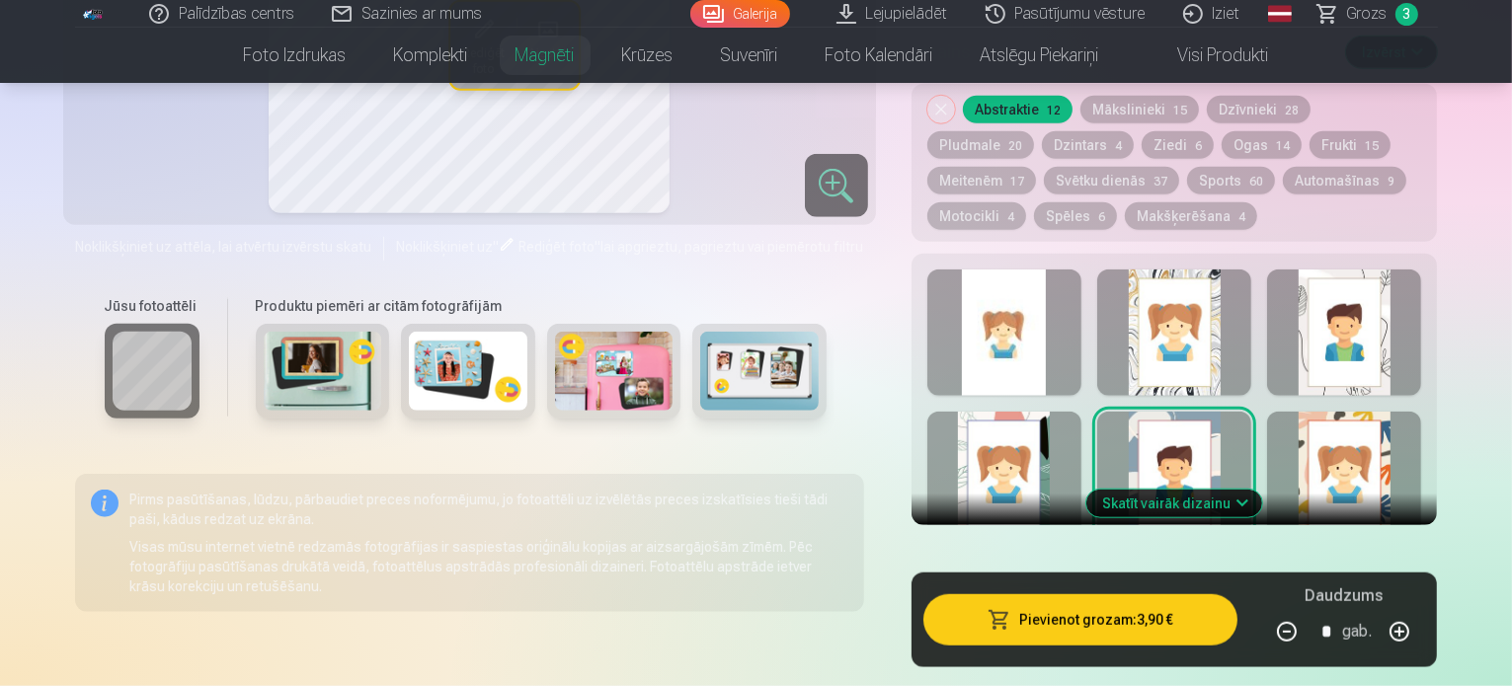
click at [1262, 490] on button "Skatīt vairāk dizainu" at bounding box center [1174, 504] width 176 height 28
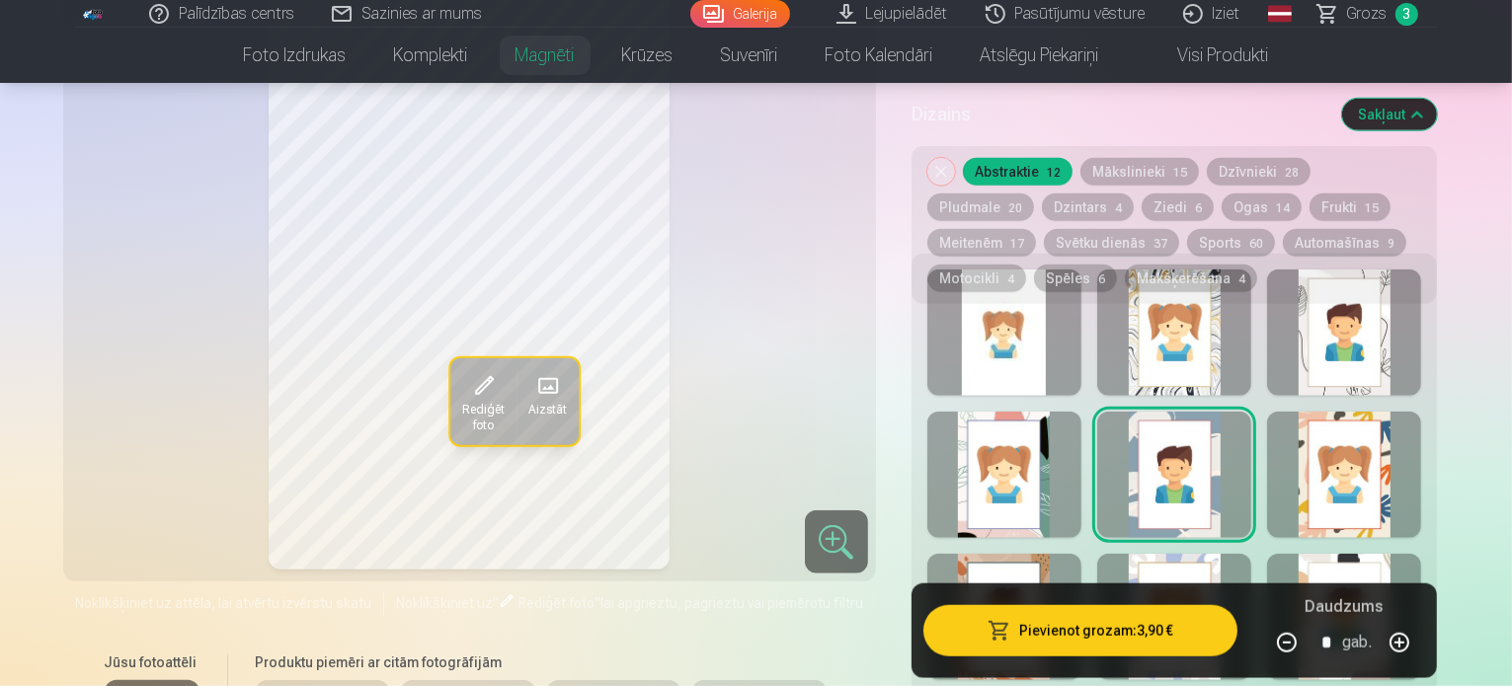
click at [1160, 172] on button "Mākslinieki 15" at bounding box center [1139, 172] width 118 height 28
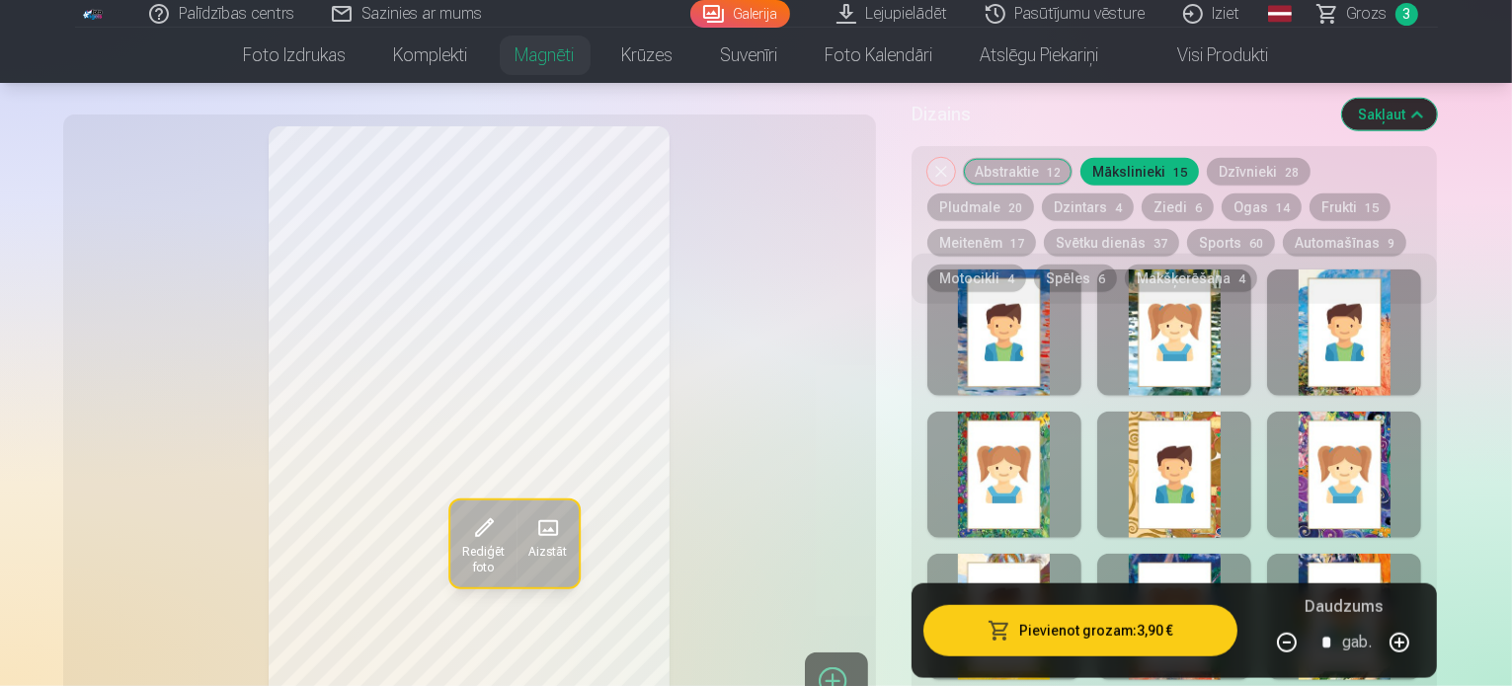
click at [1265, 175] on button "Dzīvnieki 28" at bounding box center [1259, 172] width 104 height 28
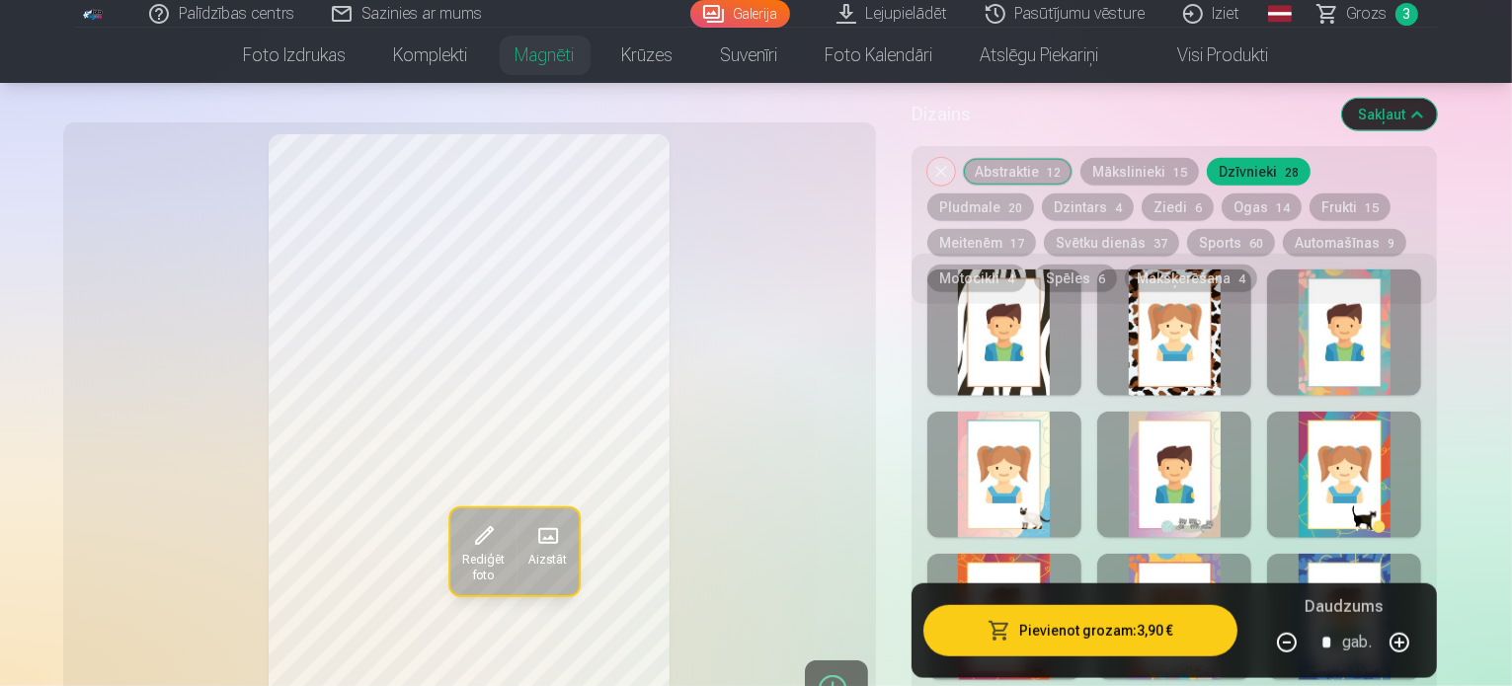
click at [1034, 194] on button "Pludmale 20" at bounding box center [980, 208] width 107 height 28
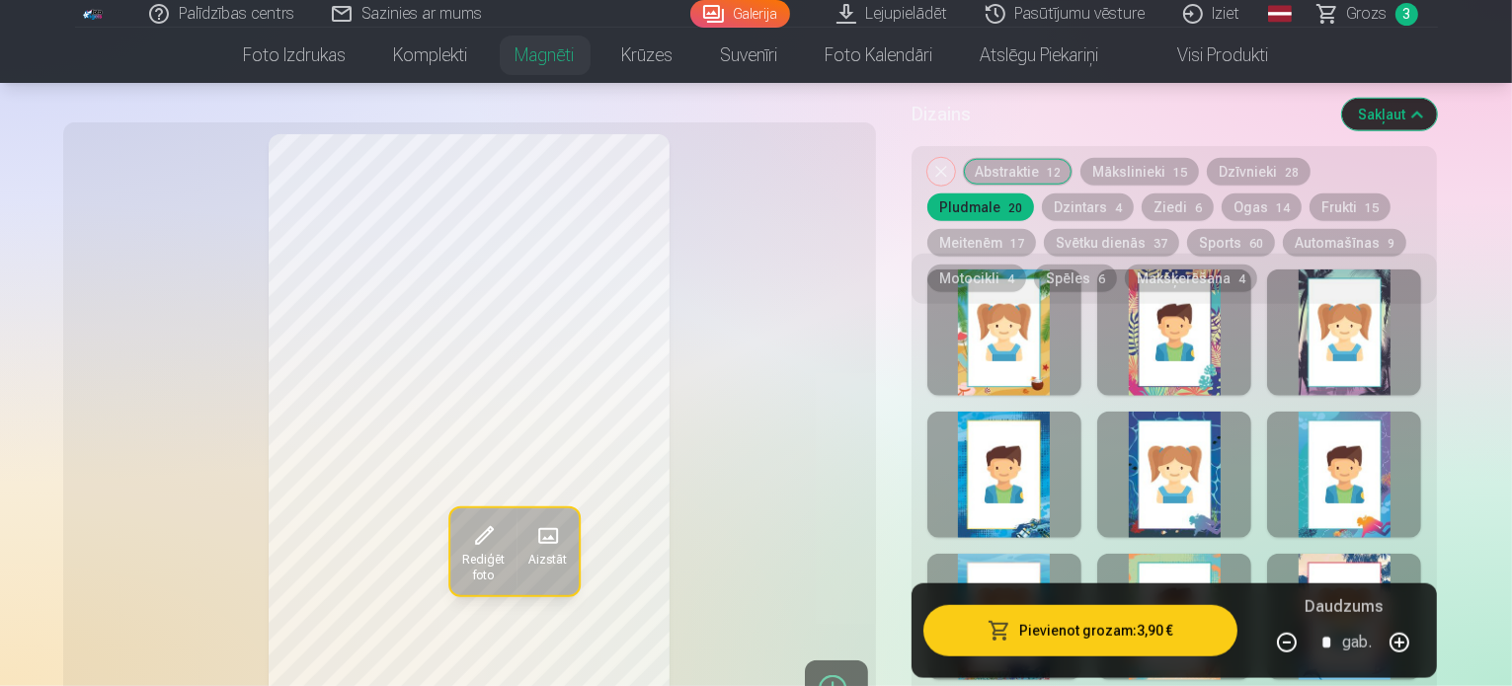
click at [1042, 203] on button "Dzintars 4" at bounding box center [1088, 208] width 92 height 28
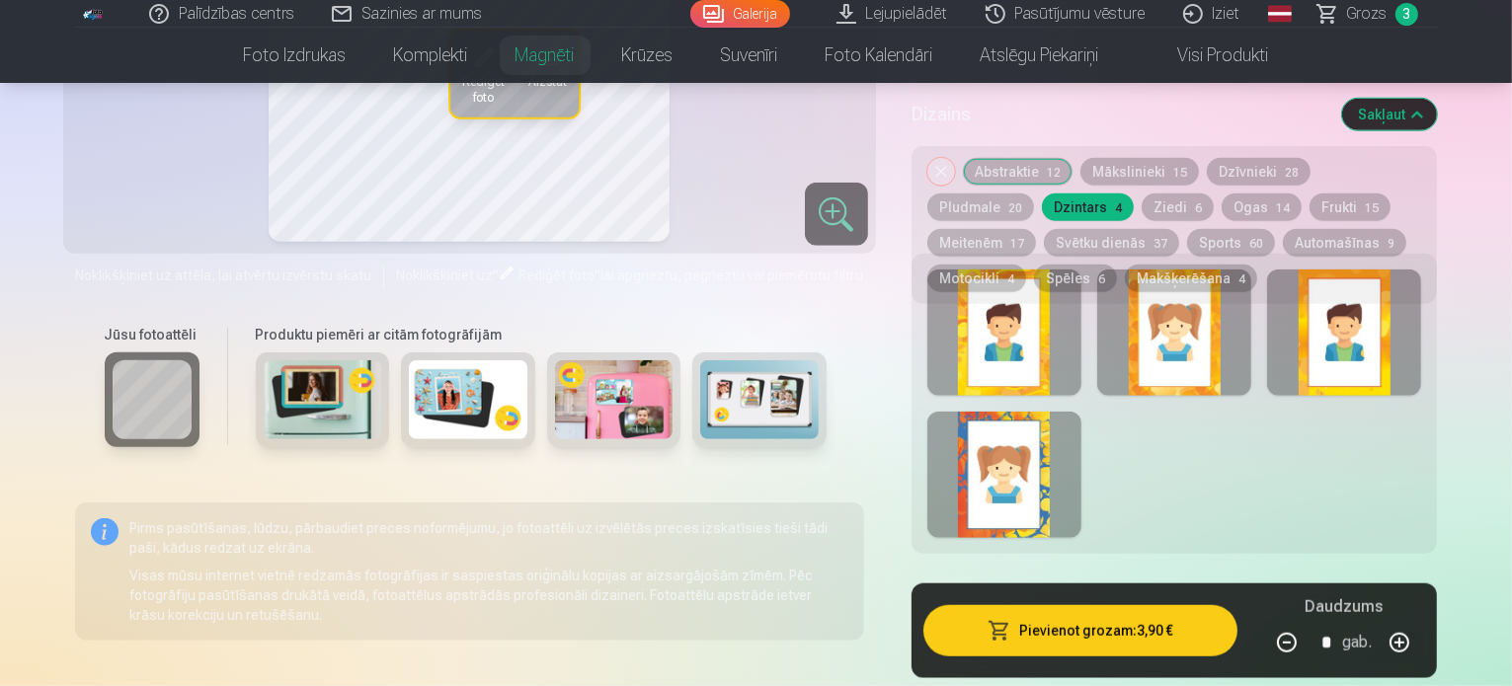
click at [1221, 203] on button "Ogas 14" at bounding box center [1261, 208] width 80 height 28
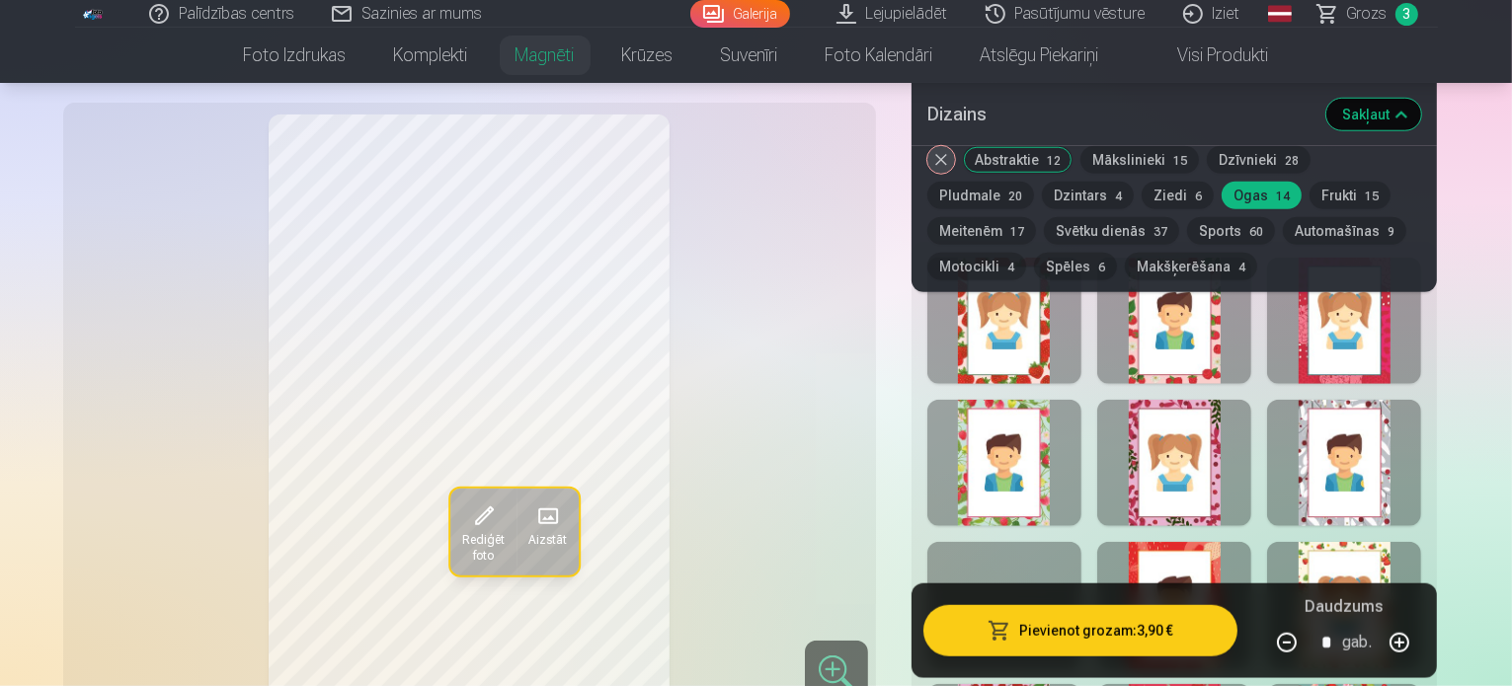
scroll to position [1975, 0]
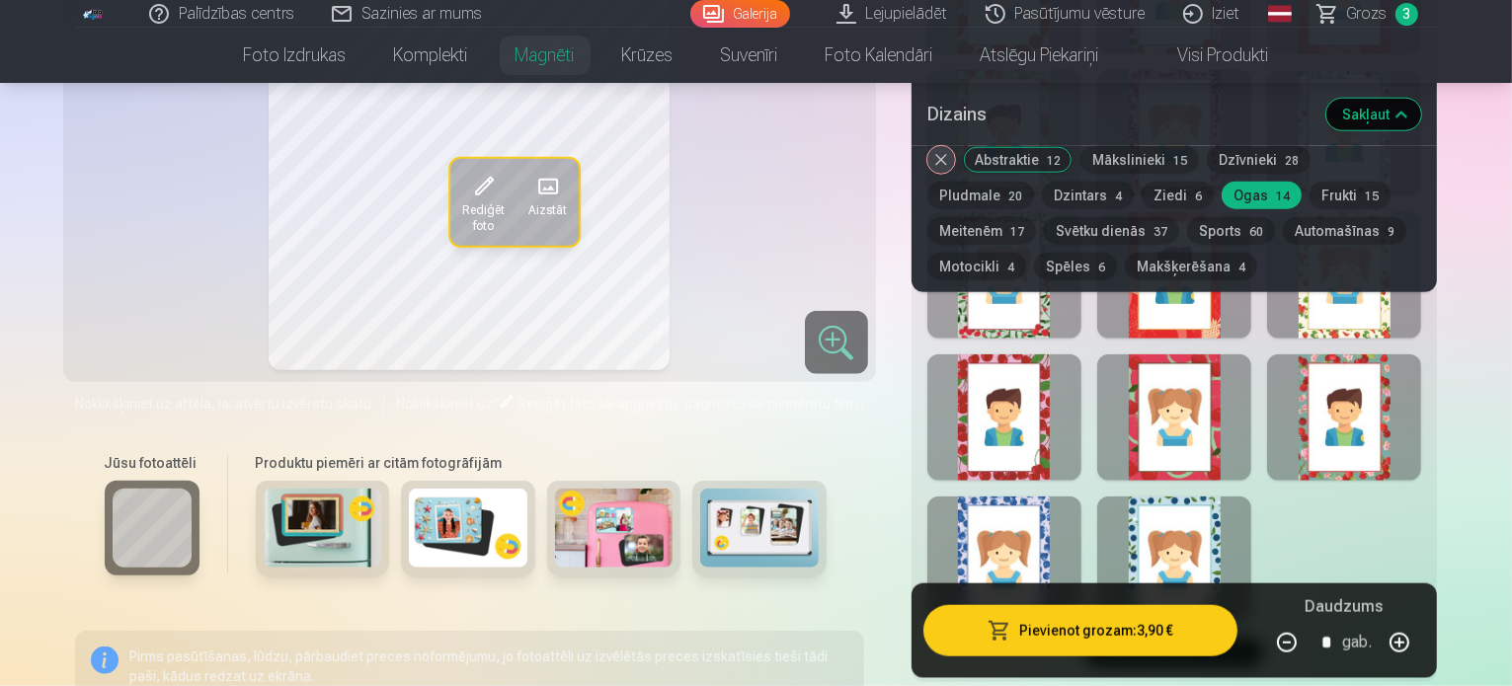
click at [1251, 540] on div at bounding box center [1174, 560] width 154 height 126
click at [1072, 513] on div at bounding box center [1004, 560] width 154 height 126
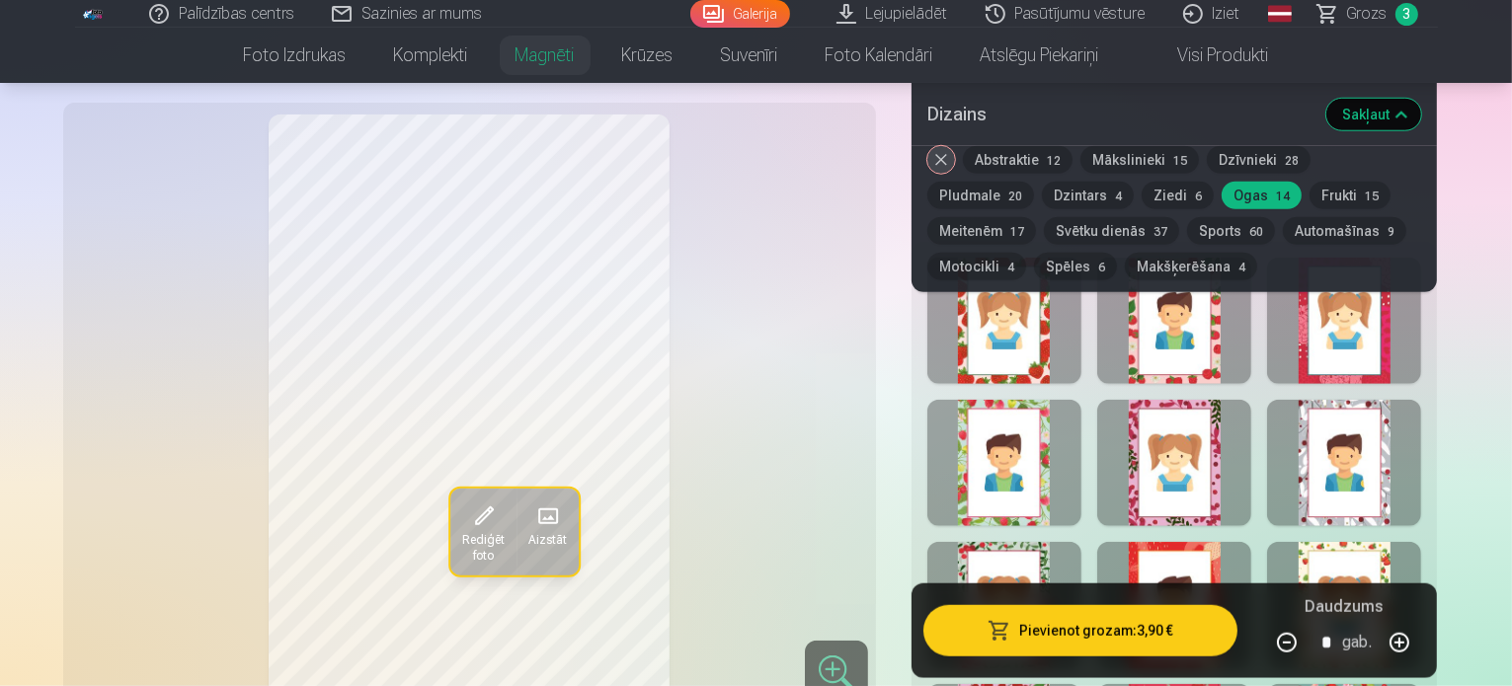
click at [1283, 232] on button "Automašīnas 9" at bounding box center [1344, 231] width 123 height 28
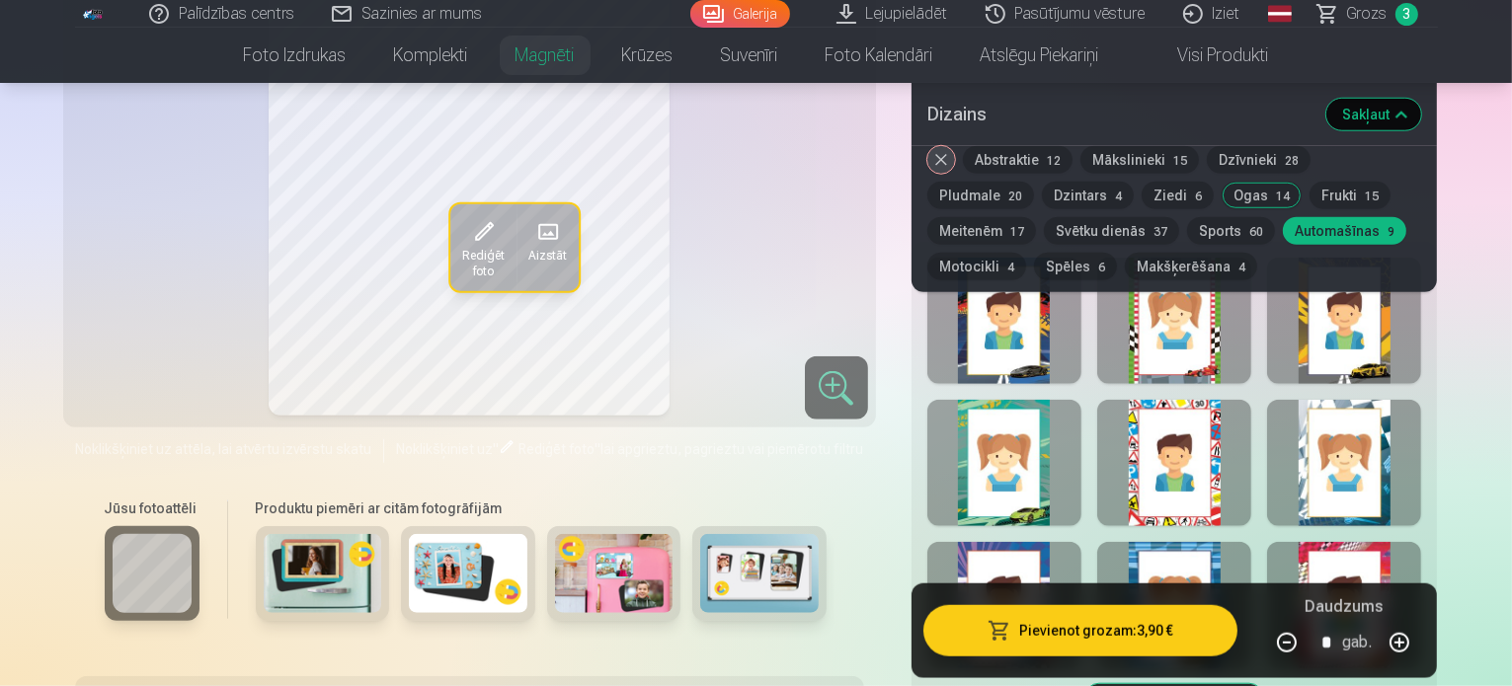
click at [1117, 253] on button "Spēles 6" at bounding box center [1075, 267] width 83 height 28
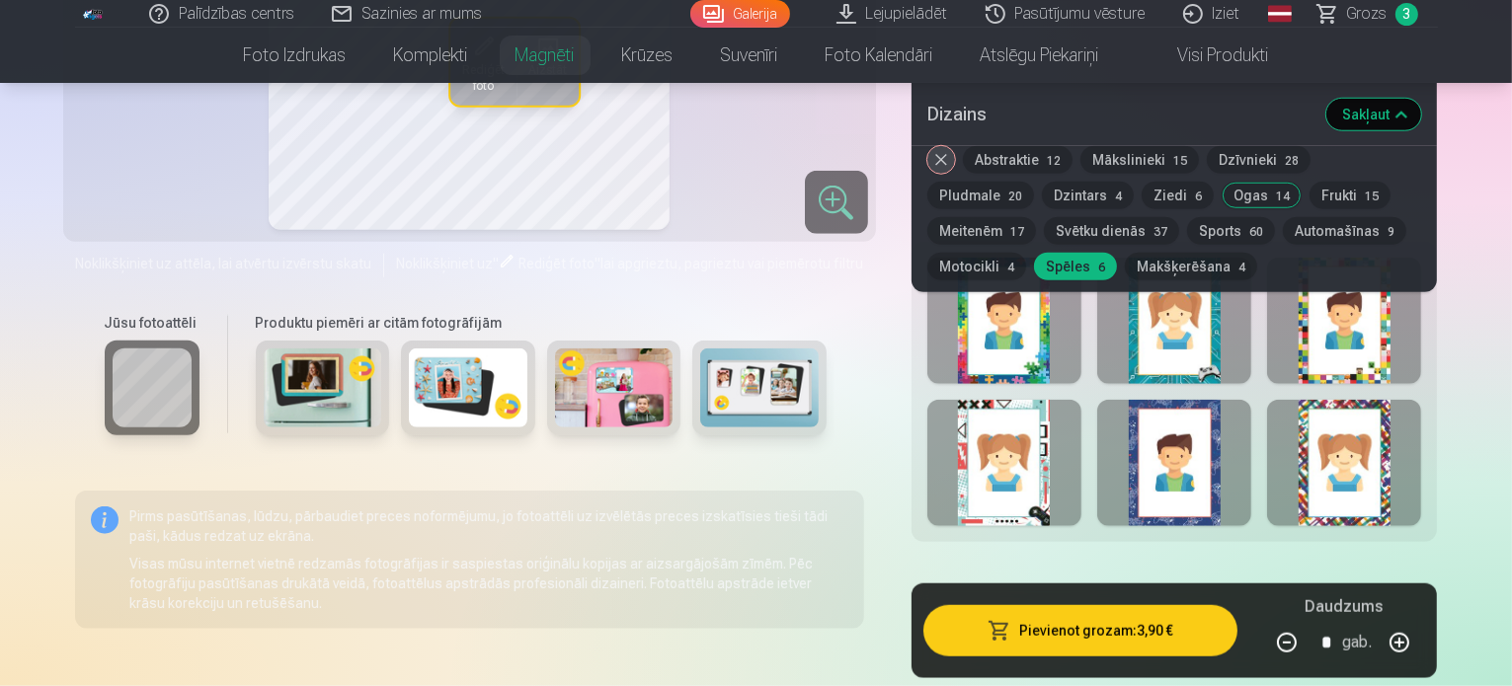
click at [1251, 461] on div at bounding box center [1174, 463] width 154 height 126
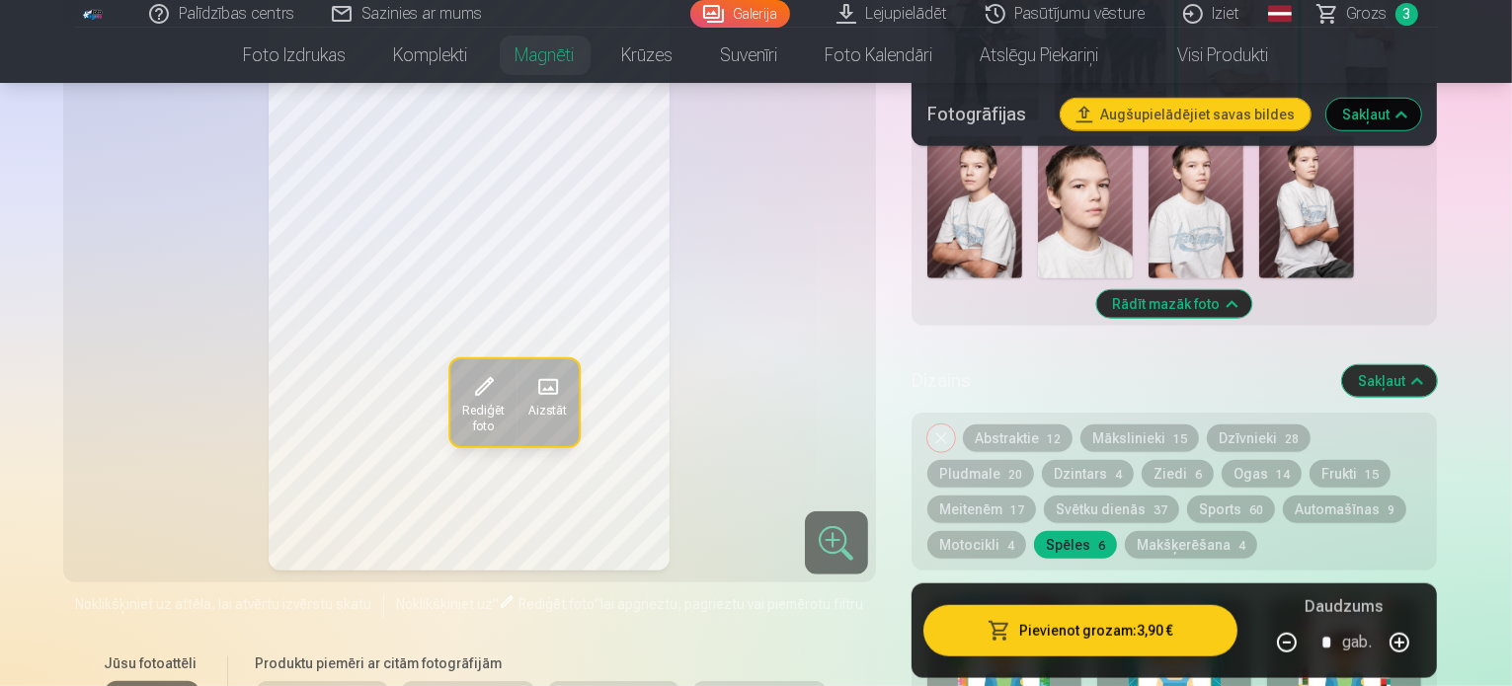
drag, startPoint x: 1015, startPoint y: 487, endPoint x: 1105, endPoint y: 419, distance: 112.8
click at [1125, 531] on button "Makšķerēšana 4" at bounding box center [1191, 545] width 132 height 28
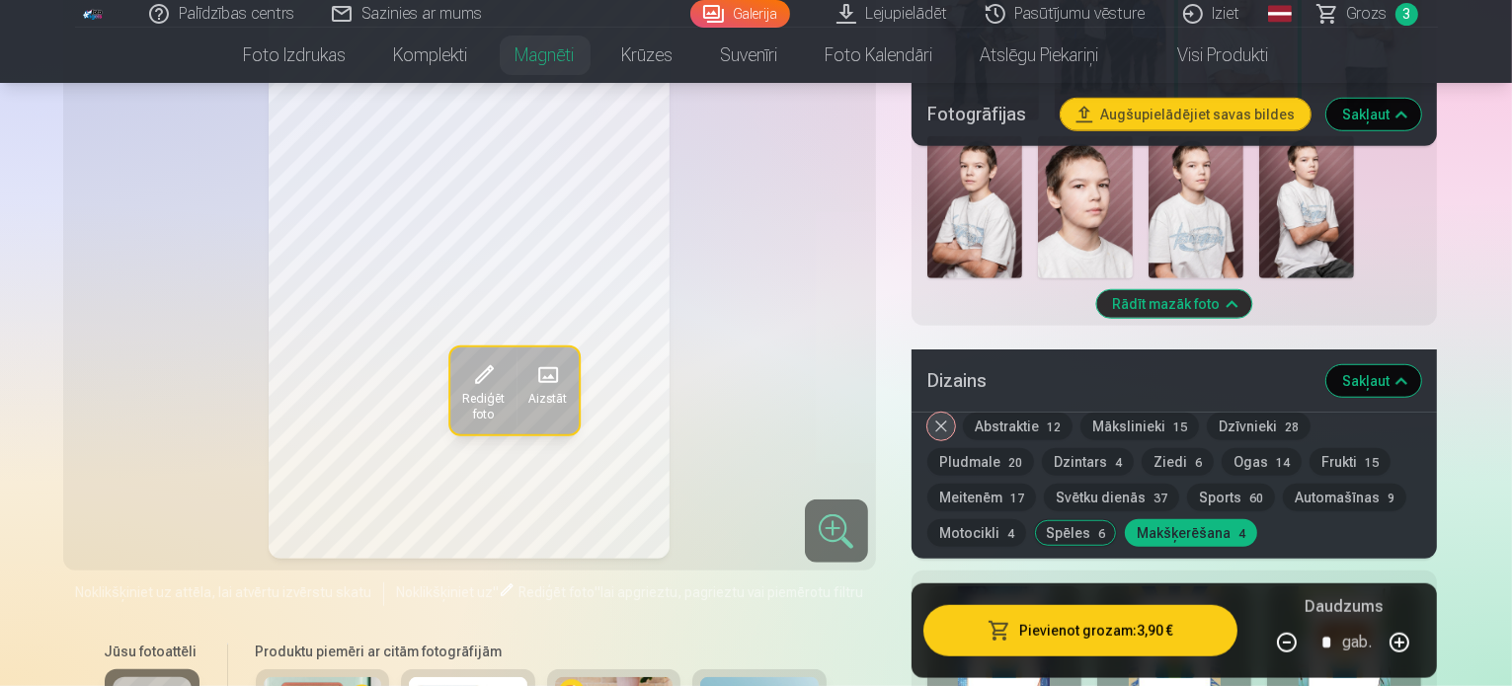
scroll to position [1645, 0]
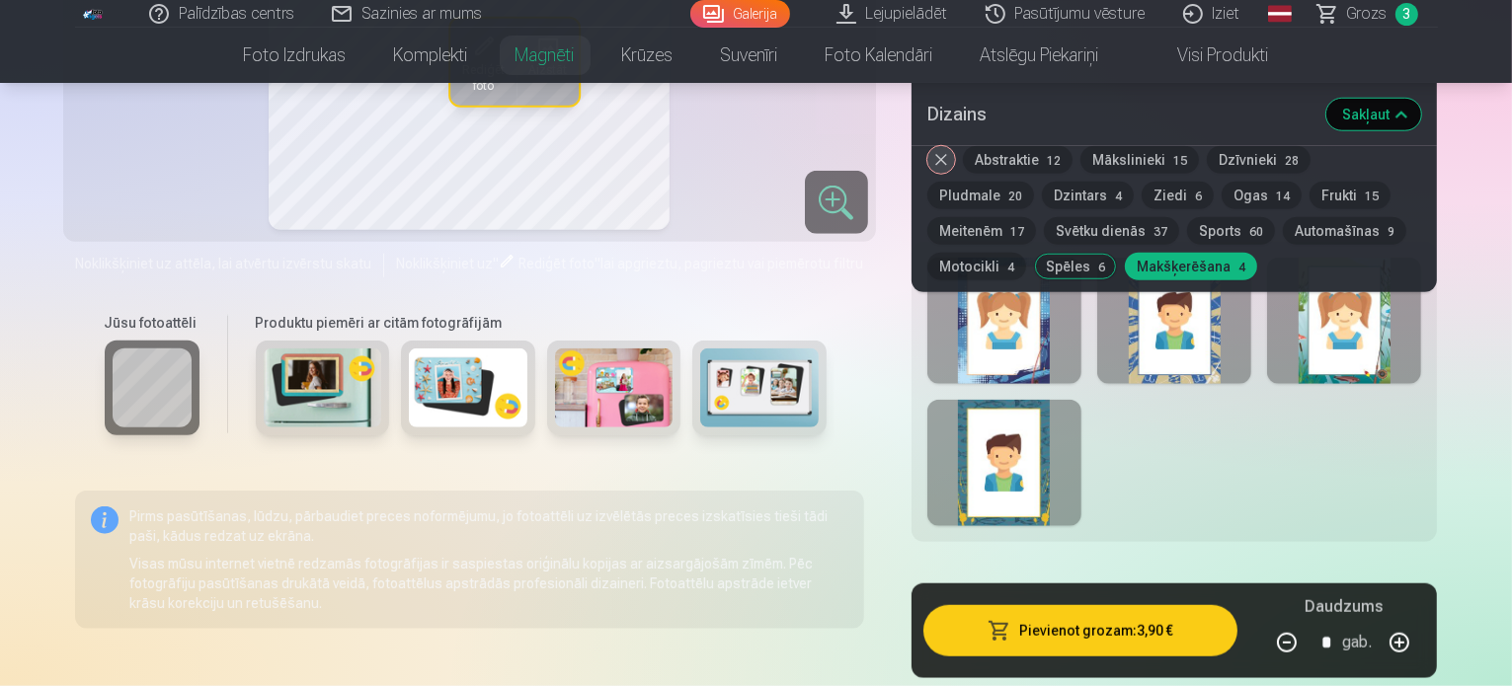
click at [1062, 432] on div at bounding box center [1004, 463] width 154 height 126
click at [1211, 316] on div at bounding box center [1174, 321] width 154 height 126
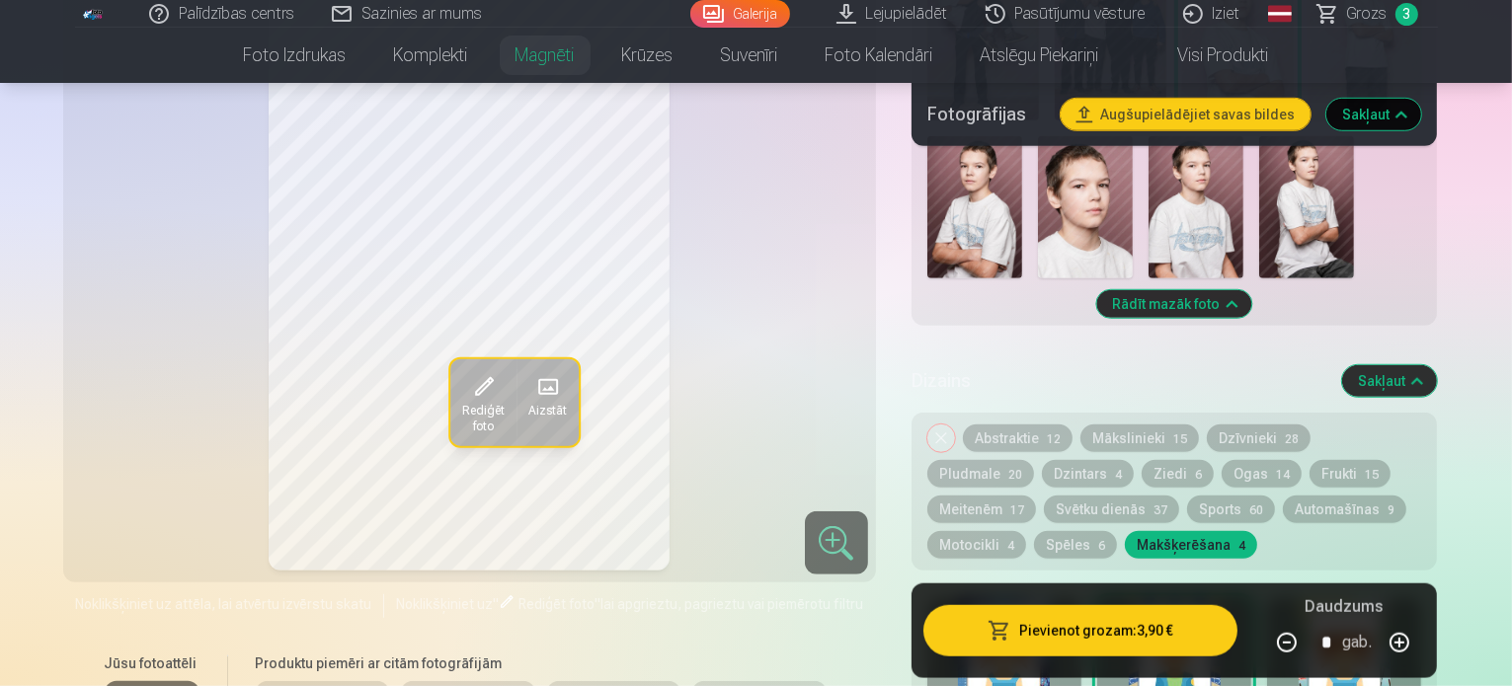
click at [1187, 496] on button "Sports 60" at bounding box center [1231, 510] width 88 height 28
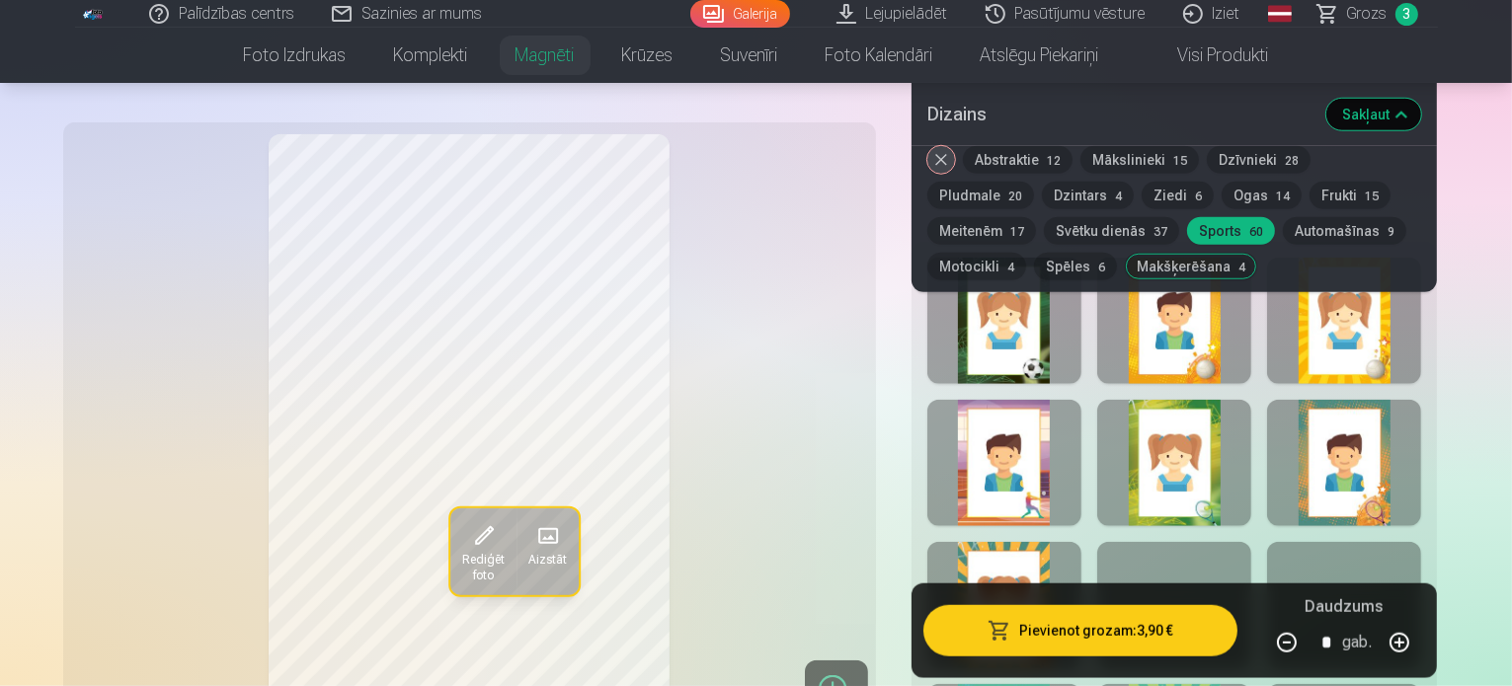
scroll to position [1975, 0]
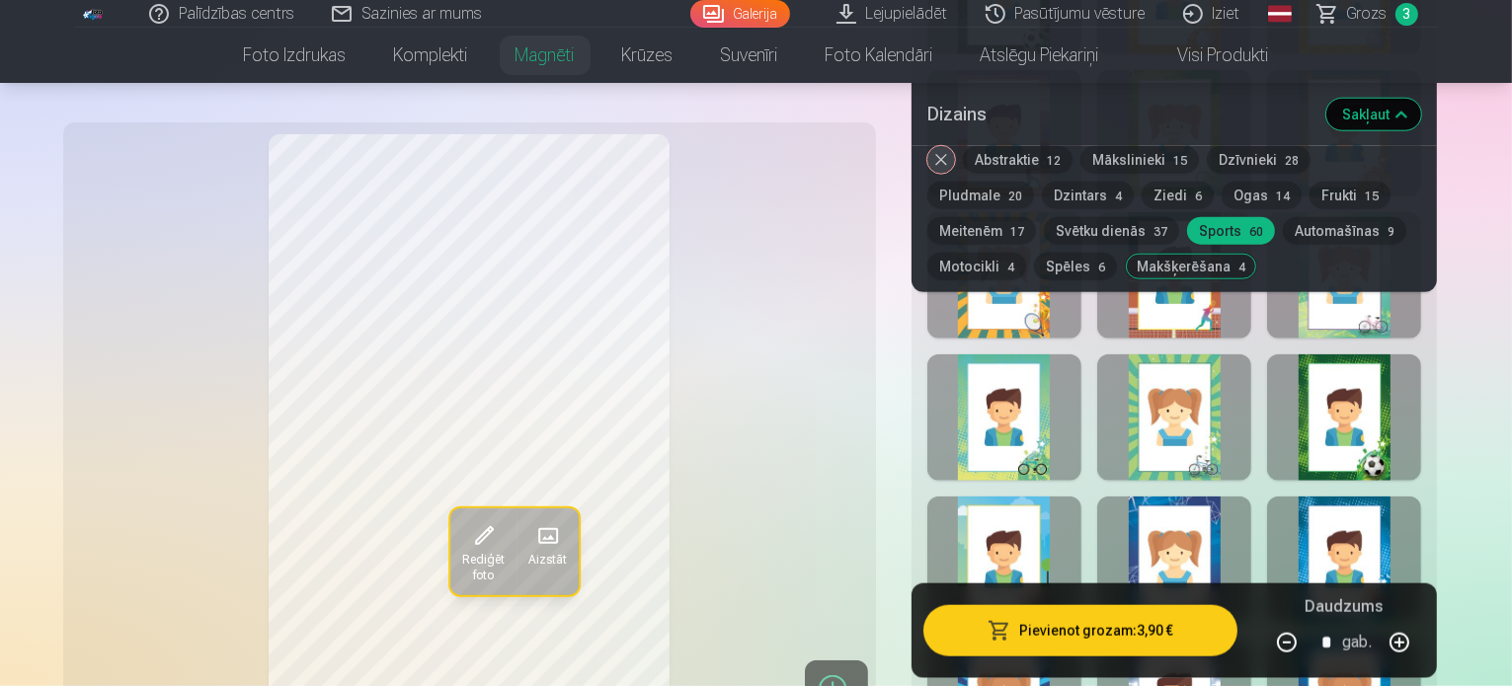
click at [1059, 402] on div at bounding box center [1004, 417] width 154 height 126
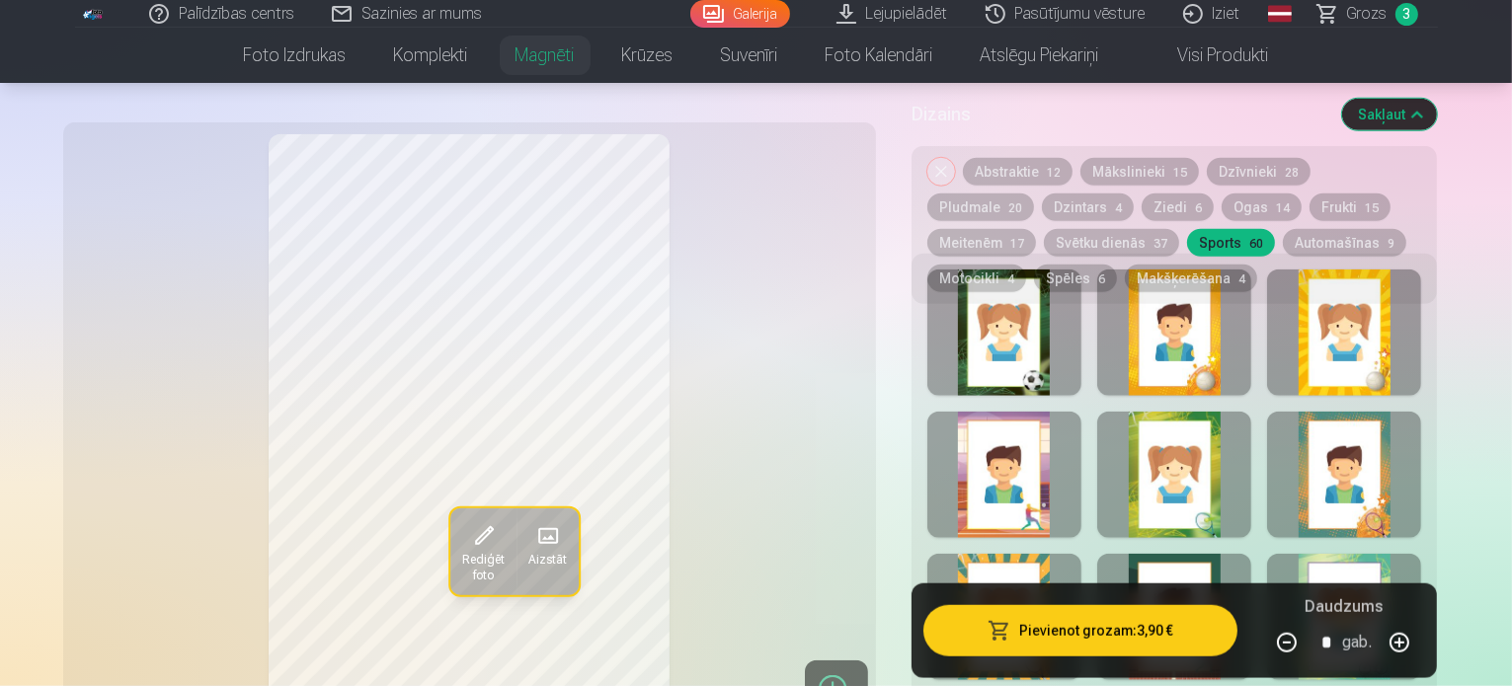
scroll to position [1316, 0]
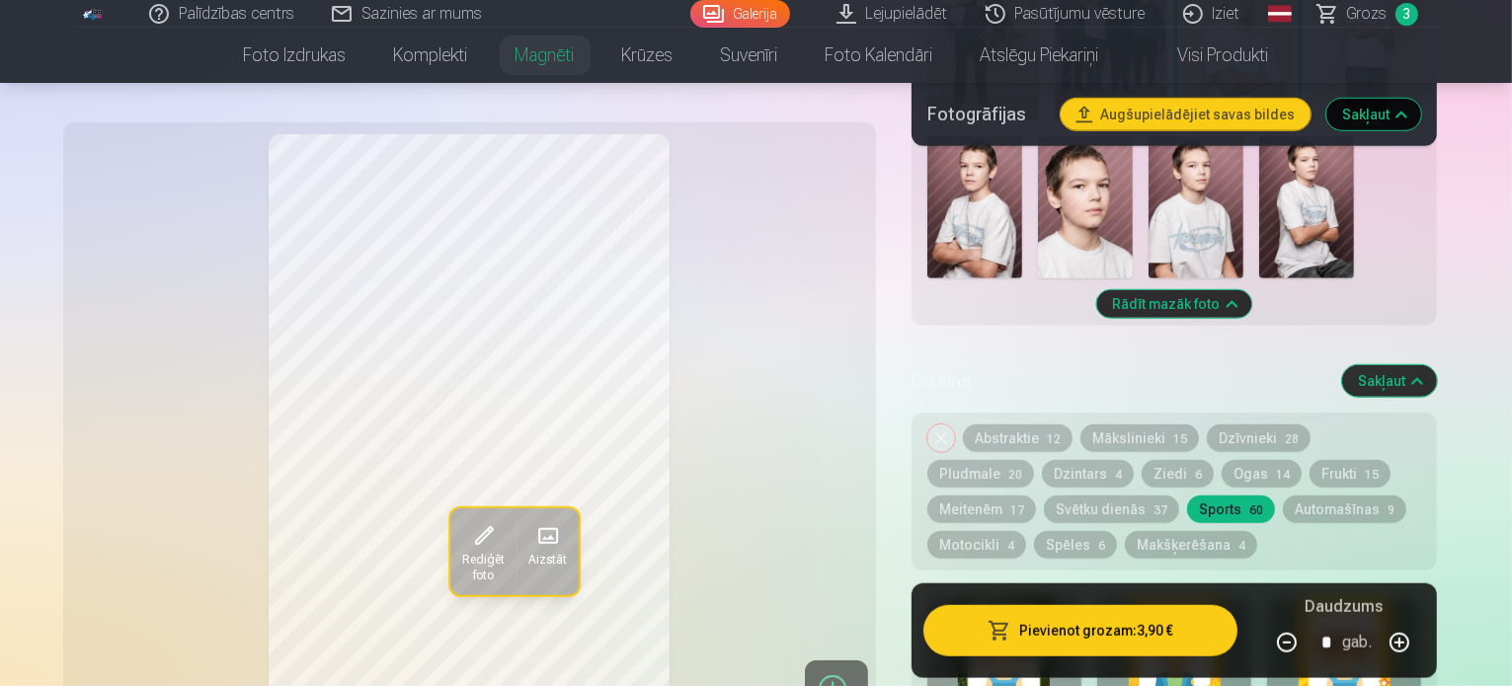
click at [1117, 531] on button "Spēles 6" at bounding box center [1075, 545] width 83 height 28
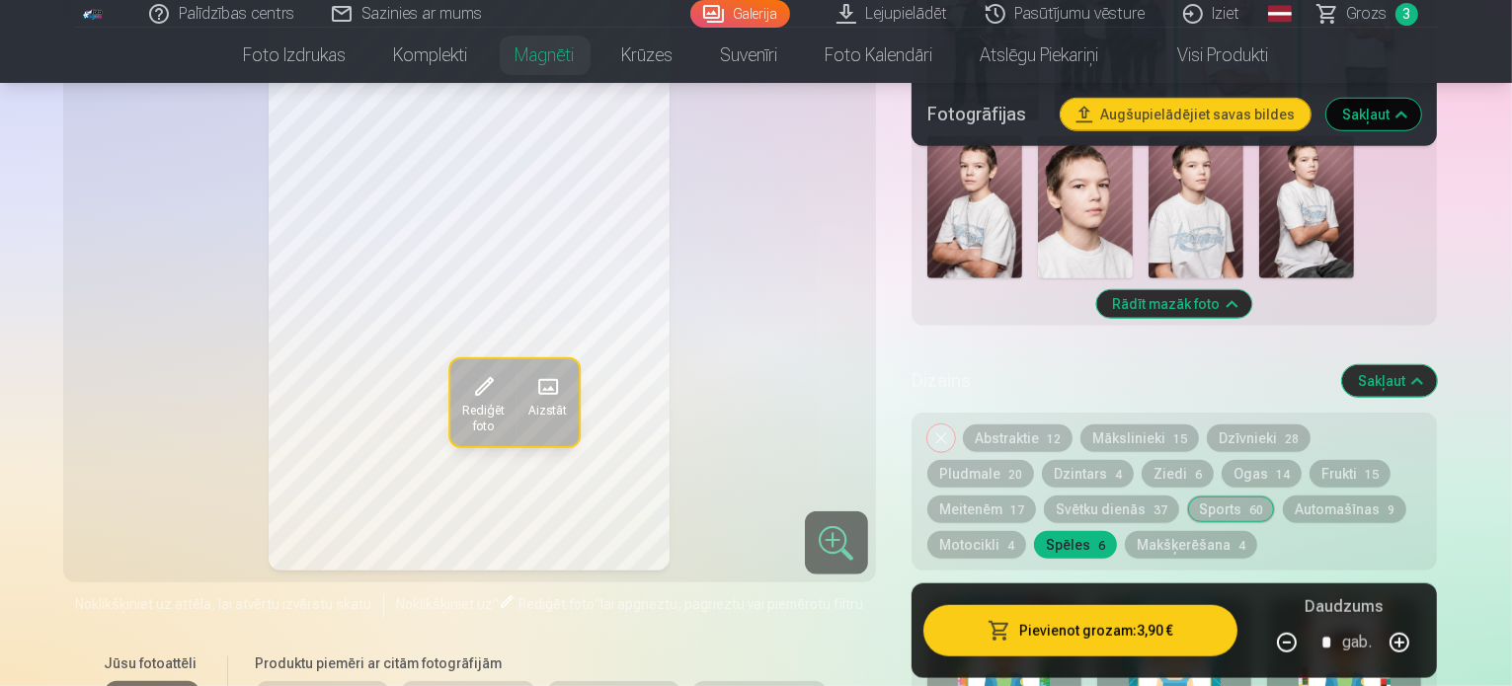
scroll to position [1645, 0]
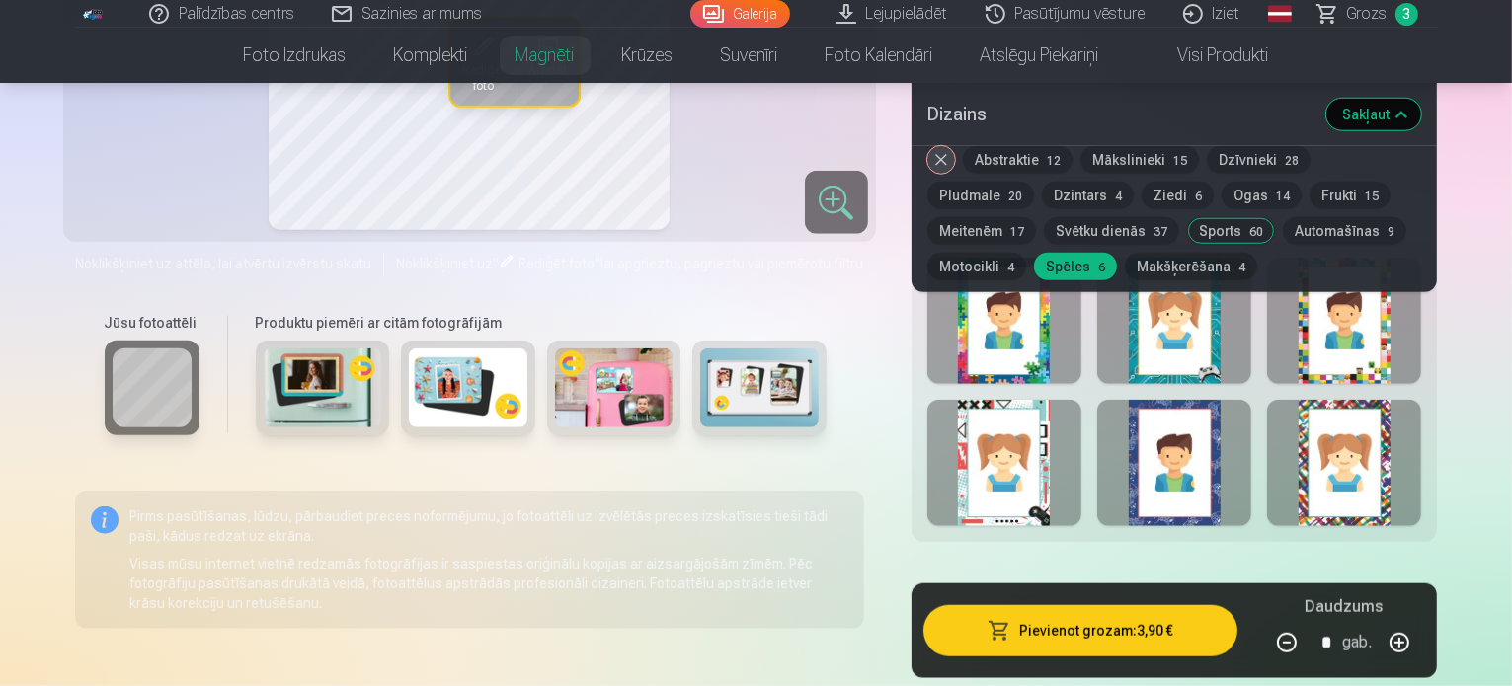
click at [1228, 318] on div at bounding box center [1174, 321] width 154 height 126
click at [1251, 446] on div at bounding box center [1174, 463] width 154 height 126
click at [1416, 319] on div at bounding box center [1344, 321] width 154 height 126
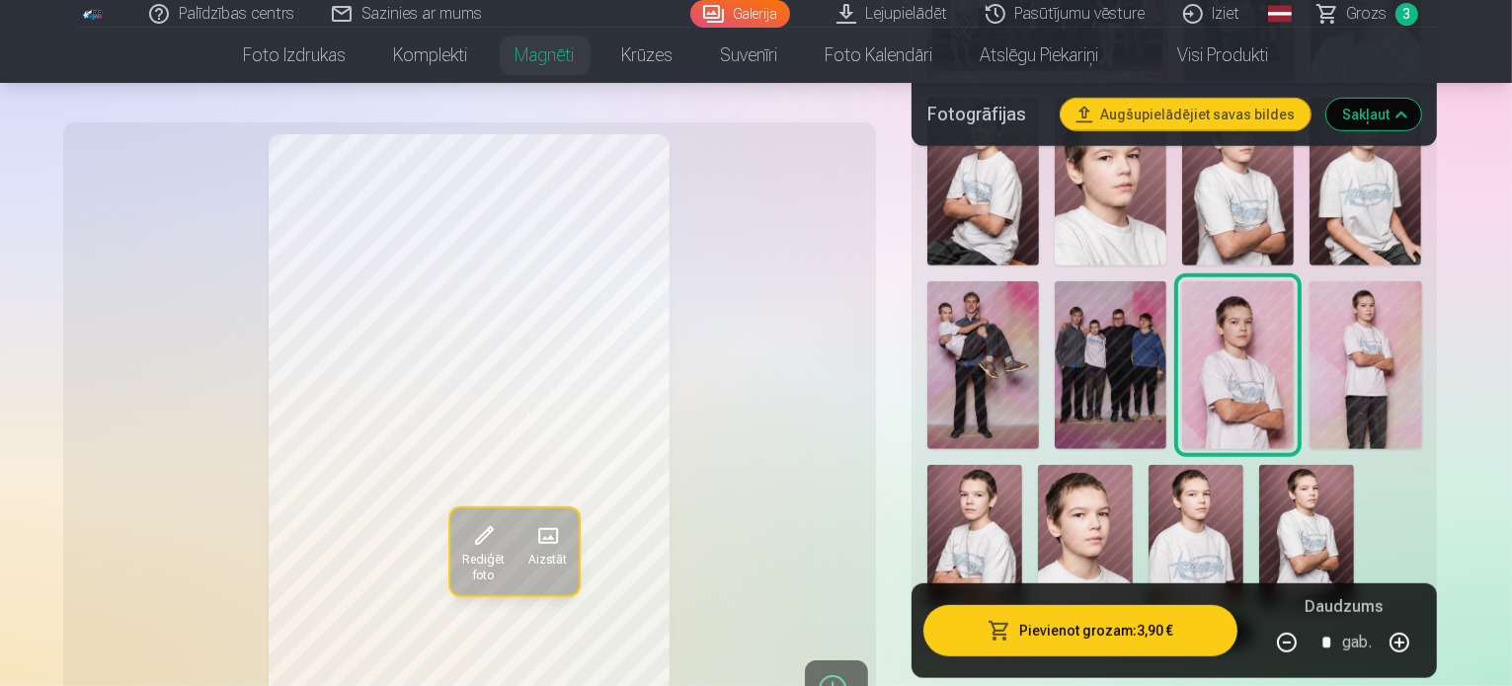
scroll to position [1316, 0]
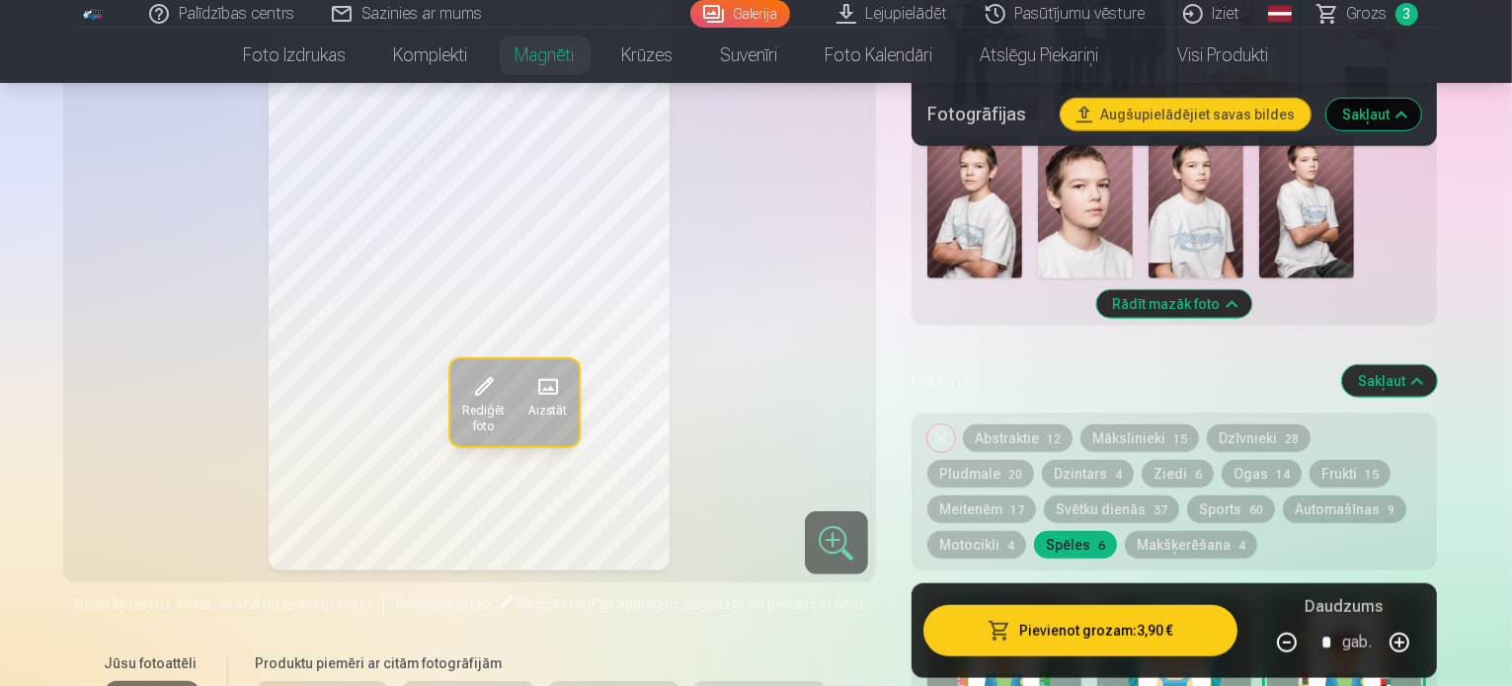
click at [1068, 598] on div at bounding box center [1004, 661] width 154 height 126
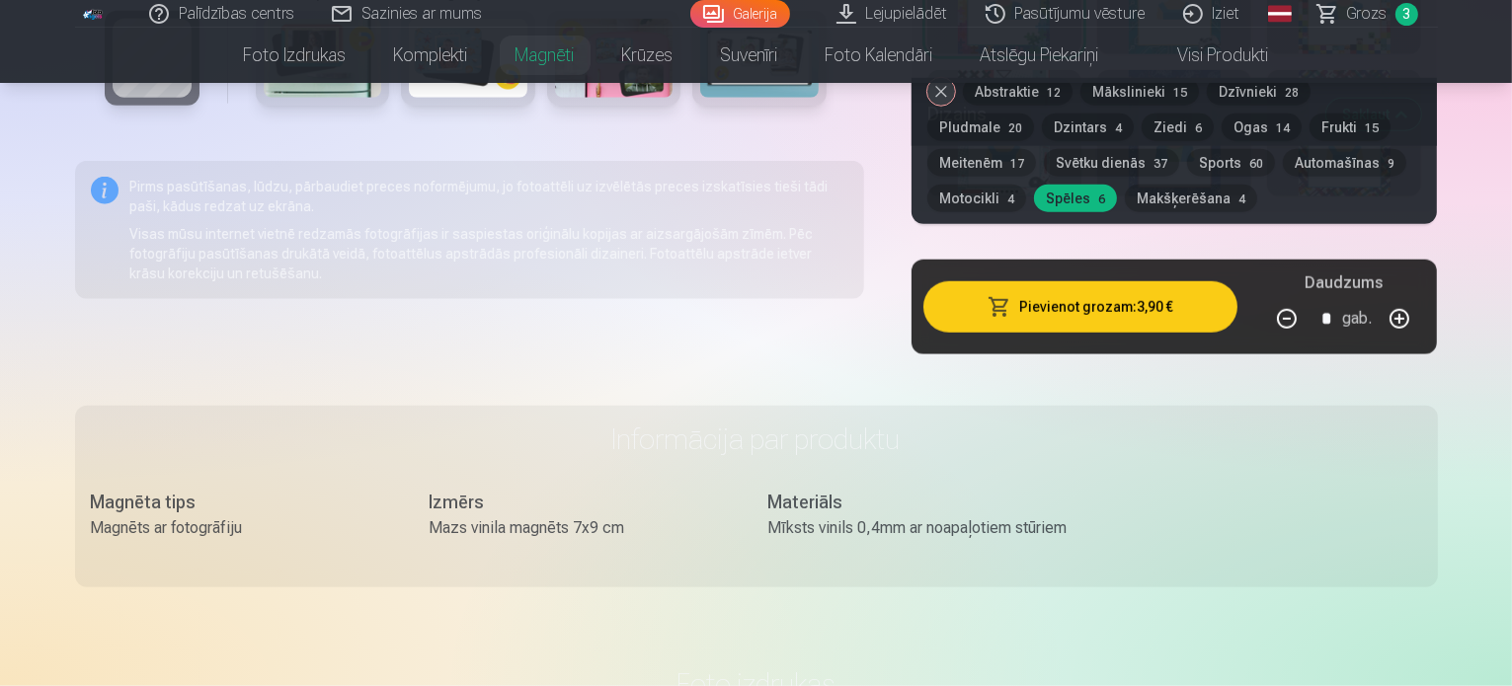
scroll to position [1645, 0]
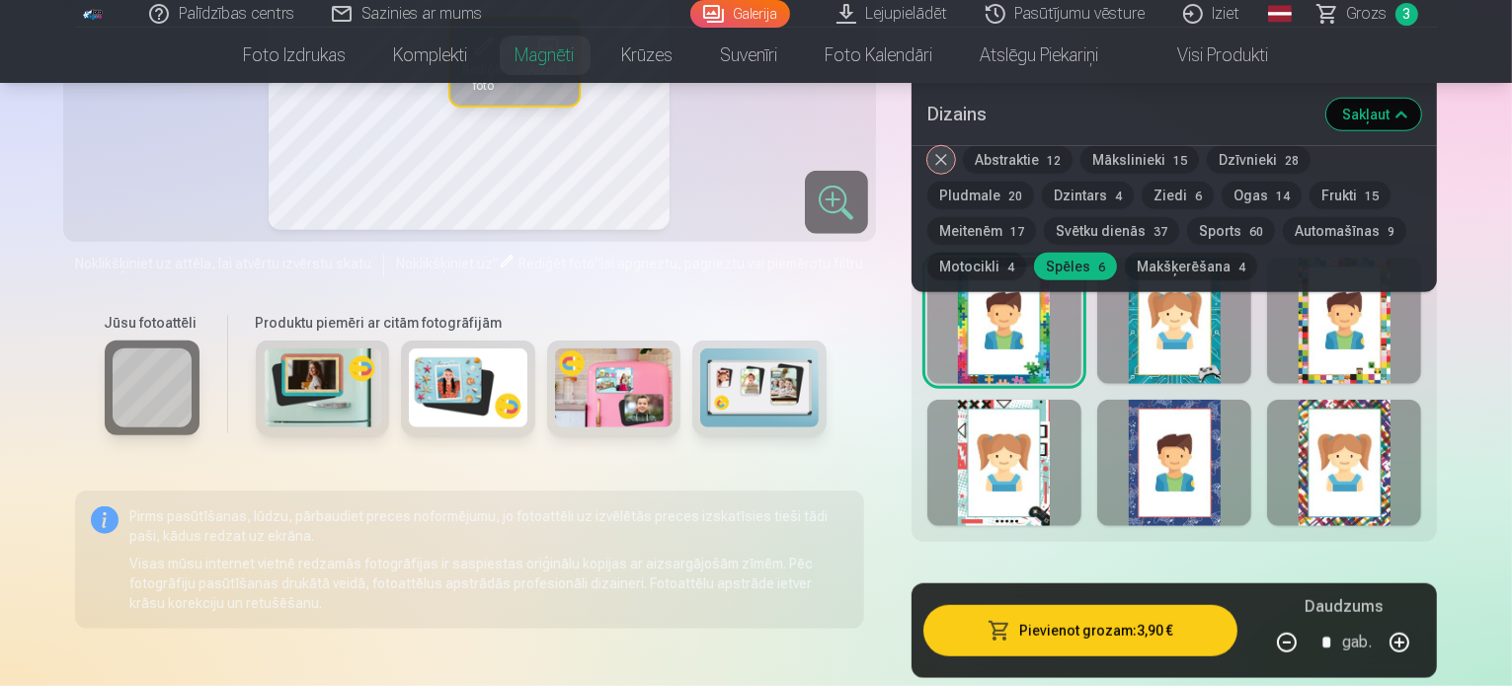
click at [1070, 402] on div at bounding box center [1004, 463] width 154 height 126
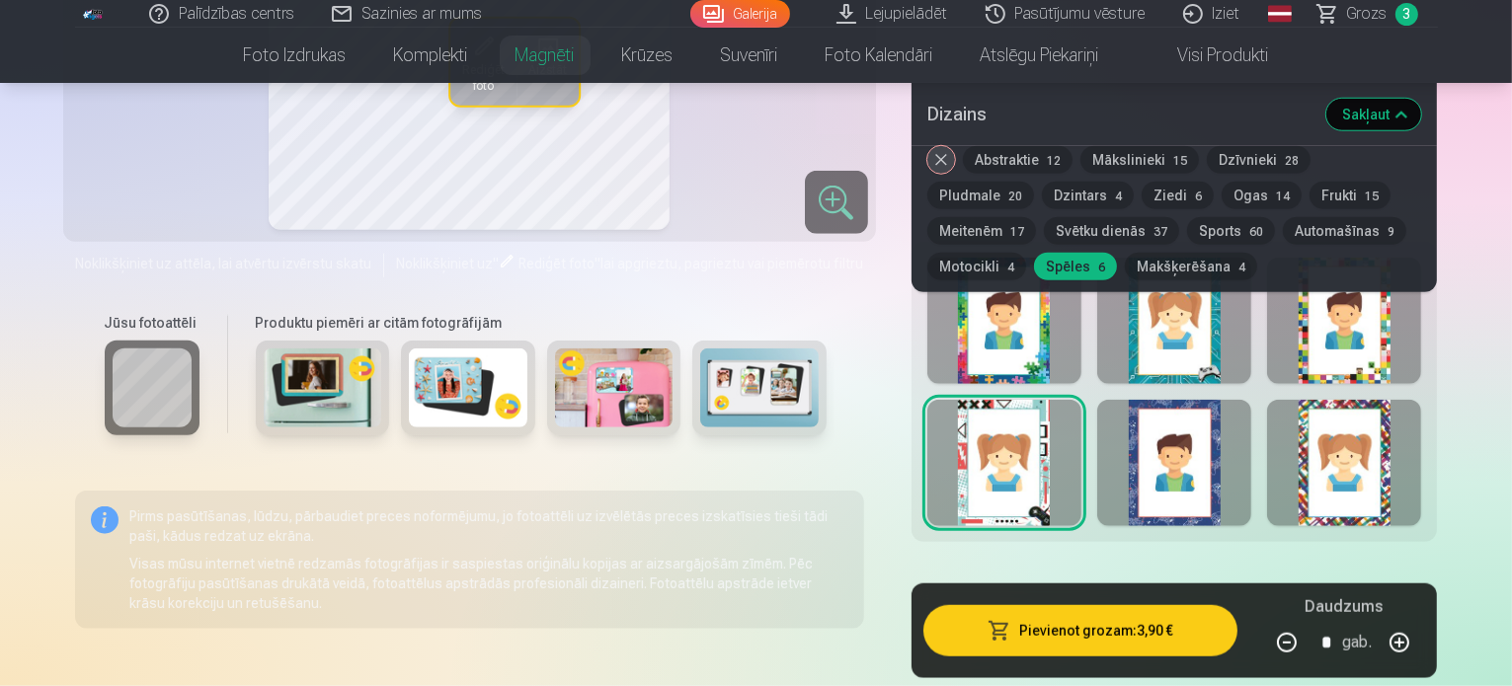
click at [1181, 605] on button "Pievienot grozam : 3,90 €" at bounding box center [1080, 630] width 315 height 51
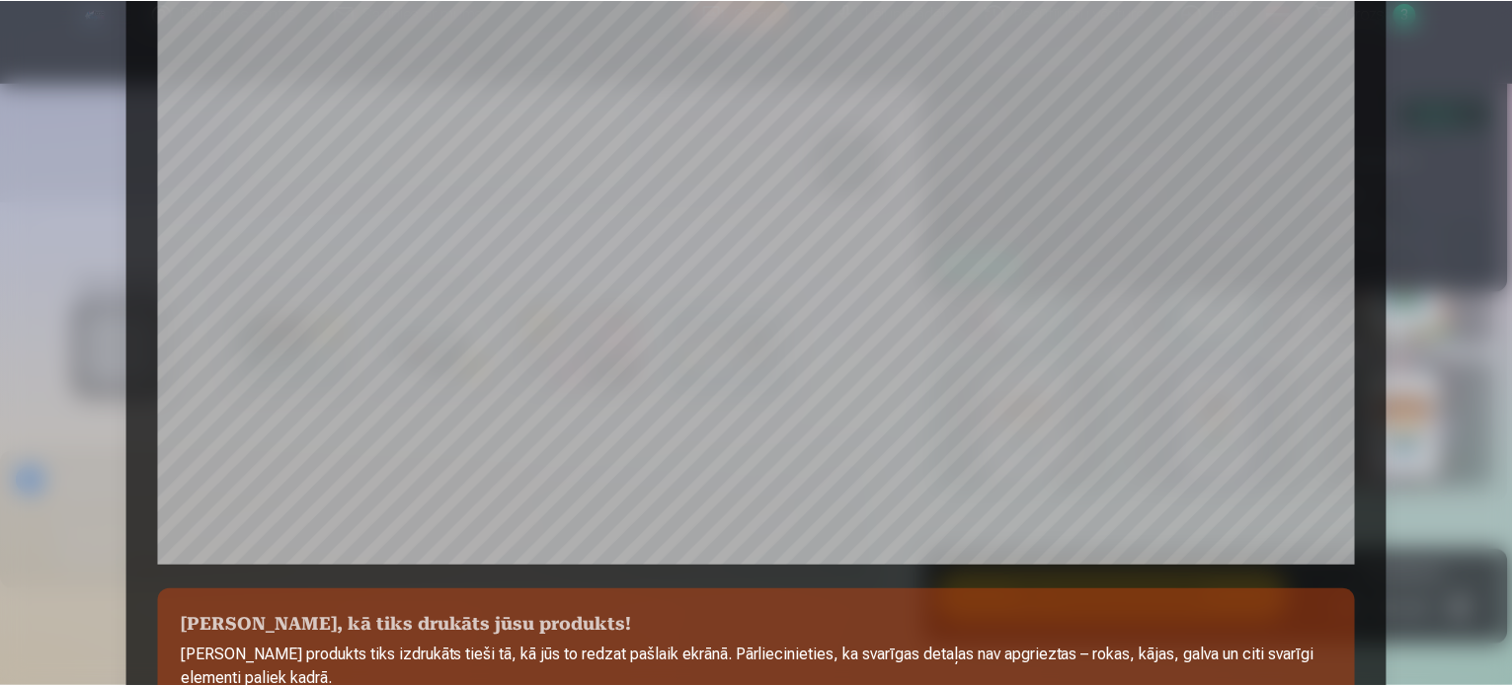
scroll to position [735, 0]
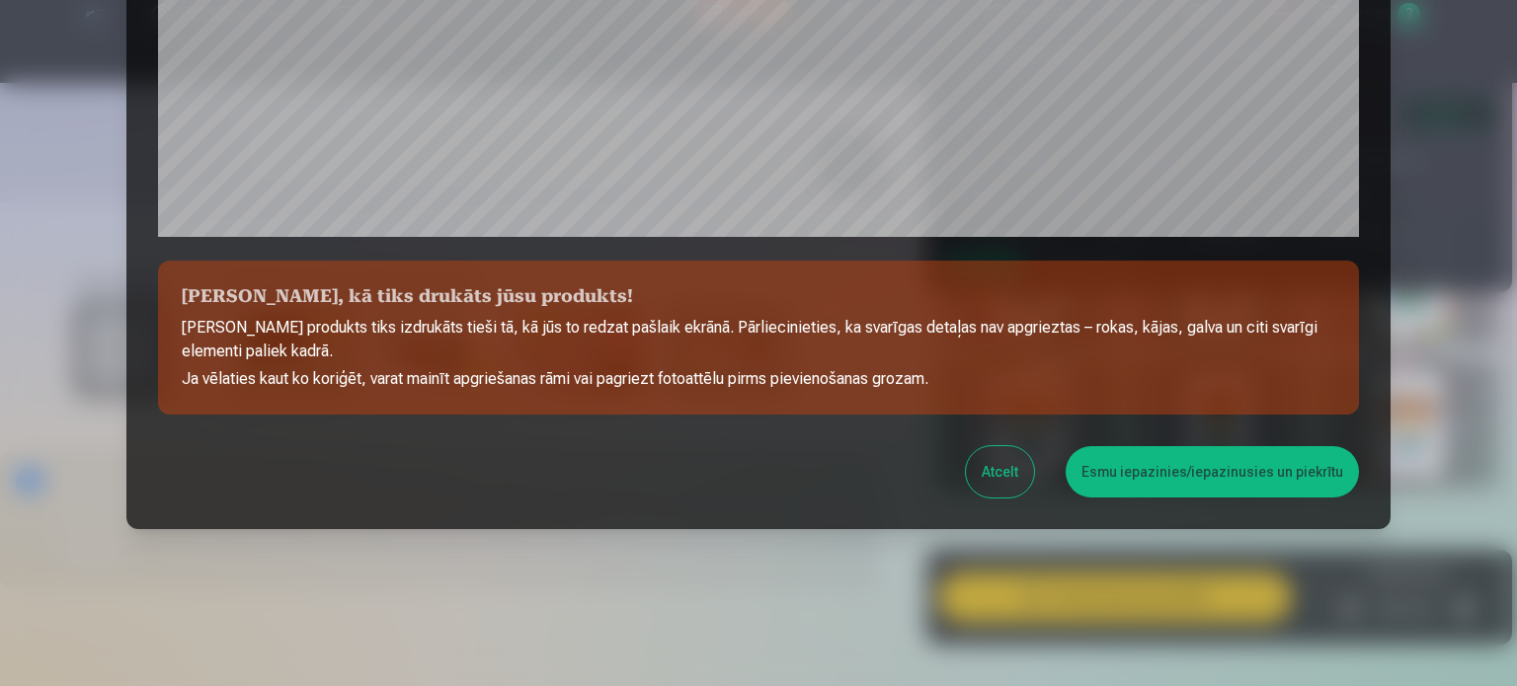
click at [1216, 481] on button "Esmu iepazinies/iepazinusies un piekrītu" at bounding box center [1211, 471] width 293 height 51
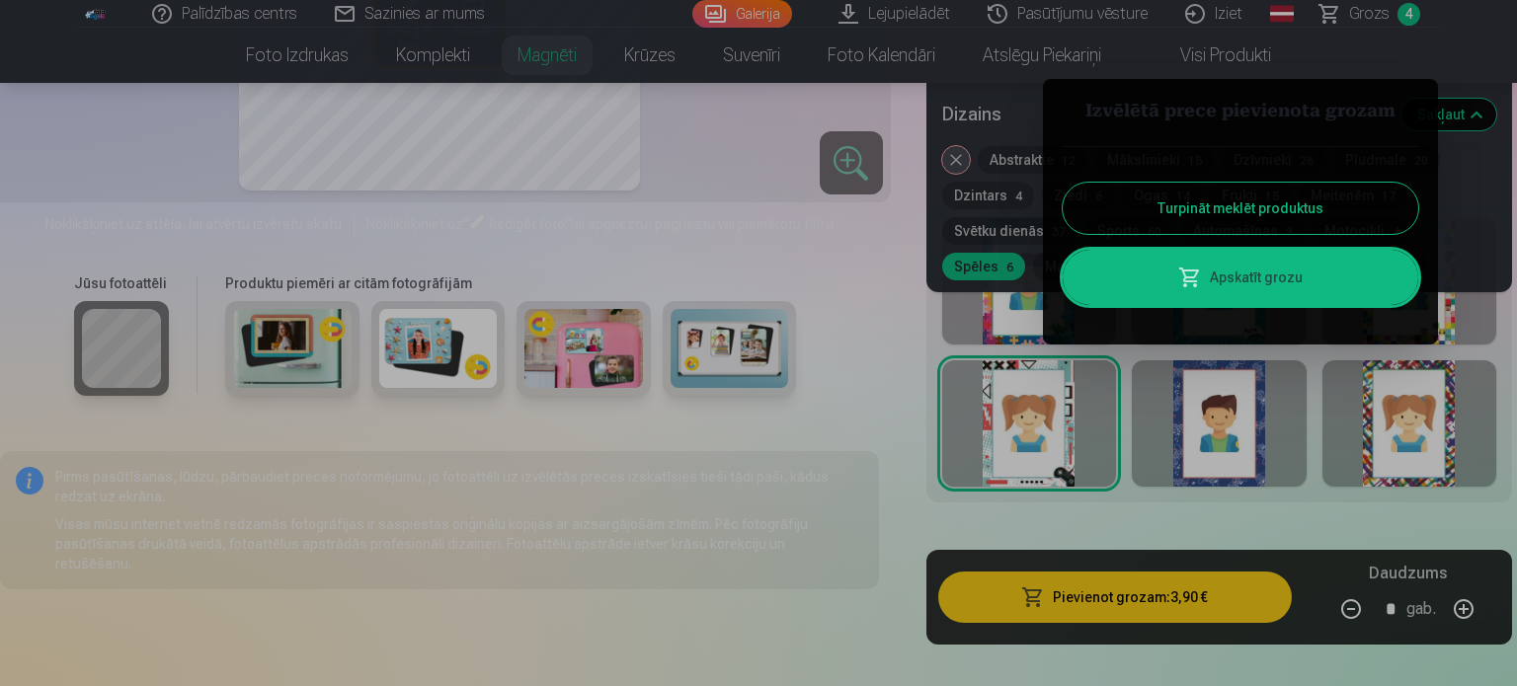
click at [1273, 195] on button "Turpināt meklēt produktus" at bounding box center [1239, 208] width 355 height 51
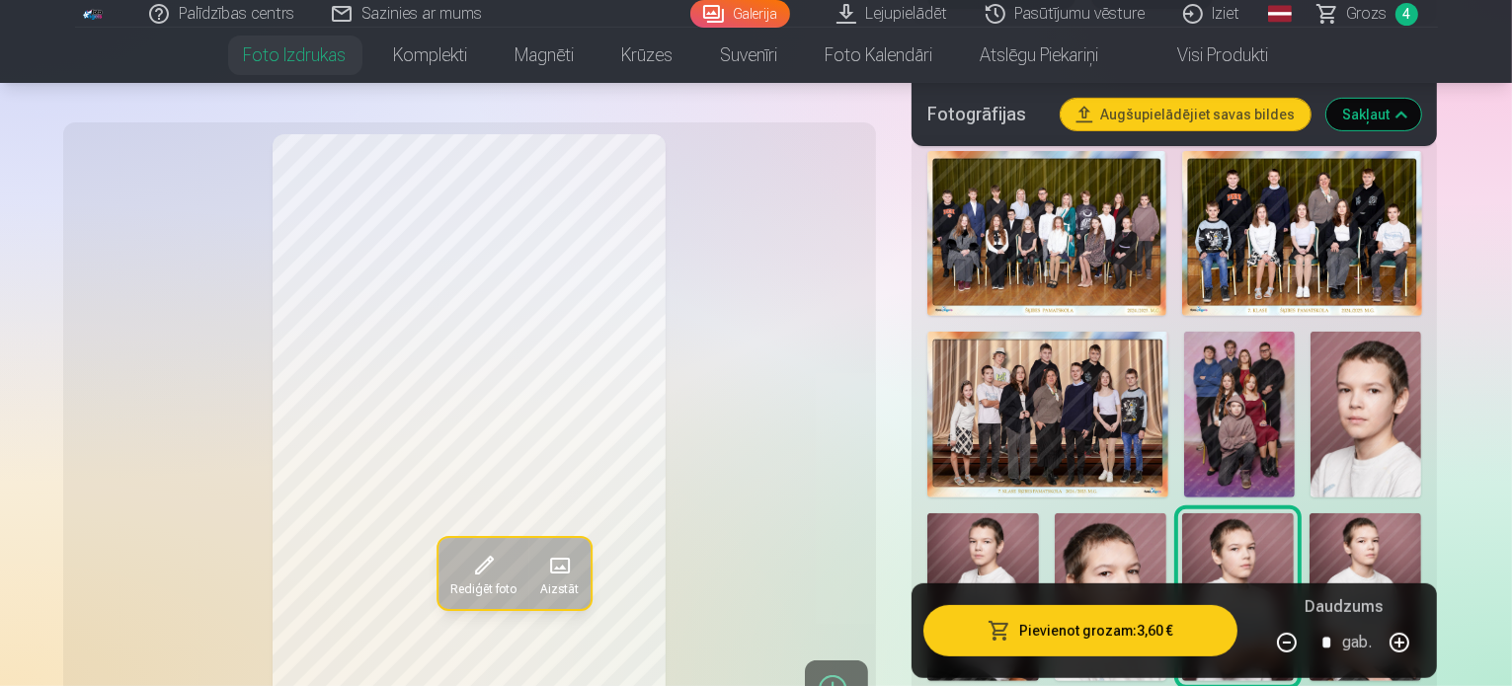
scroll to position [987, 0]
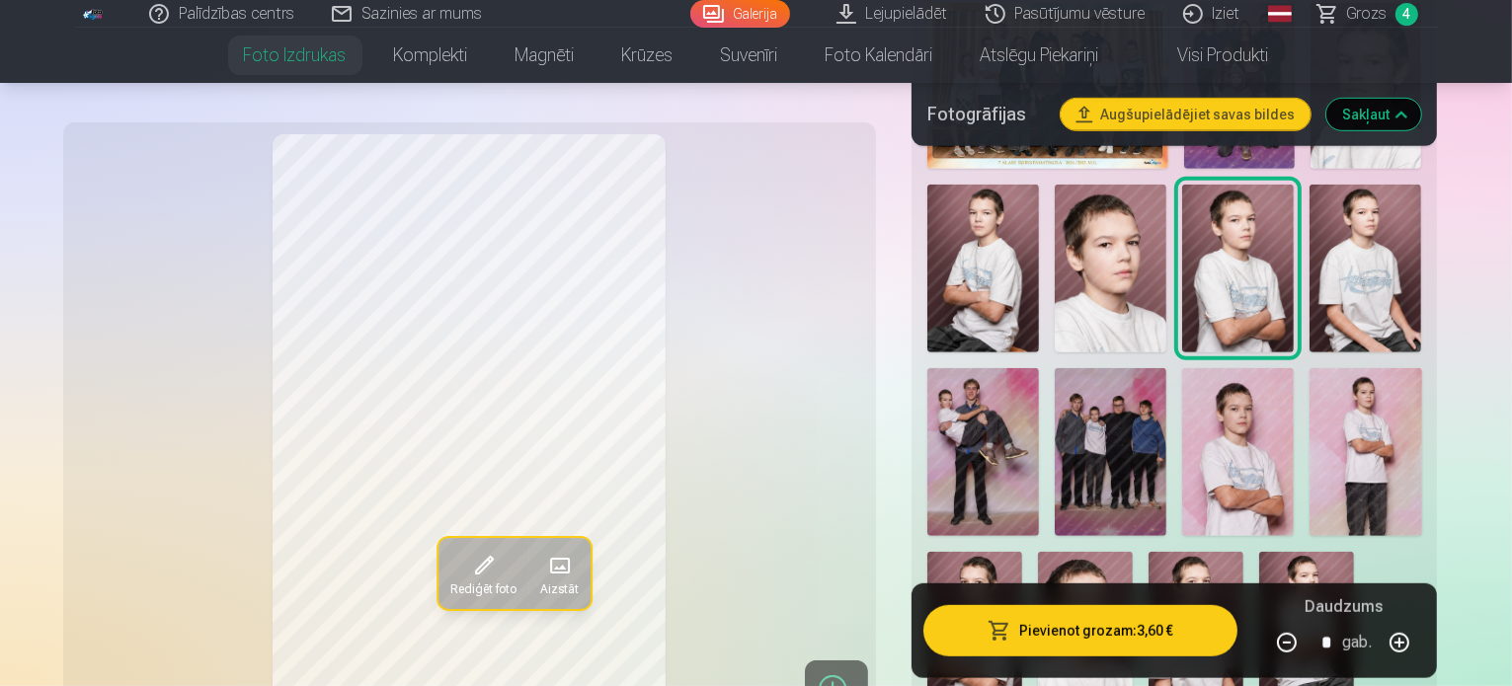
click at [1309, 236] on img at bounding box center [1365, 269] width 112 height 168
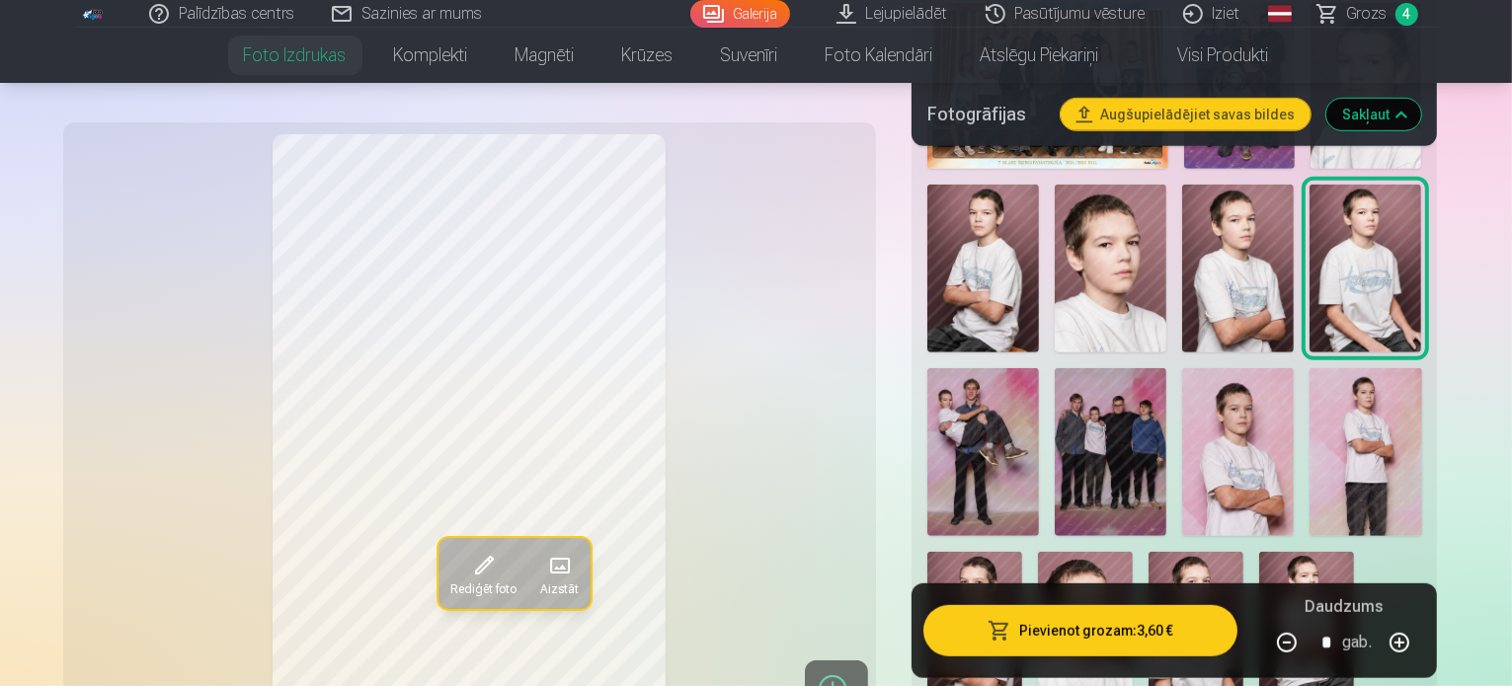
click at [1022, 552] on img at bounding box center [974, 623] width 95 height 142
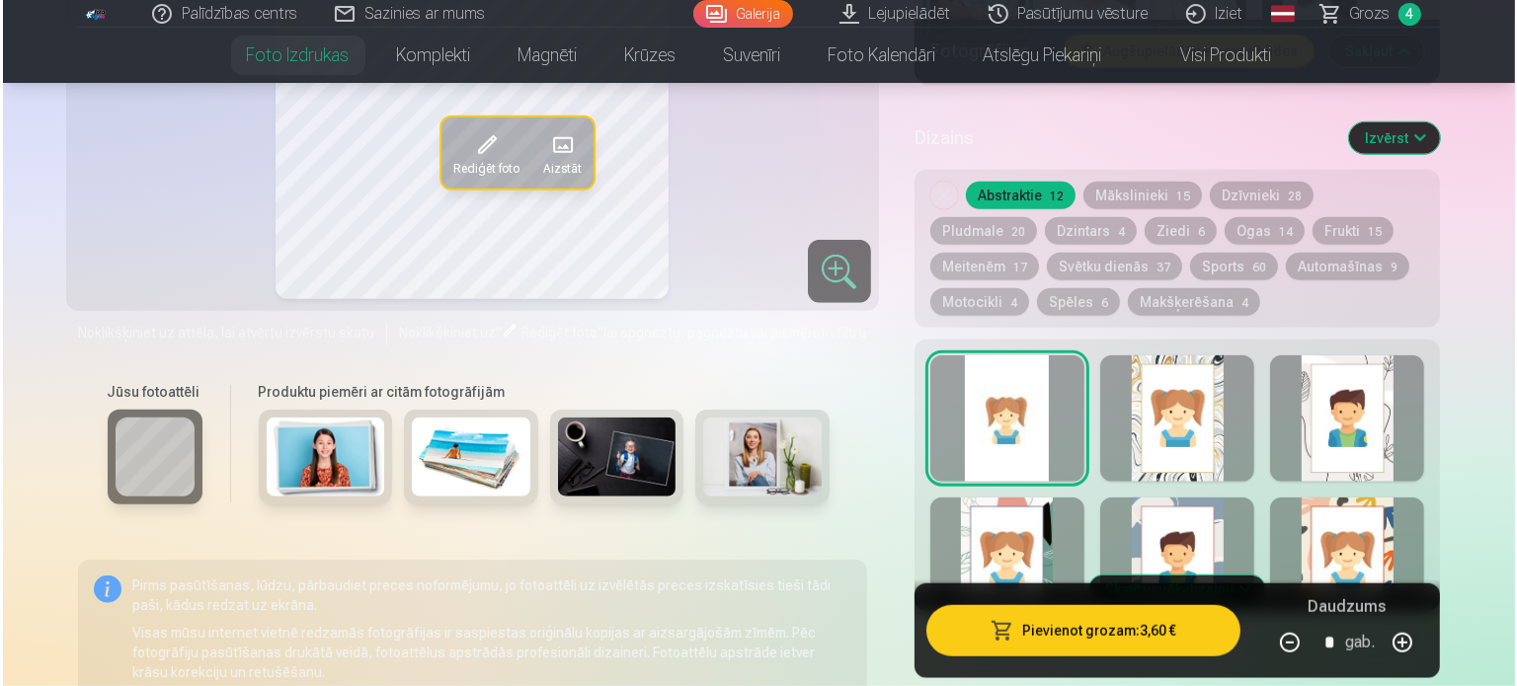
scroll to position [1316, 0]
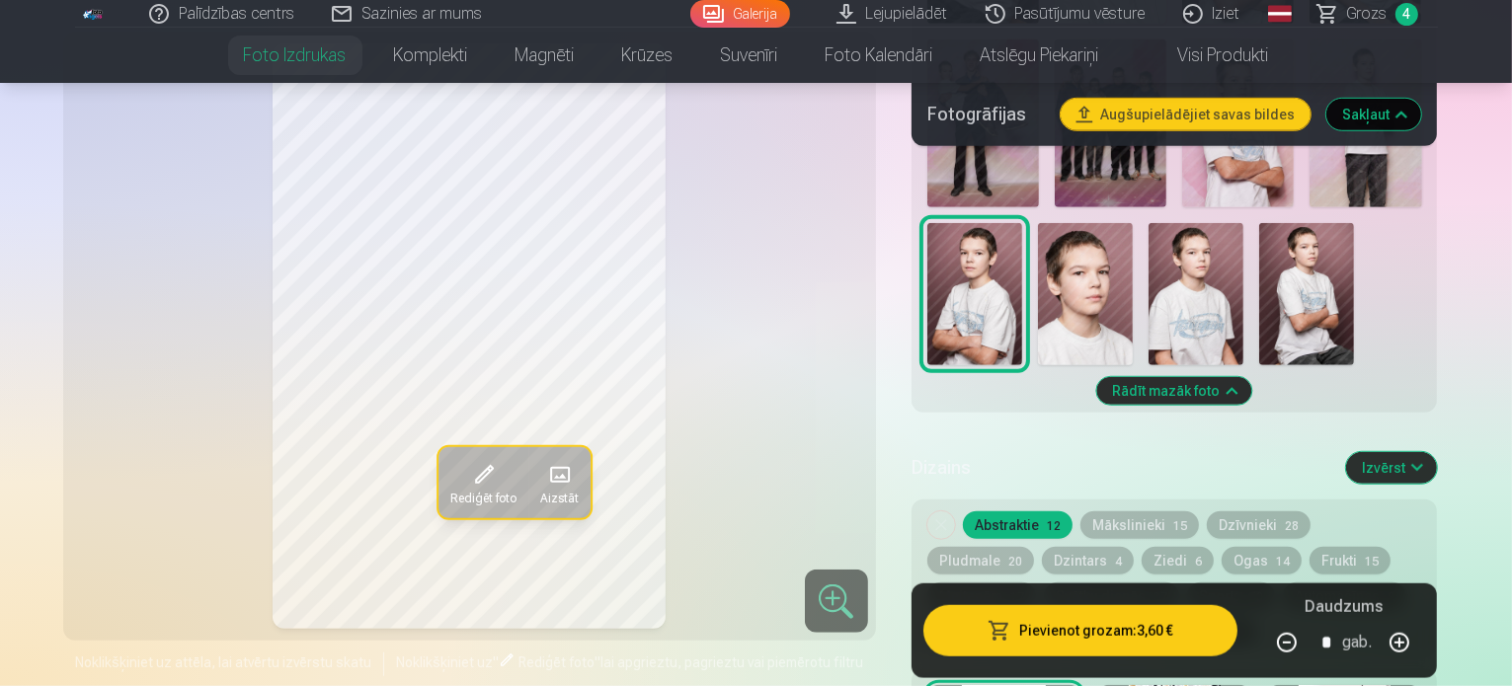
click at [1130, 629] on button "Pievienot grozam : 3,60 €" at bounding box center [1080, 630] width 315 height 51
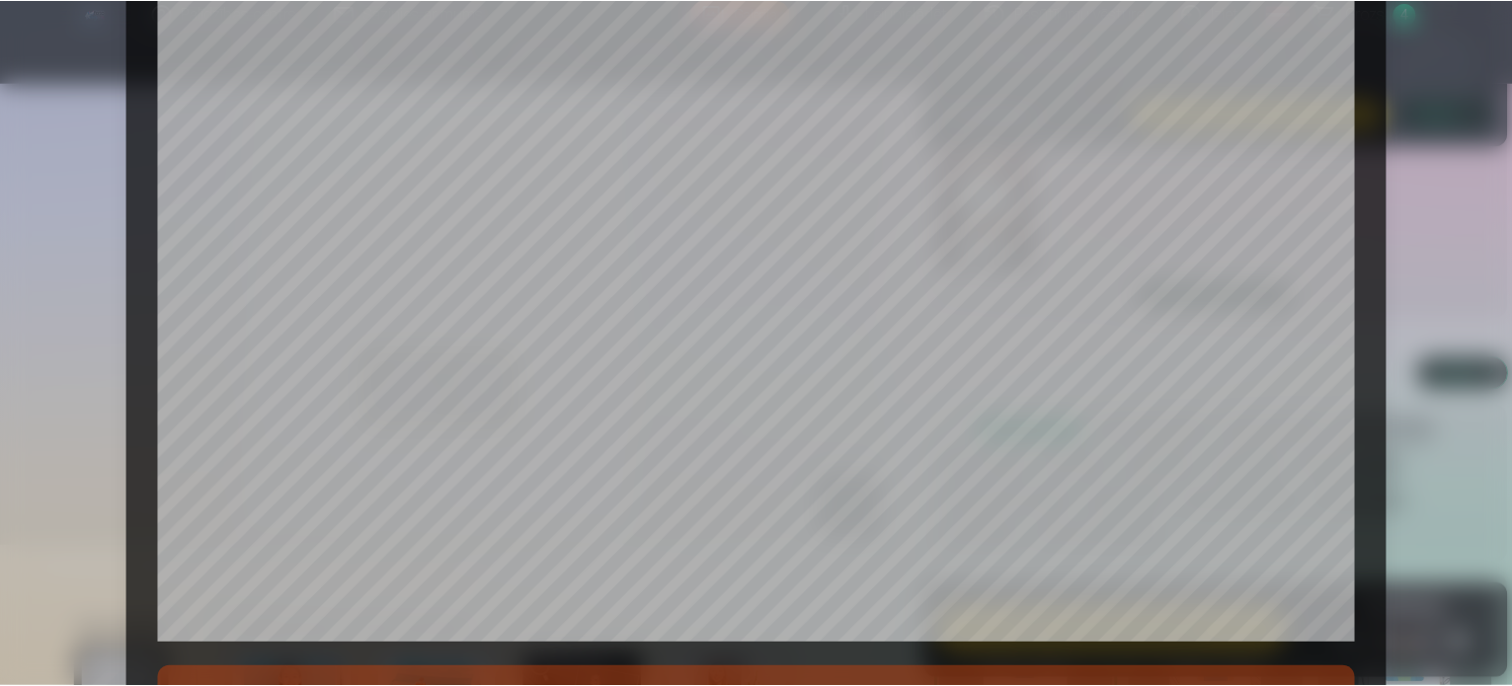
scroll to position [658, 0]
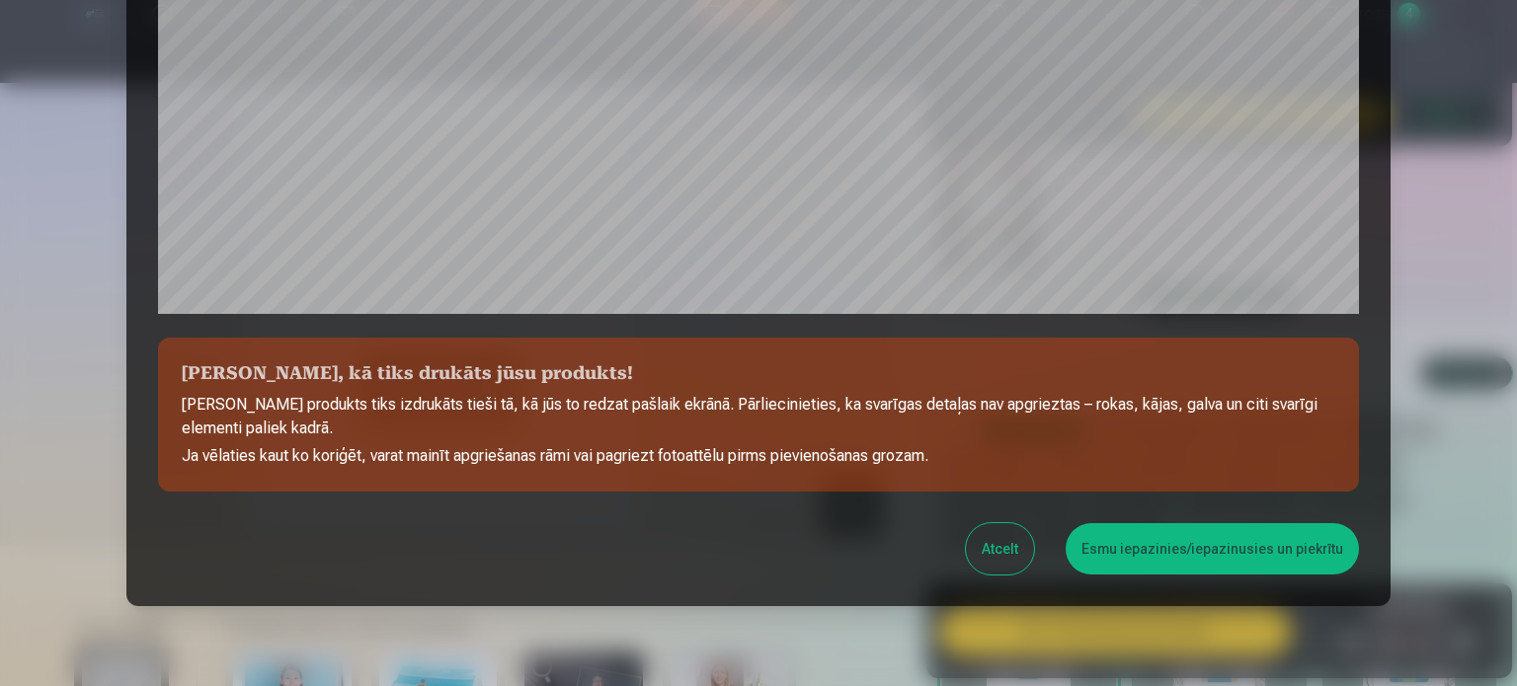
click at [1216, 552] on button "Esmu iepazinies/iepazinusies un piekrītu" at bounding box center [1211, 548] width 293 height 51
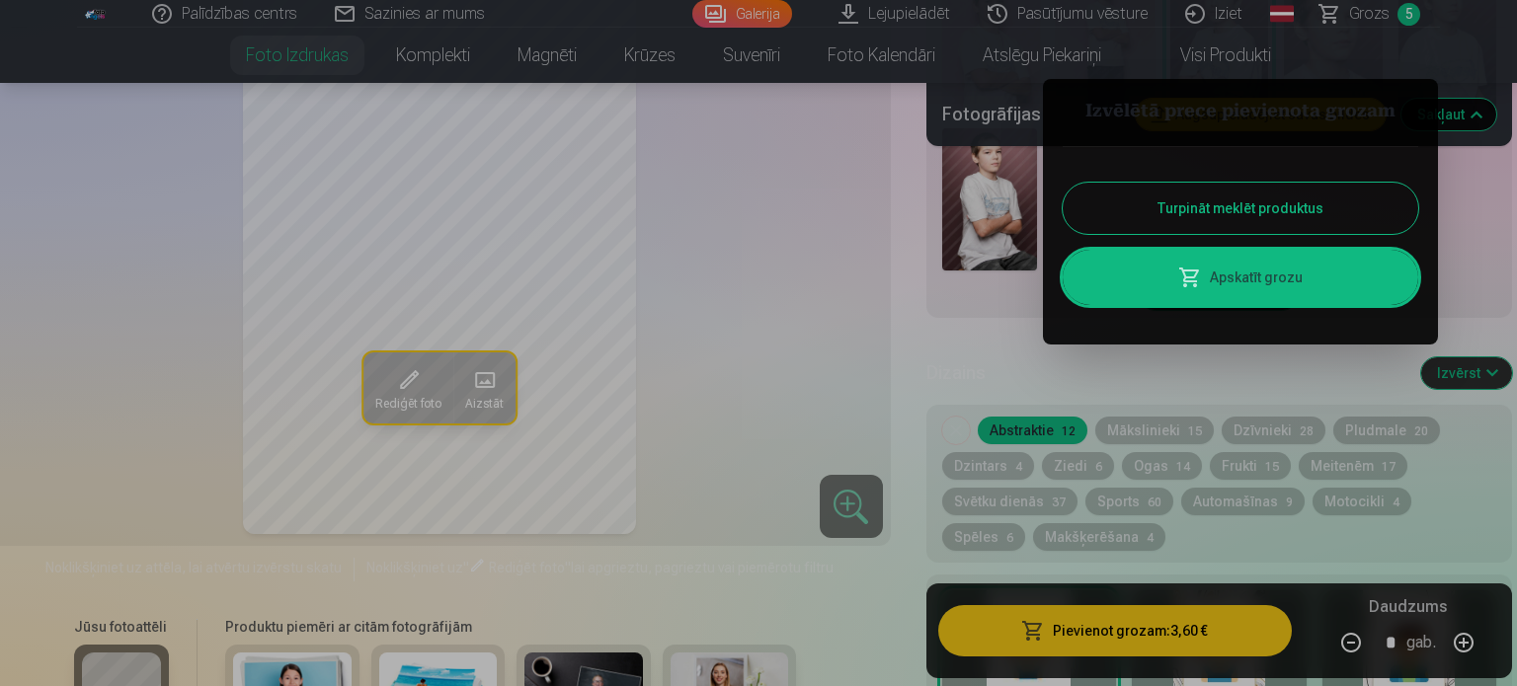
click at [1252, 207] on button "Turpināt meklēt produktus" at bounding box center [1239, 208] width 355 height 51
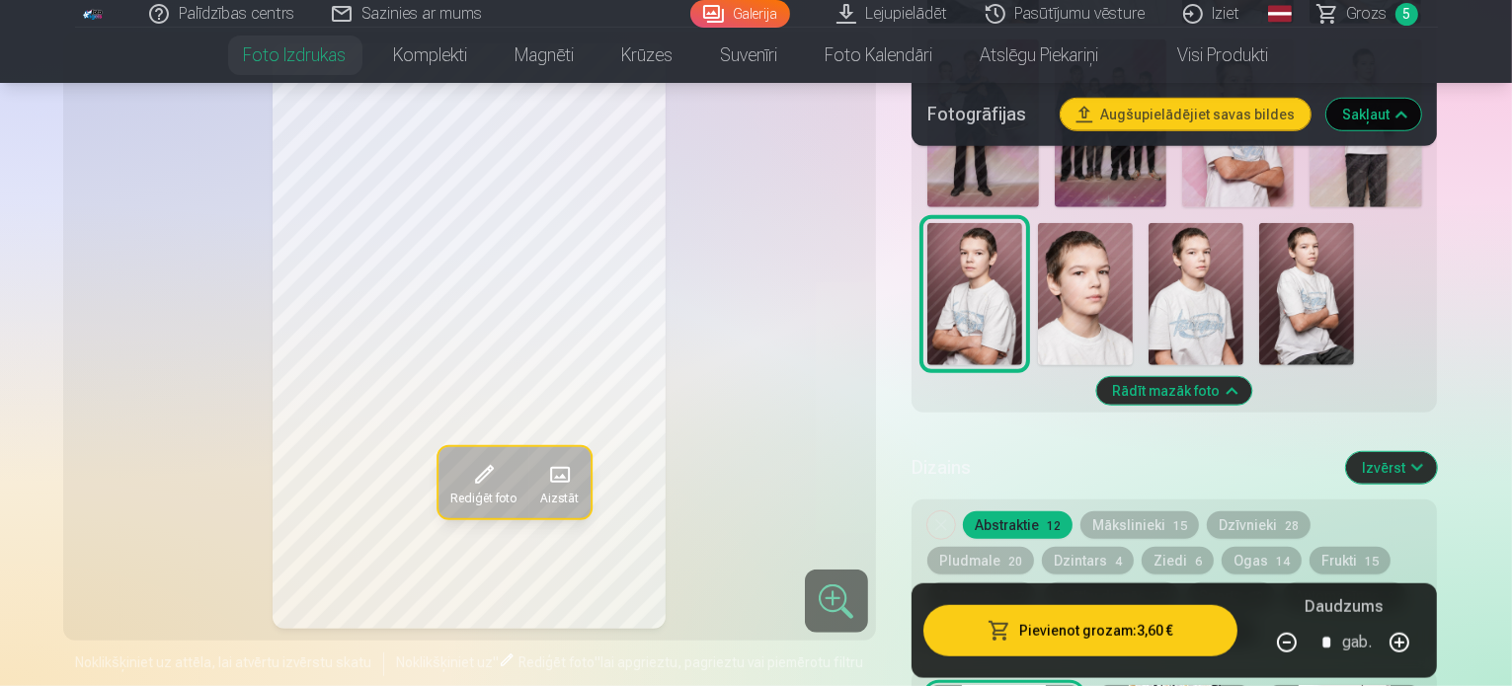
scroll to position [987, 0]
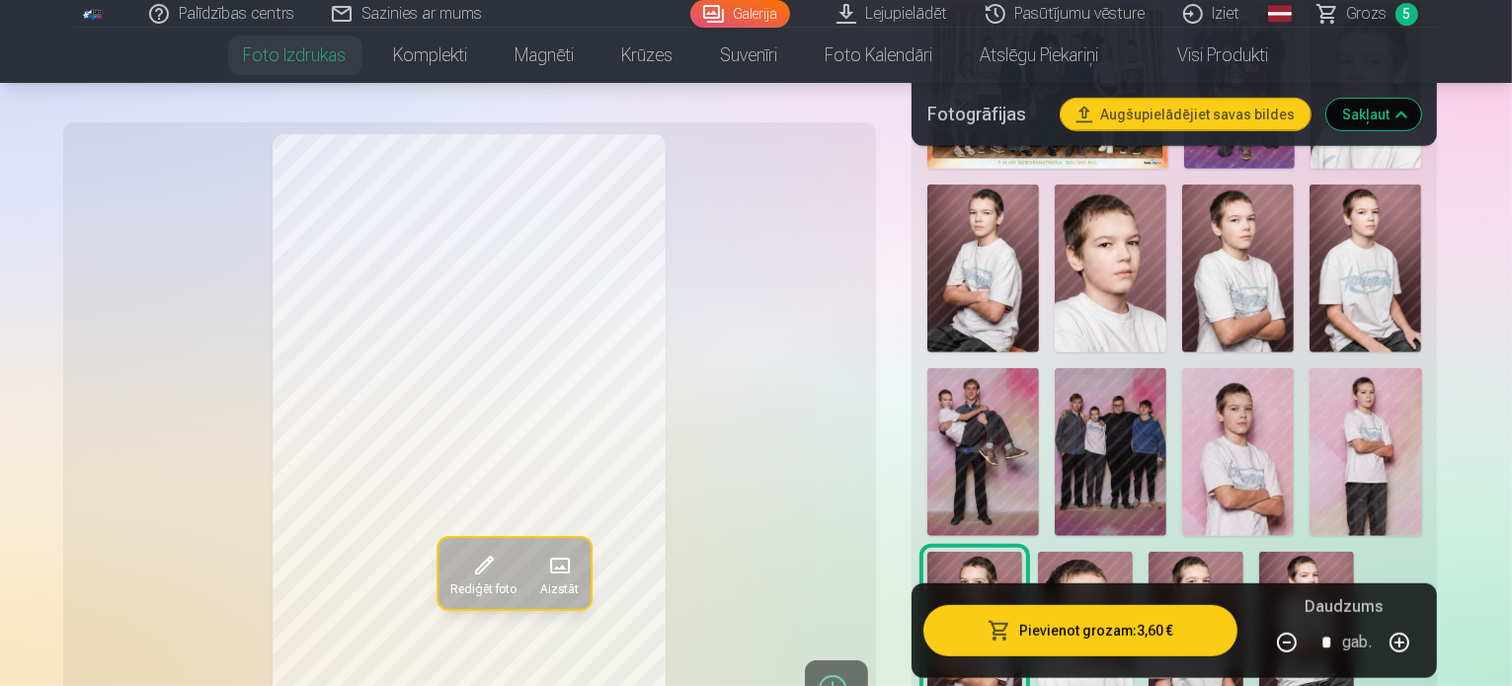
click at [1309, 393] on img at bounding box center [1365, 452] width 112 height 168
